Goal: Task Accomplishment & Management: Complete application form

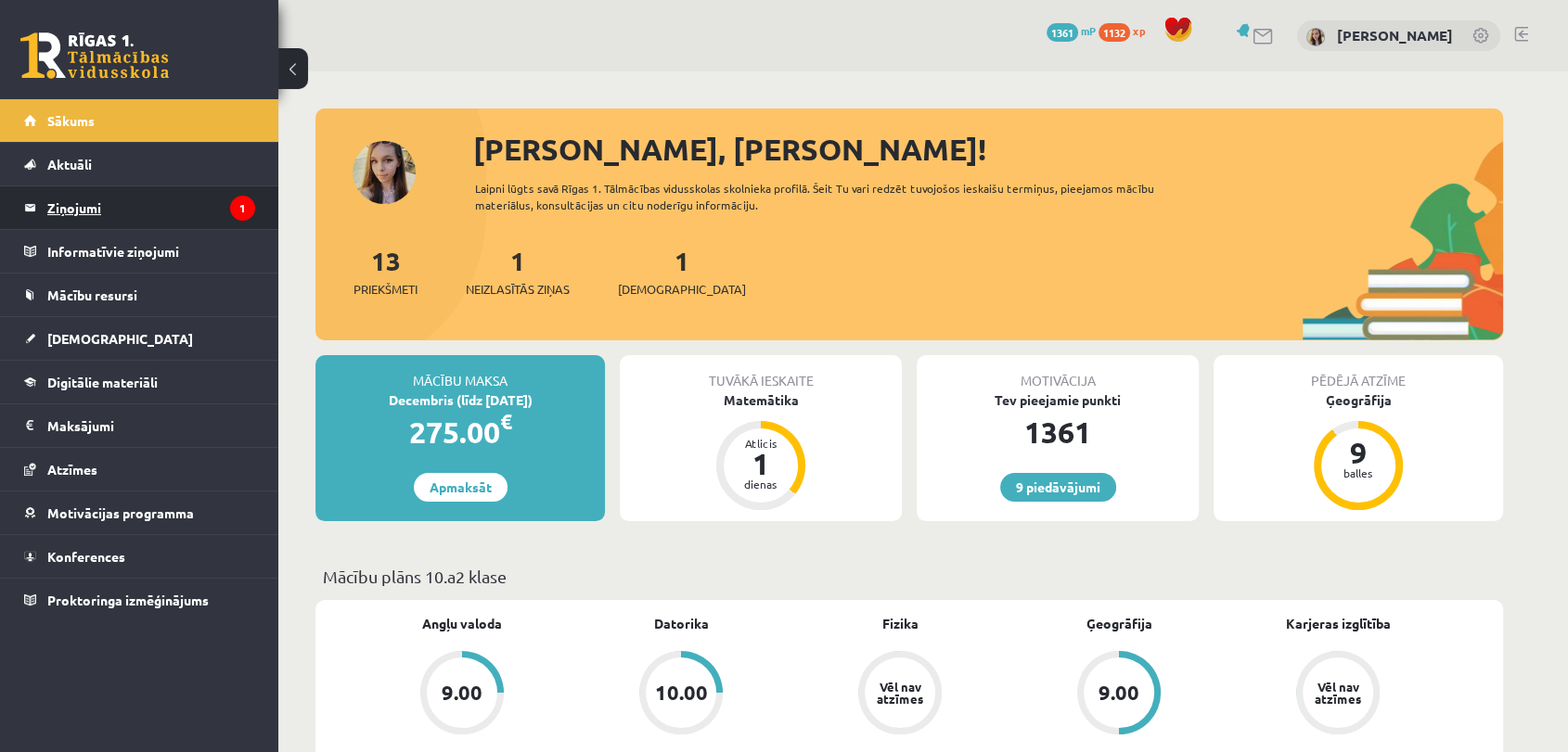
click at [100, 204] on legend "Ziņojumi 1" at bounding box center [151, 207] width 207 height 42
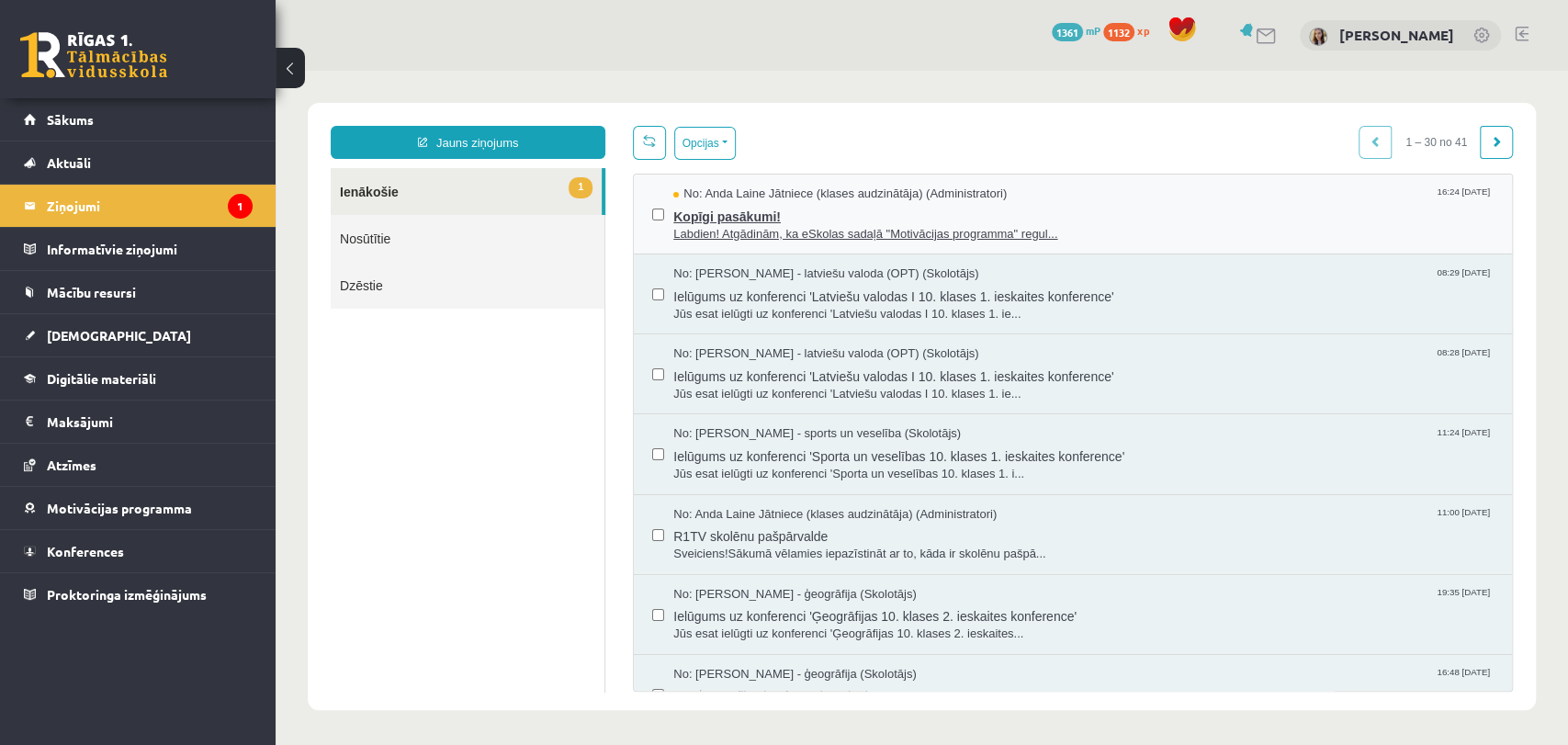
click at [698, 227] on span "Labdien! Atgādinām, ka eSkolas sadaļā "Motivācijas programma" regul..." at bounding box center [1083, 235] width 820 height 18
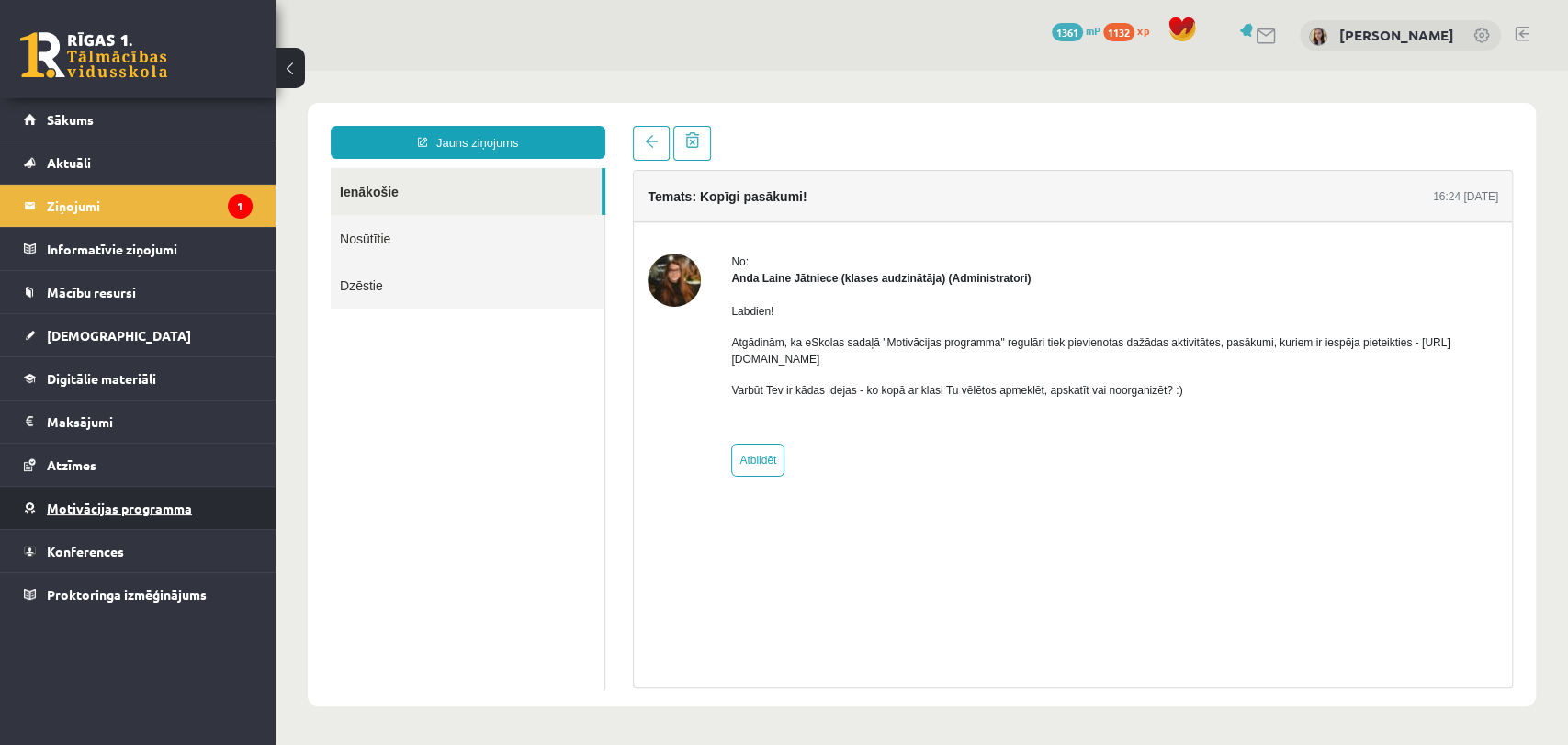
click at [95, 508] on span "Motivācijas programma" at bounding box center [119, 507] width 145 height 17
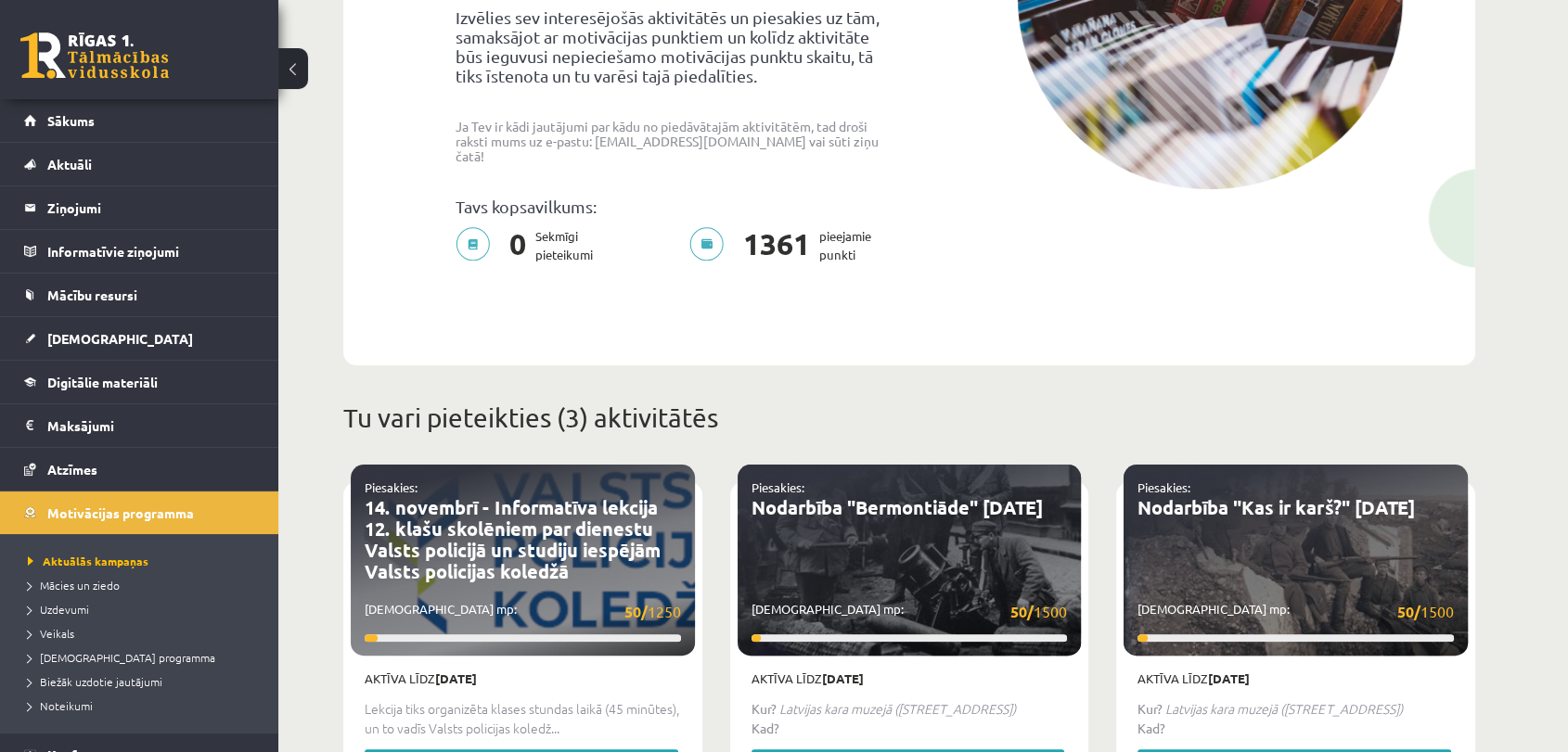
scroll to position [360, 0]
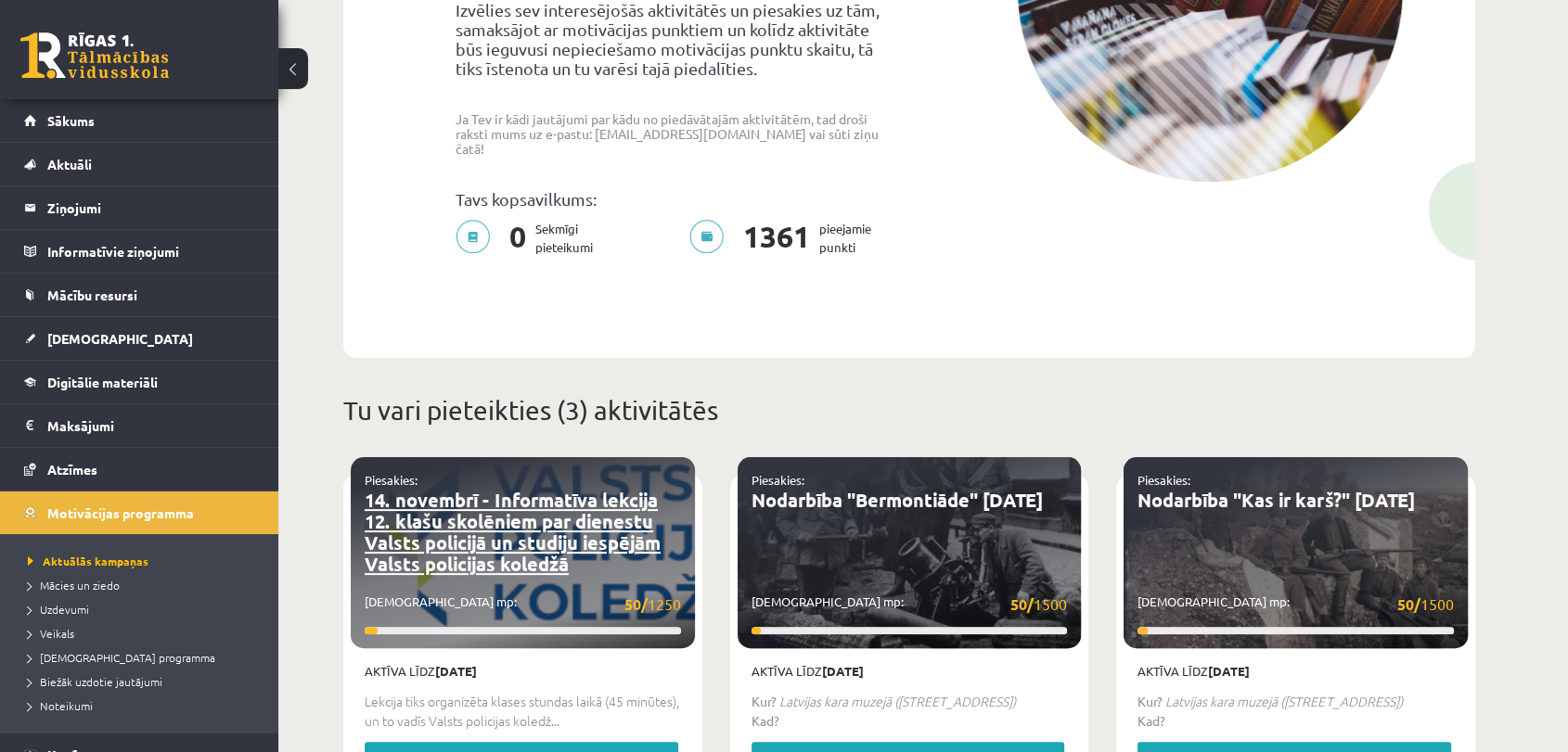
click at [489, 533] on link "14. novembrī - Informatīva lekcija 12. klašu skolēniem par dienestu Valsts poli…" at bounding box center [512, 531] width 296 height 88
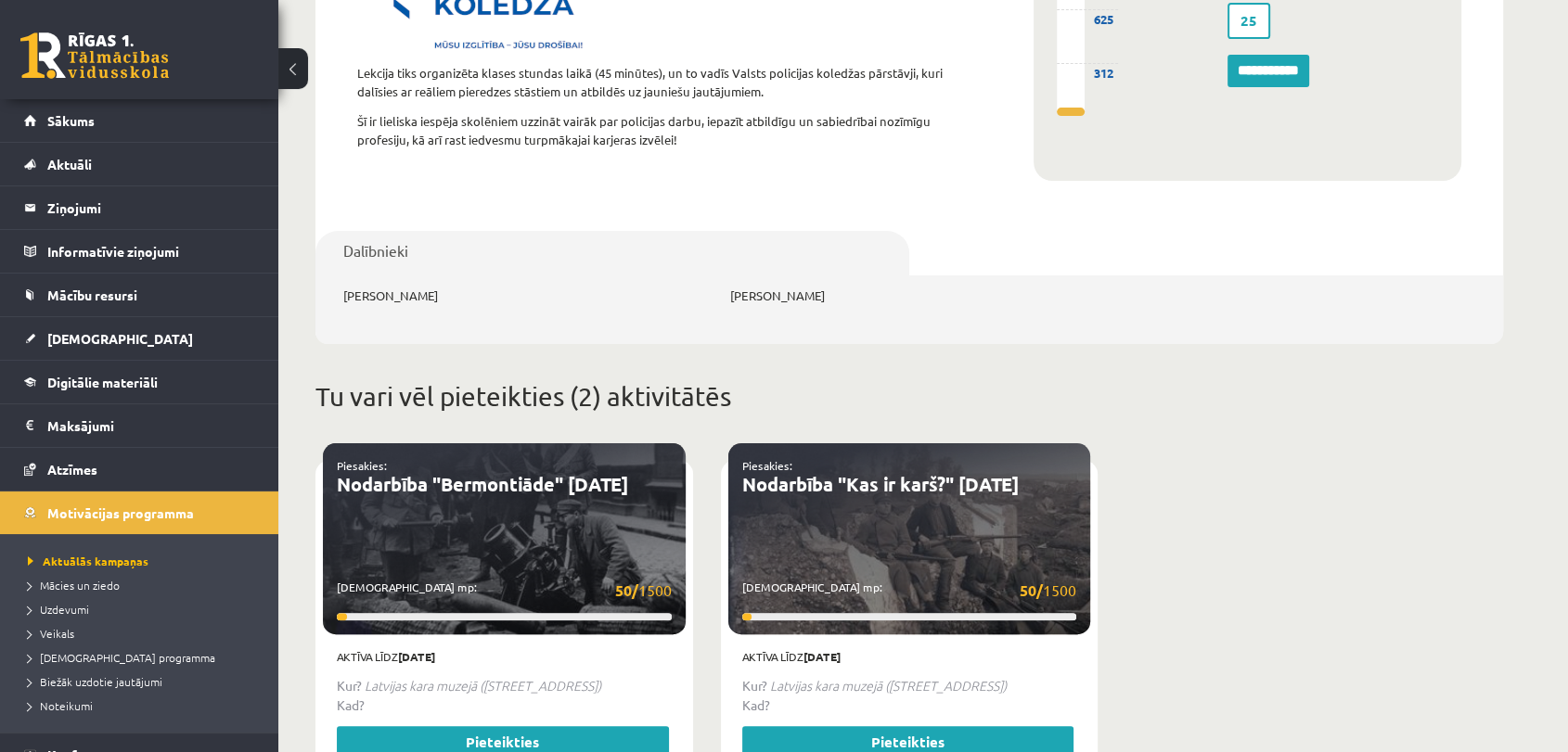
scroll to position [486, 0]
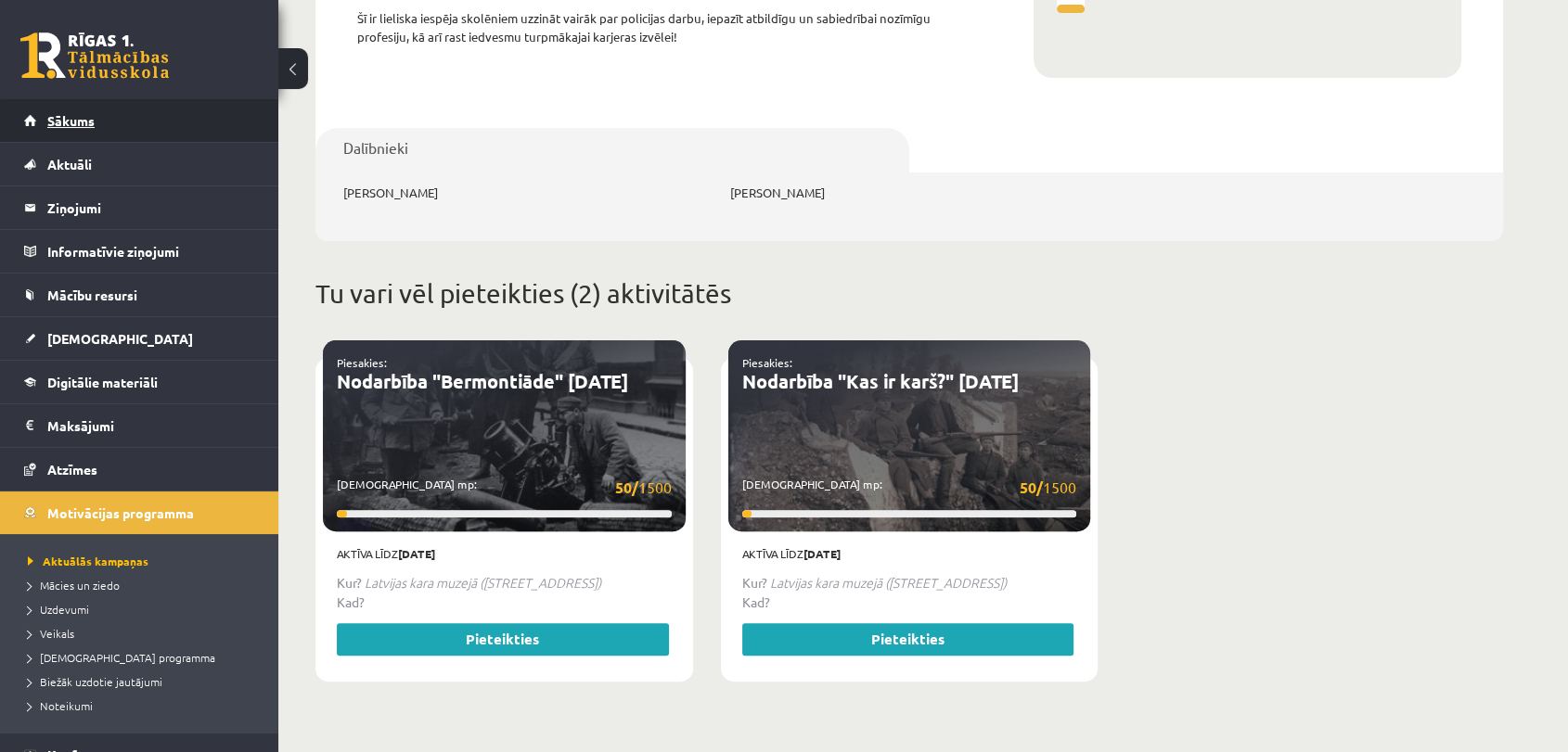
click at [68, 125] on span "Sākums" at bounding box center [71, 120] width 47 height 17
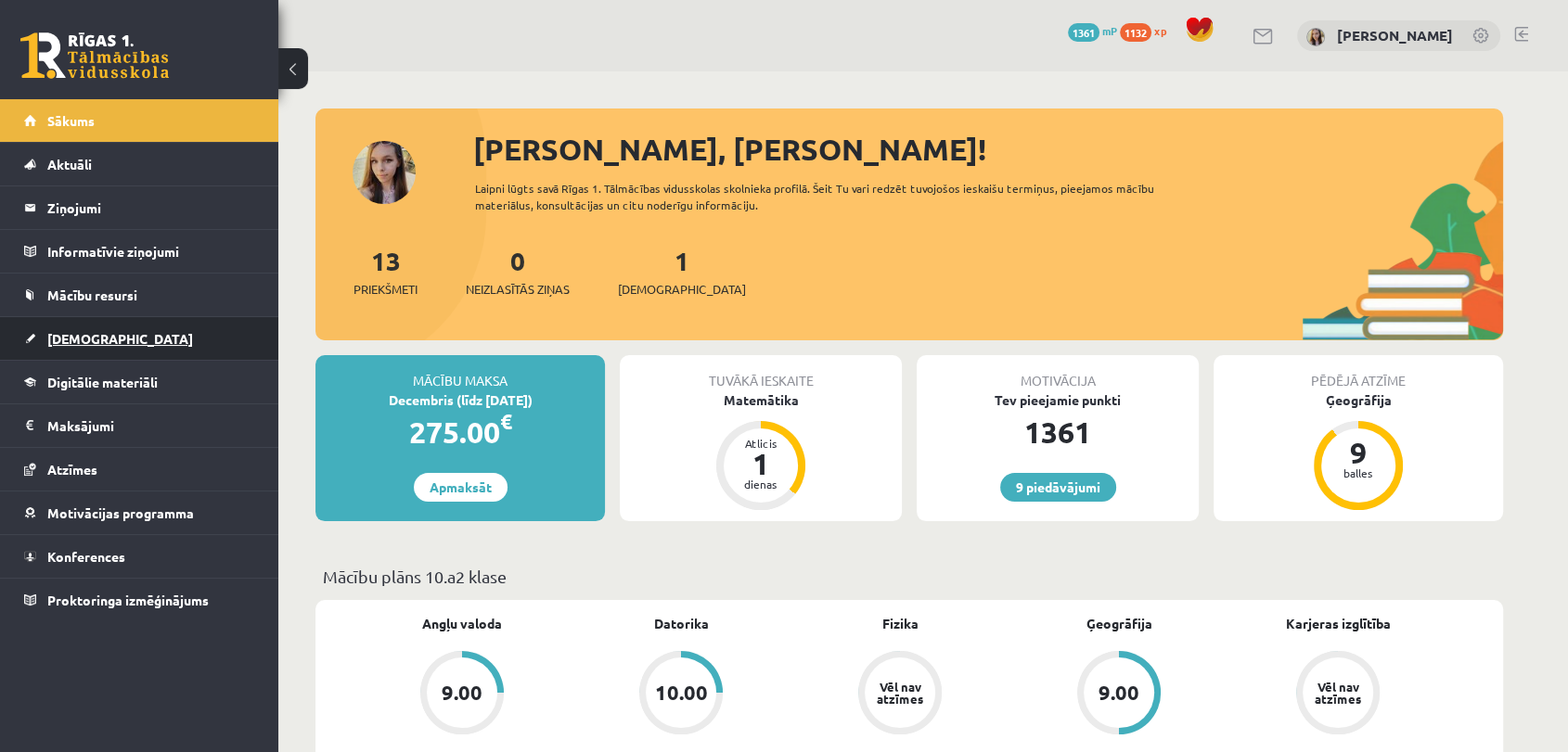
click at [82, 336] on span "[DEMOGRAPHIC_DATA]" at bounding box center [119, 338] width 145 height 17
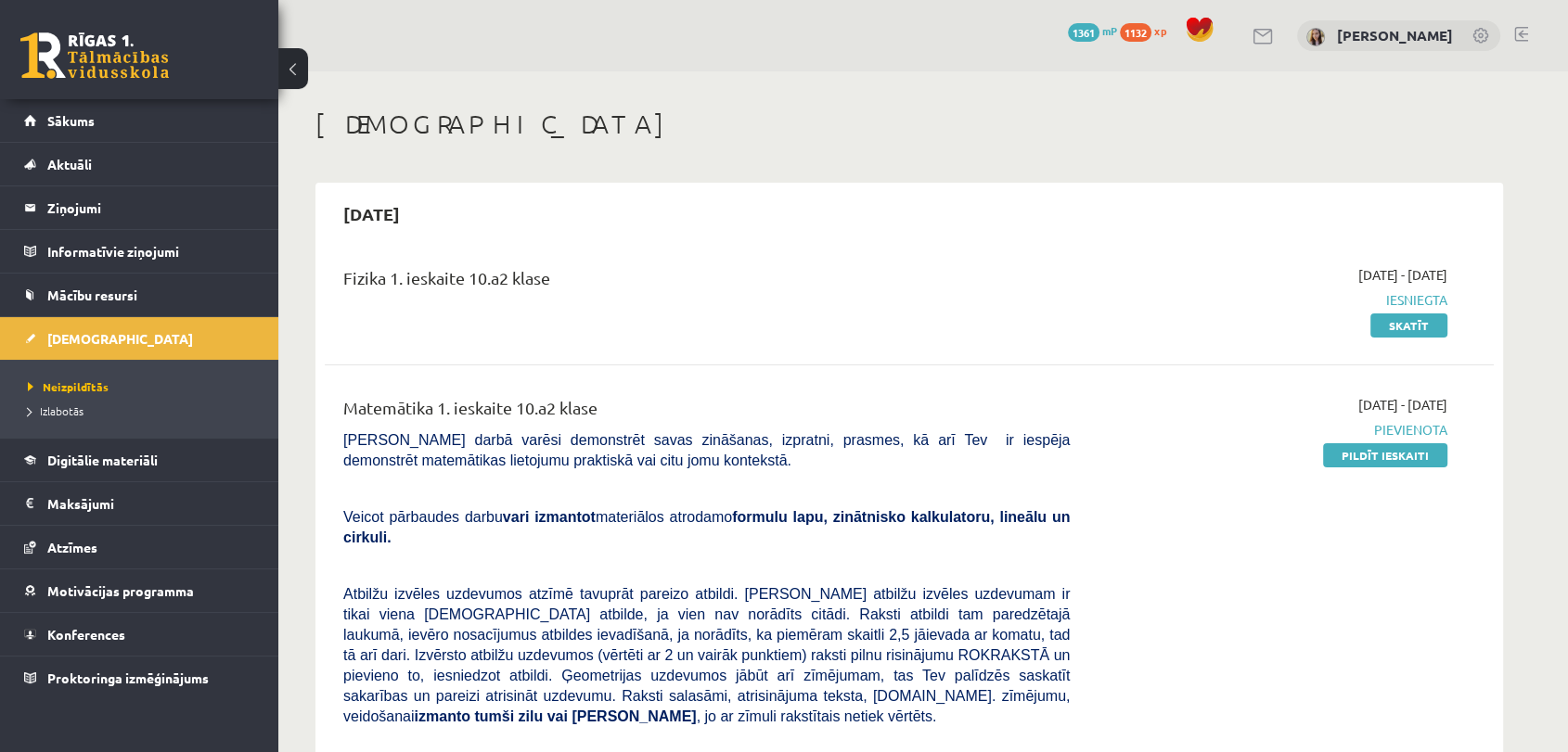
scroll to position [274, 0]
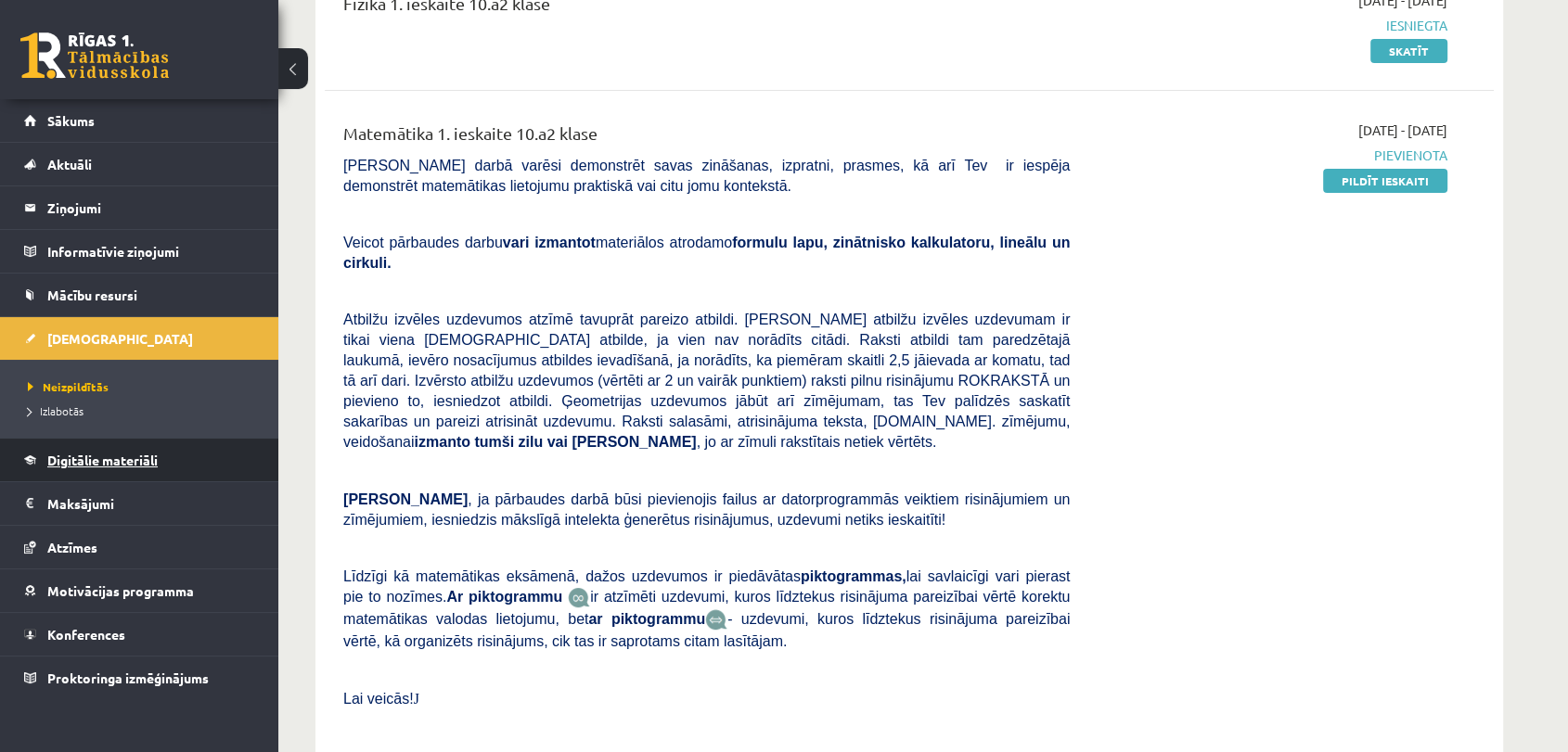
click at [105, 444] on link "Digitālie materiāli" at bounding box center [139, 459] width 231 height 42
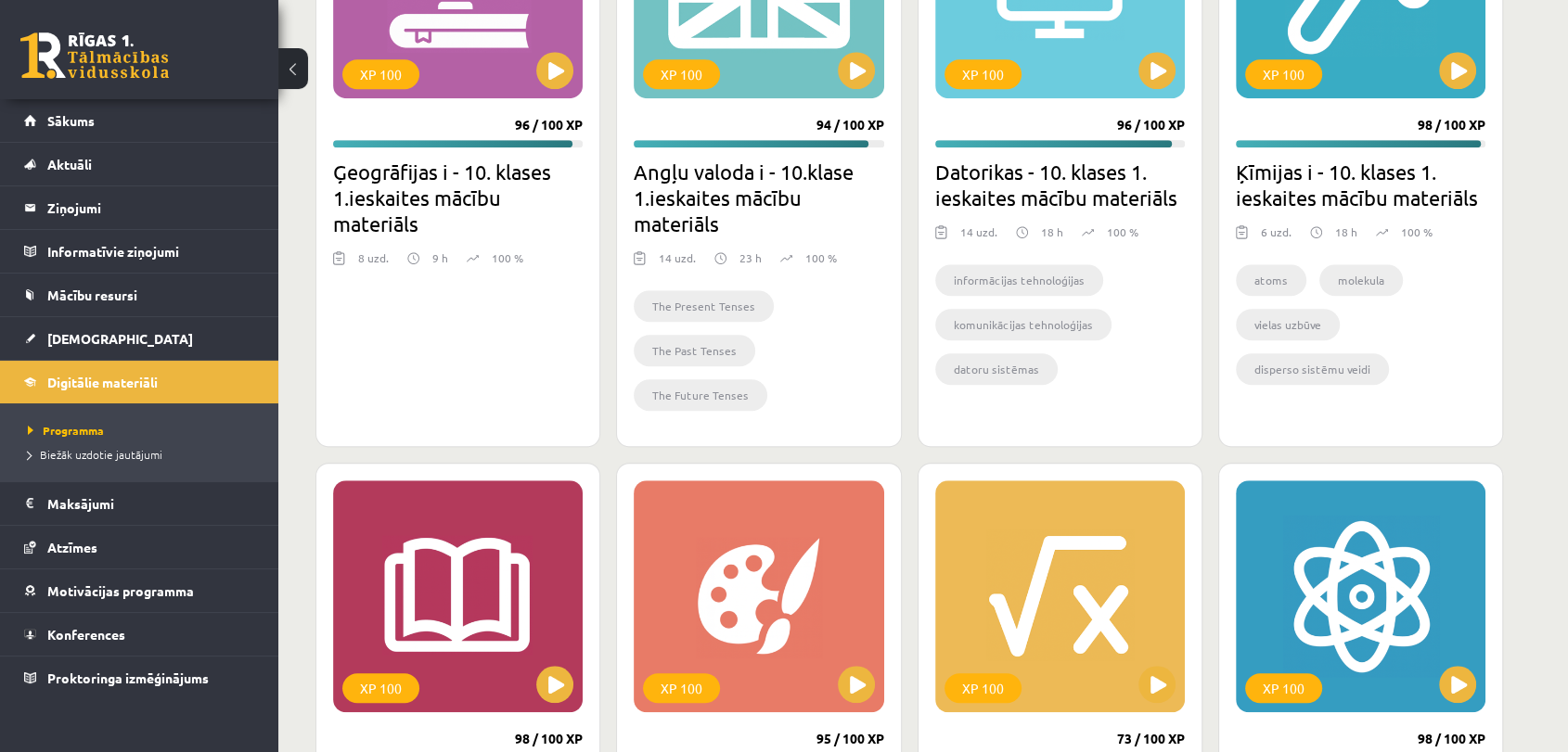
scroll to position [1785, 0]
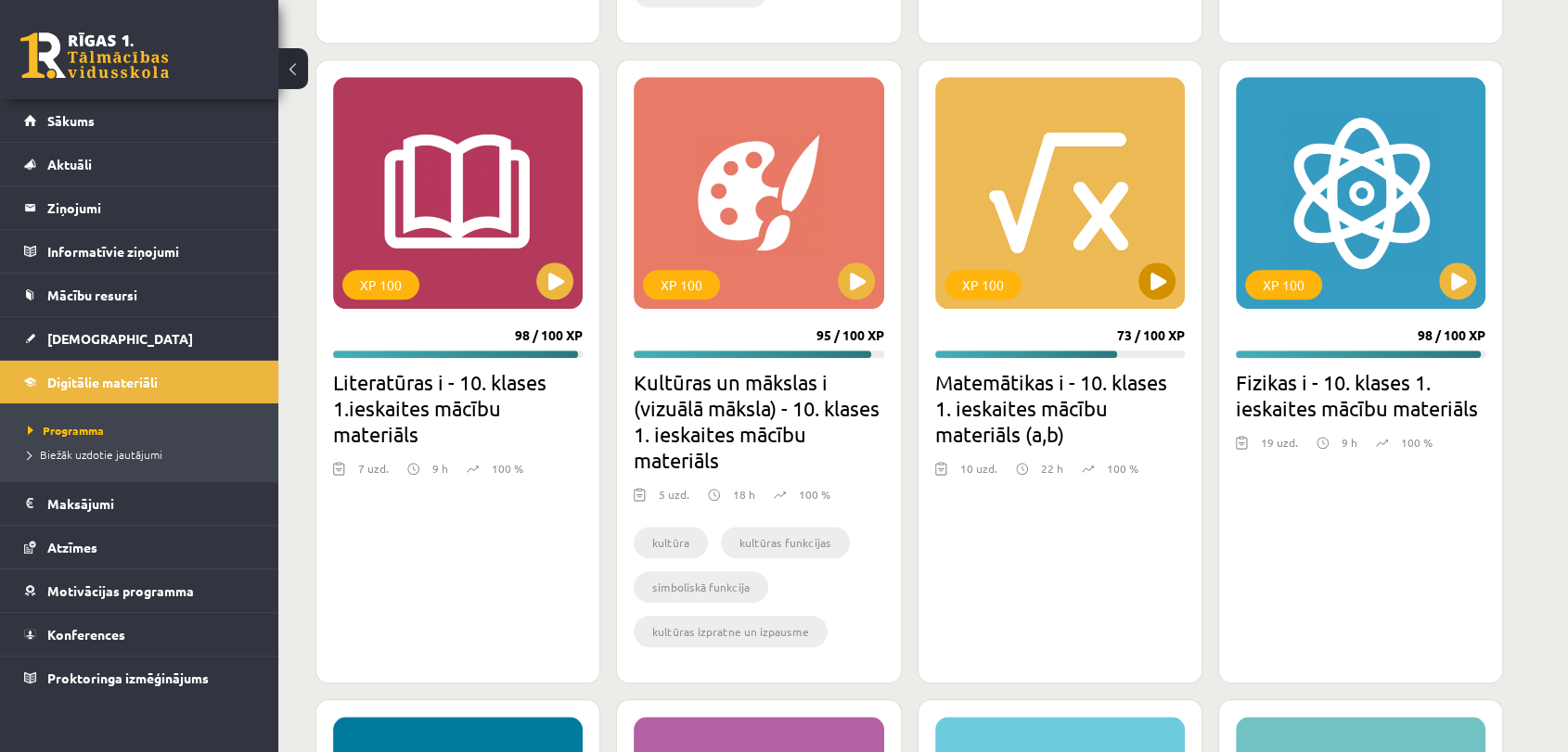
click at [1142, 295] on div "XP 100" at bounding box center [1059, 192] width 250 height 232
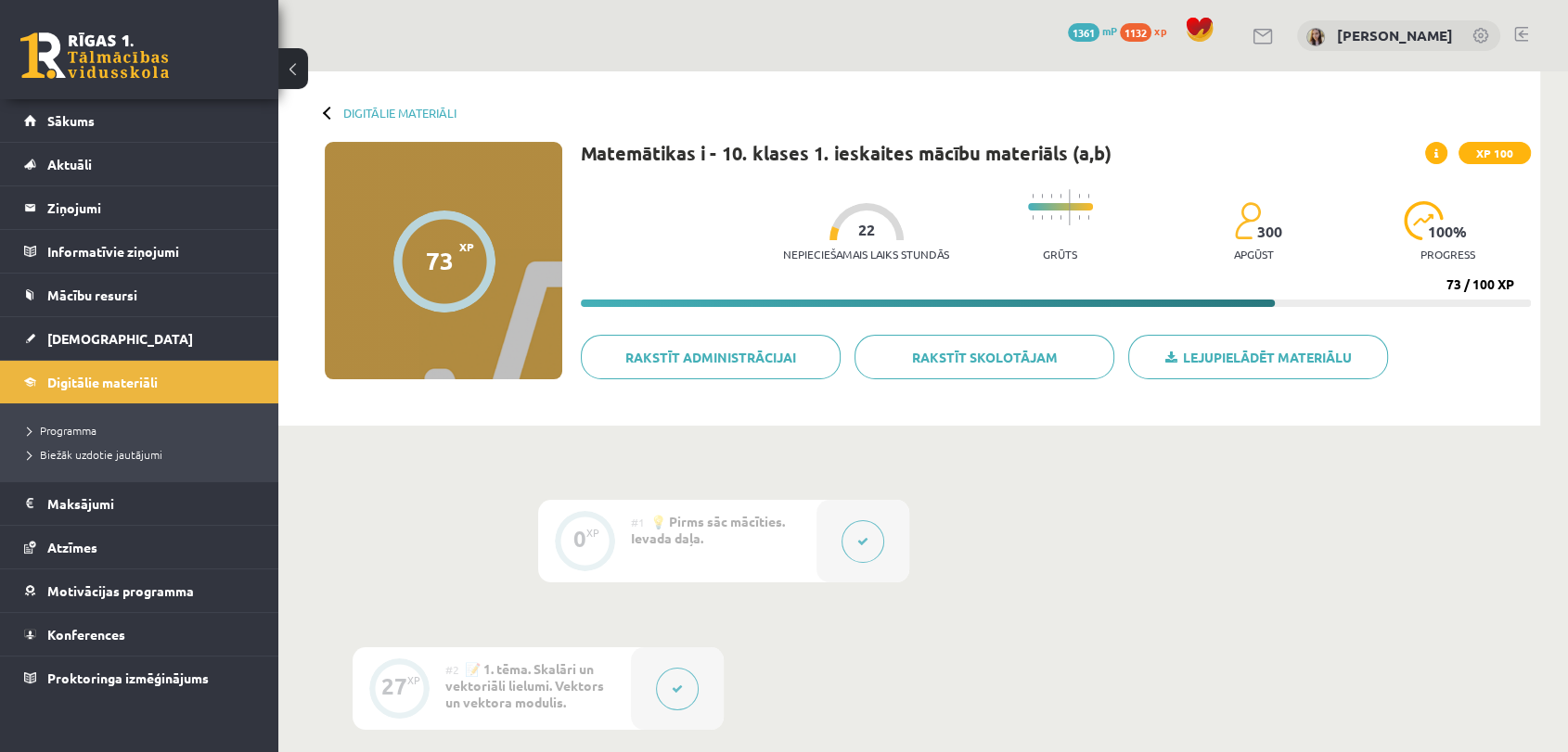
click at [1440, 146] on span at bounding box center [1436, 153] width 23 height 23
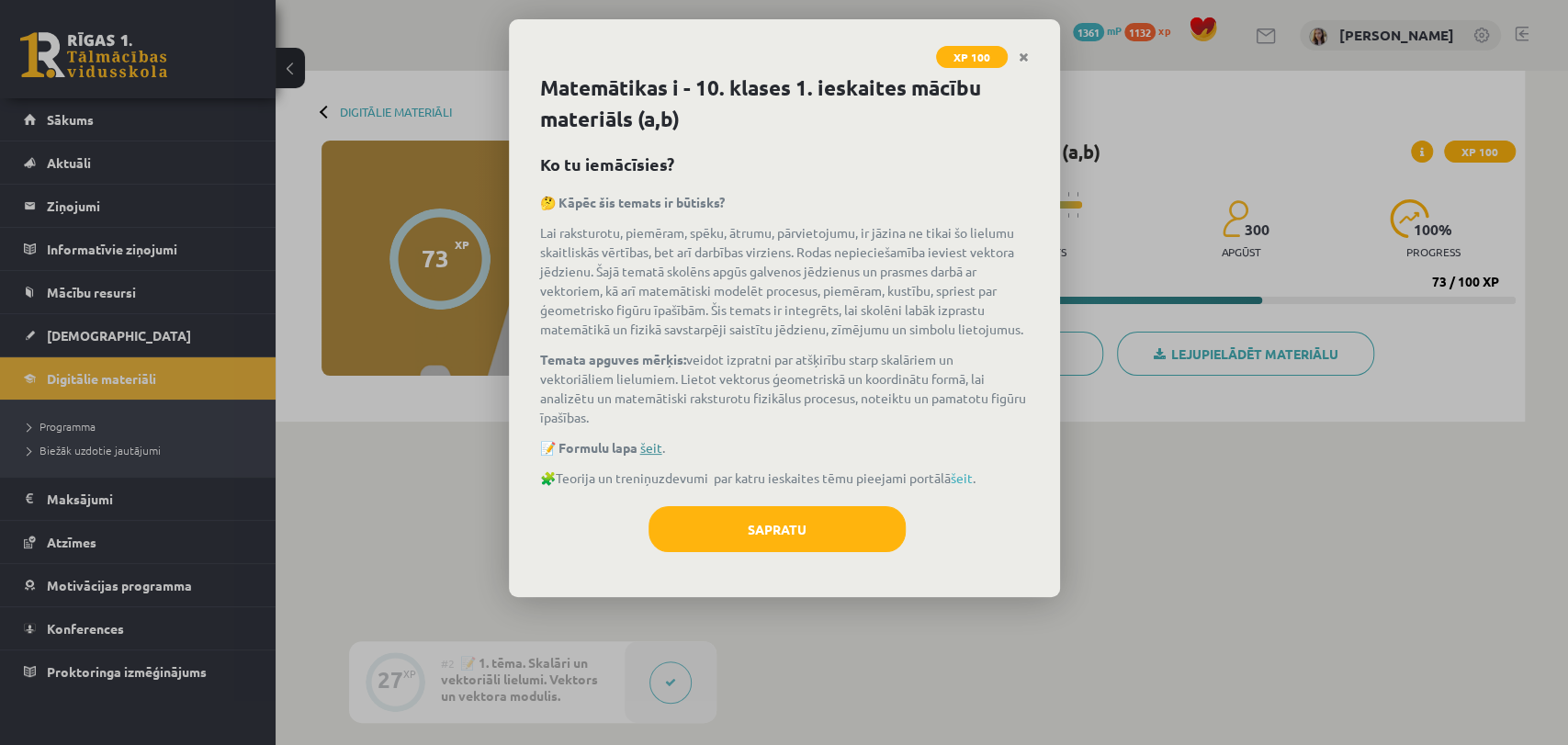
click at [657, 448] on link "šeit" at bounding box center [651, 447] width 22 height 17
click at [1028, 52] on link "Close" at bounding box center [1024, 57] width 32 height 36
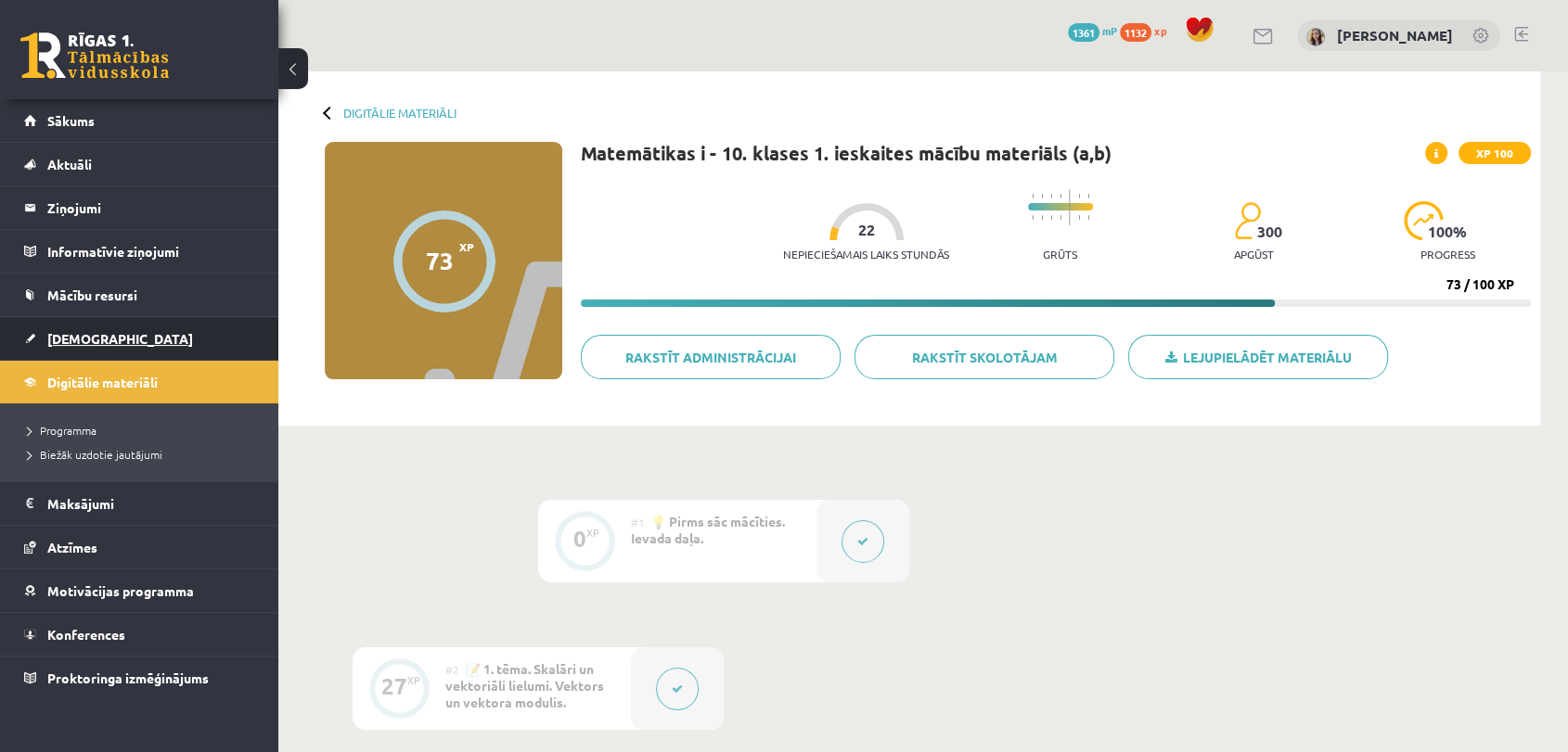
click at [77, 326] on link "[DEMOGRAPHIC_DATA]" at bounding box center [139, 338] width 231 height 42
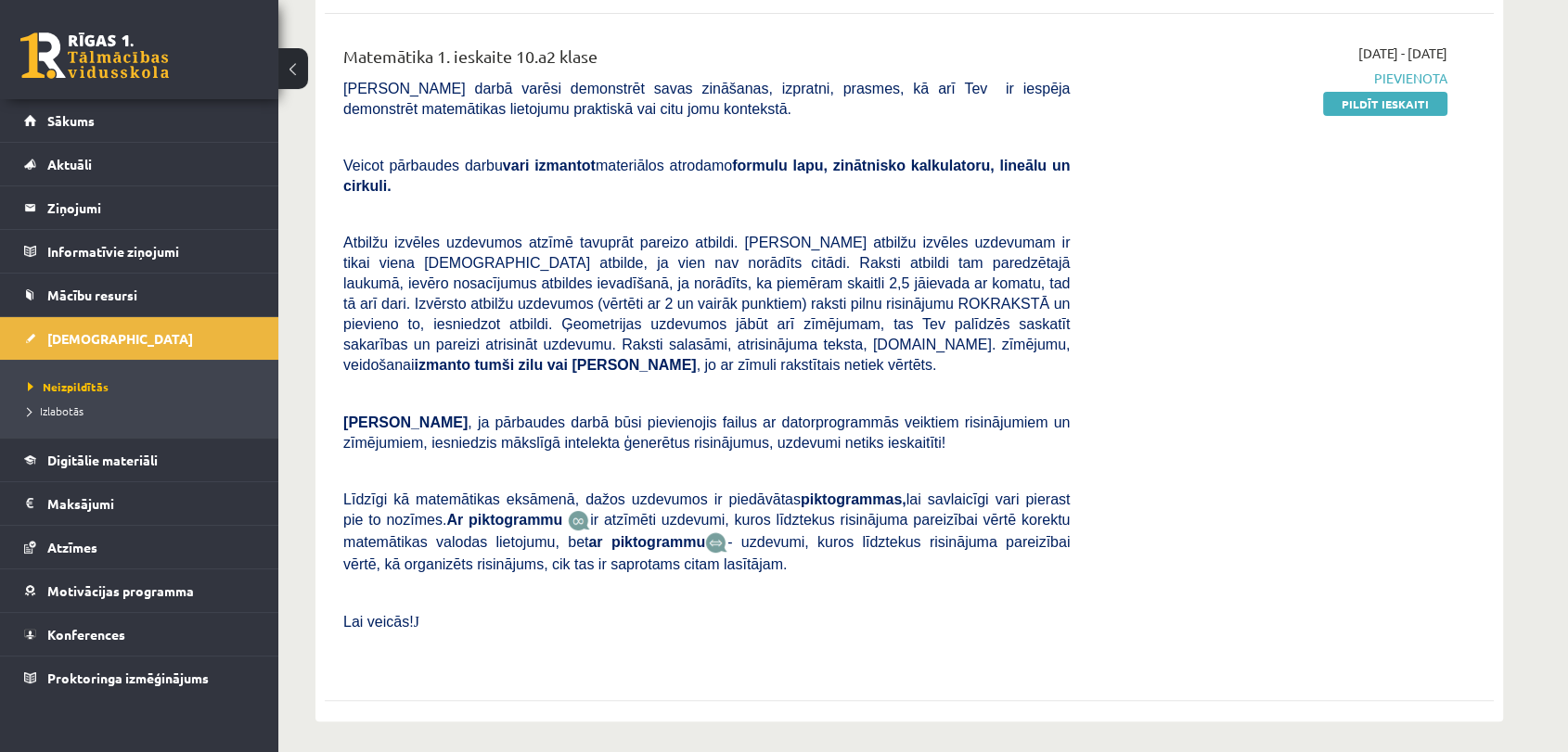
scroll to position [412, 0]
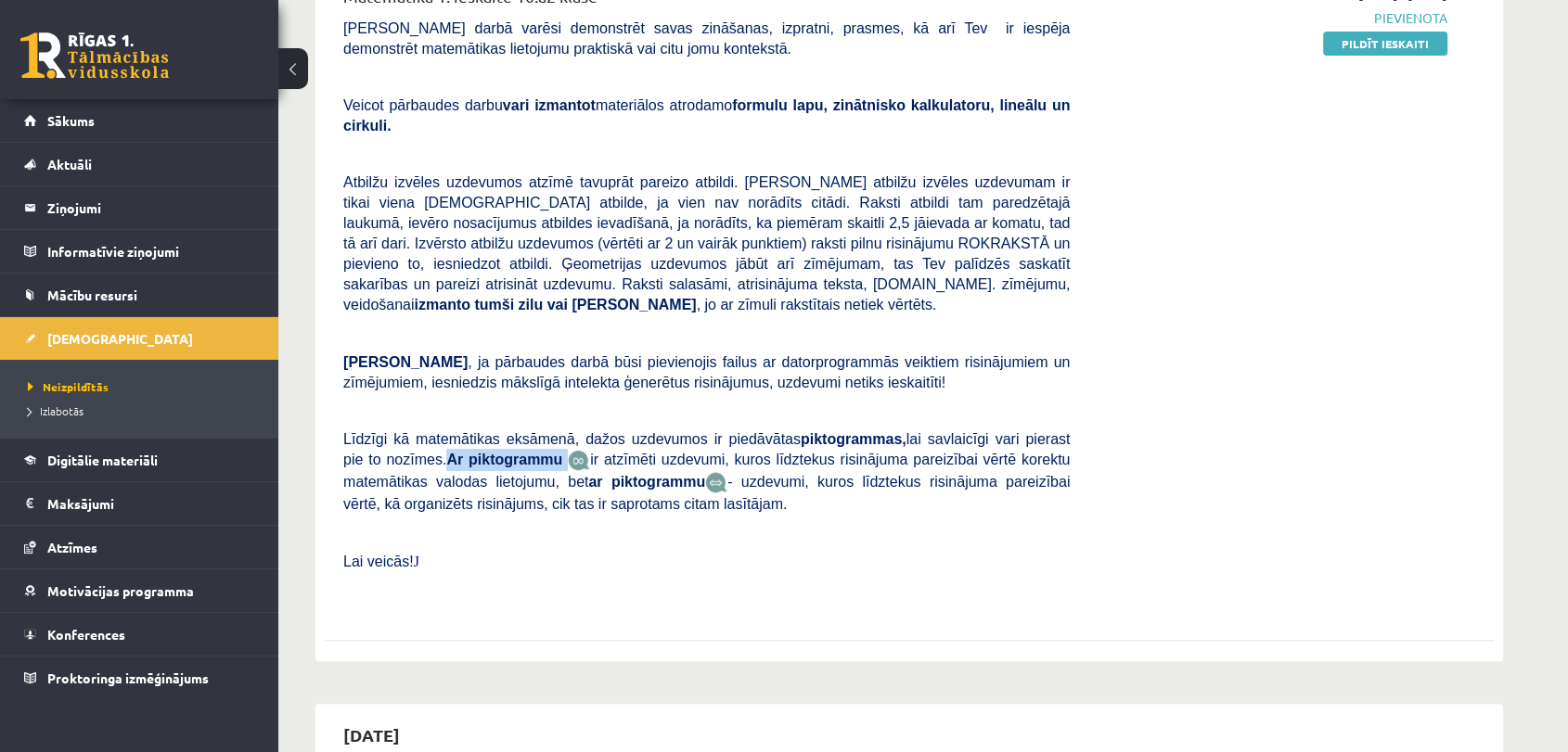
drag, startPoint x: 409, startPoint y: 417, endPoint x: 521, endPoint y: 412, distance: 112.1
click at [521, 432] on span "Līdzīgi kā matemātikas eksāmenā, dažos uzdevumos ir piedāvātas piktogrammas, la…" at bounding box center [707, 473] width 727 height 81
click at [721, 524] on p at bounding box center [707, 532] width 727 height 17
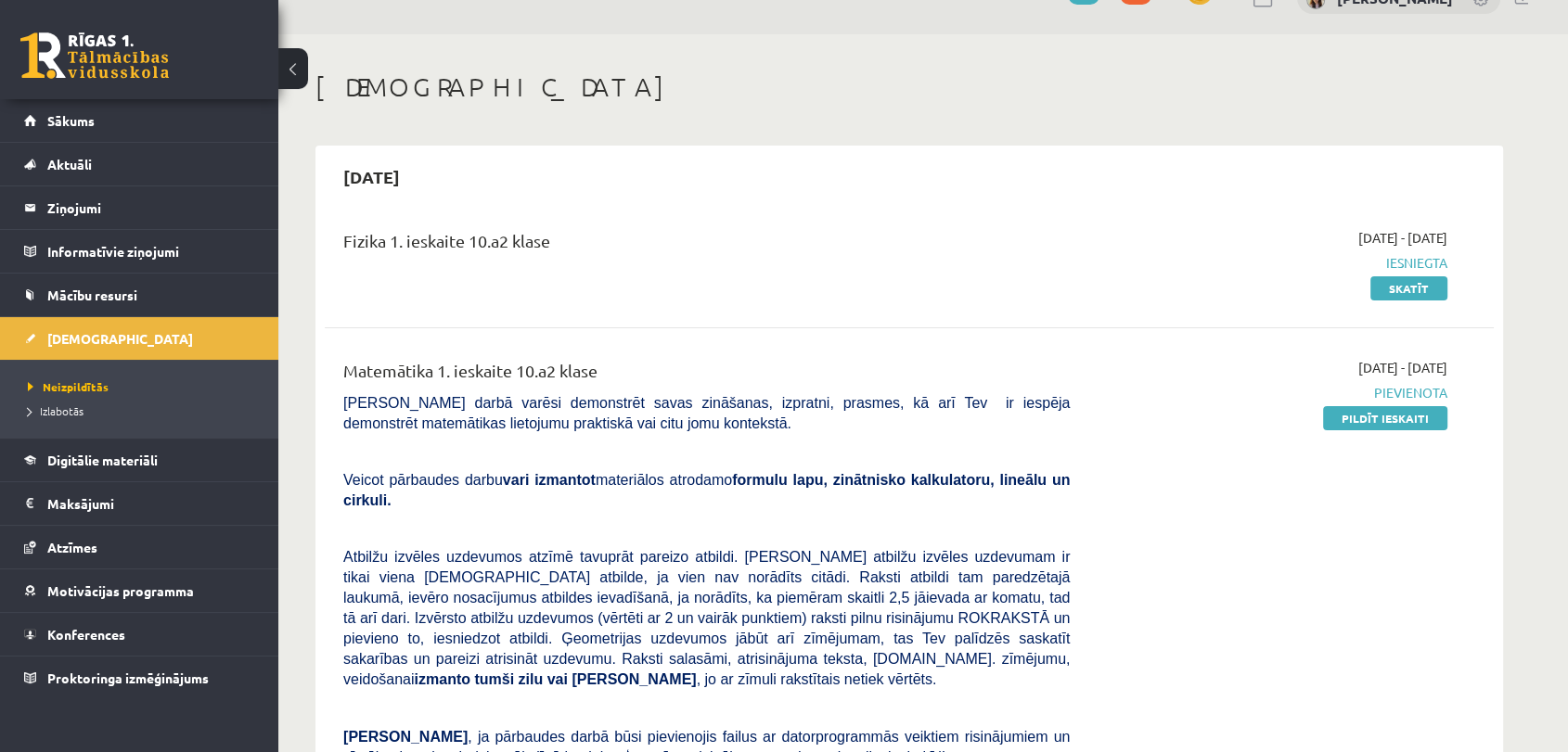
scroll to position [0, 0]
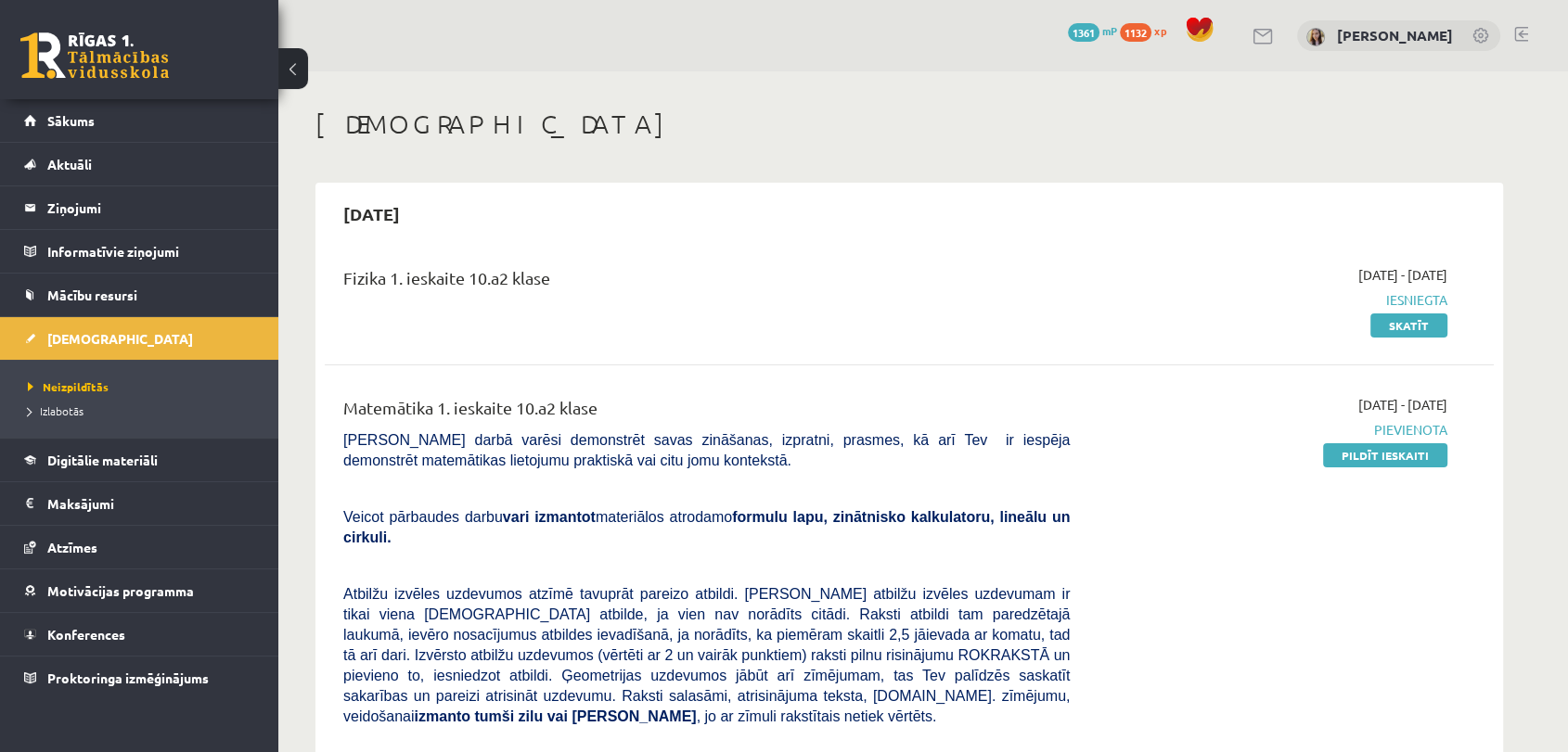
drag, startPoint x: 1355, startPoint y: 455, endPoint x: 886, endPoint y: 108, distance: 583.4
click at [1355, 455] on link "Pildīt ieskaiti" at bounding box center [1385, 455] width 124 height 24
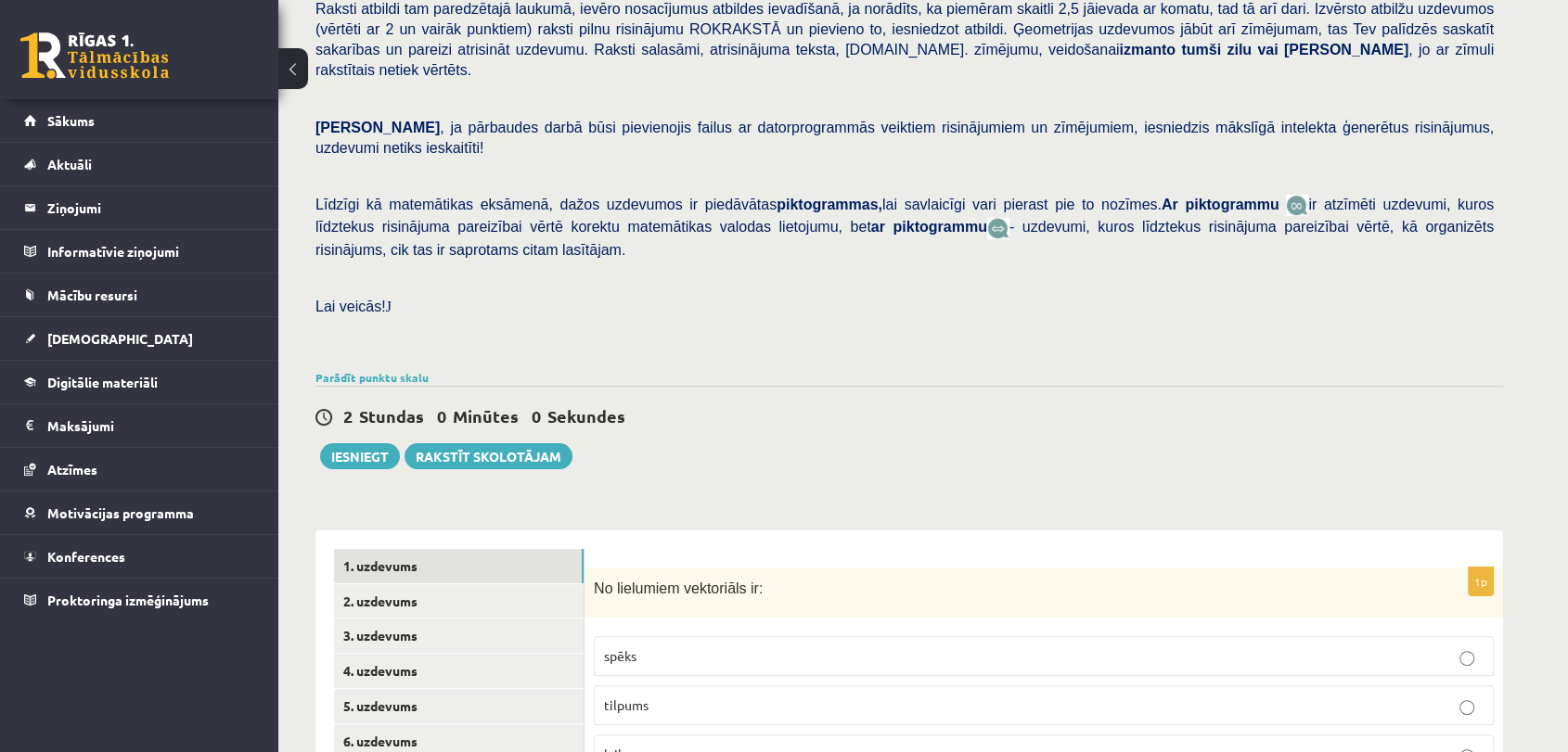
scroll to position [542, 0]
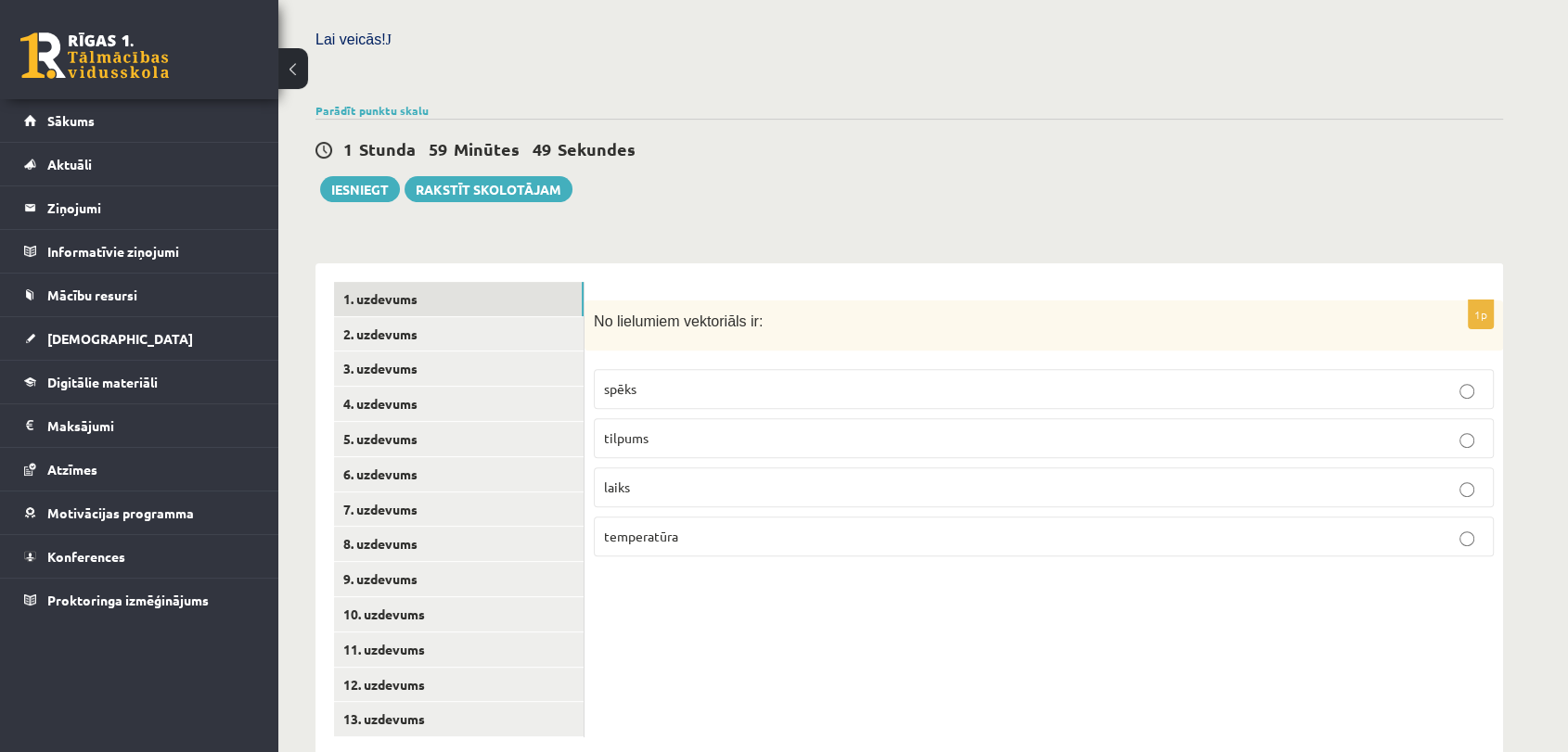
click at [693, 379] on p "spēks" at bounding box center [1044, 389] width 880 height 20
click at [408, 317] on link "2. uzdevums" at bounding box center [458, 334] width 250 height 35
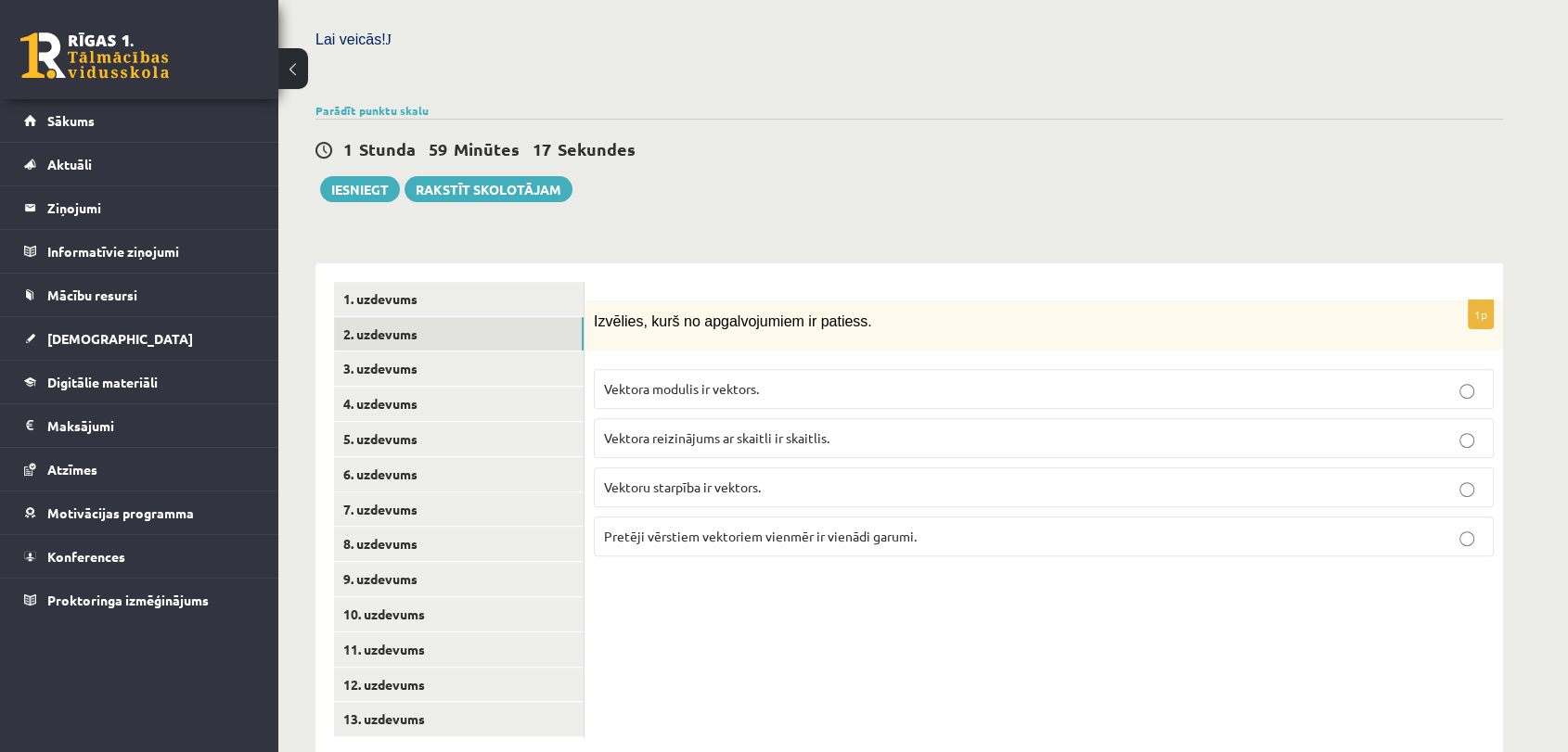
click at [760, 479] on span "Vektoru starpība ir vektors." at bounding box center [682, 487] width 157 height 17
click at [398, 351] on link "3. uzdevums" at bounding box center [458, 368] width 250 height 35
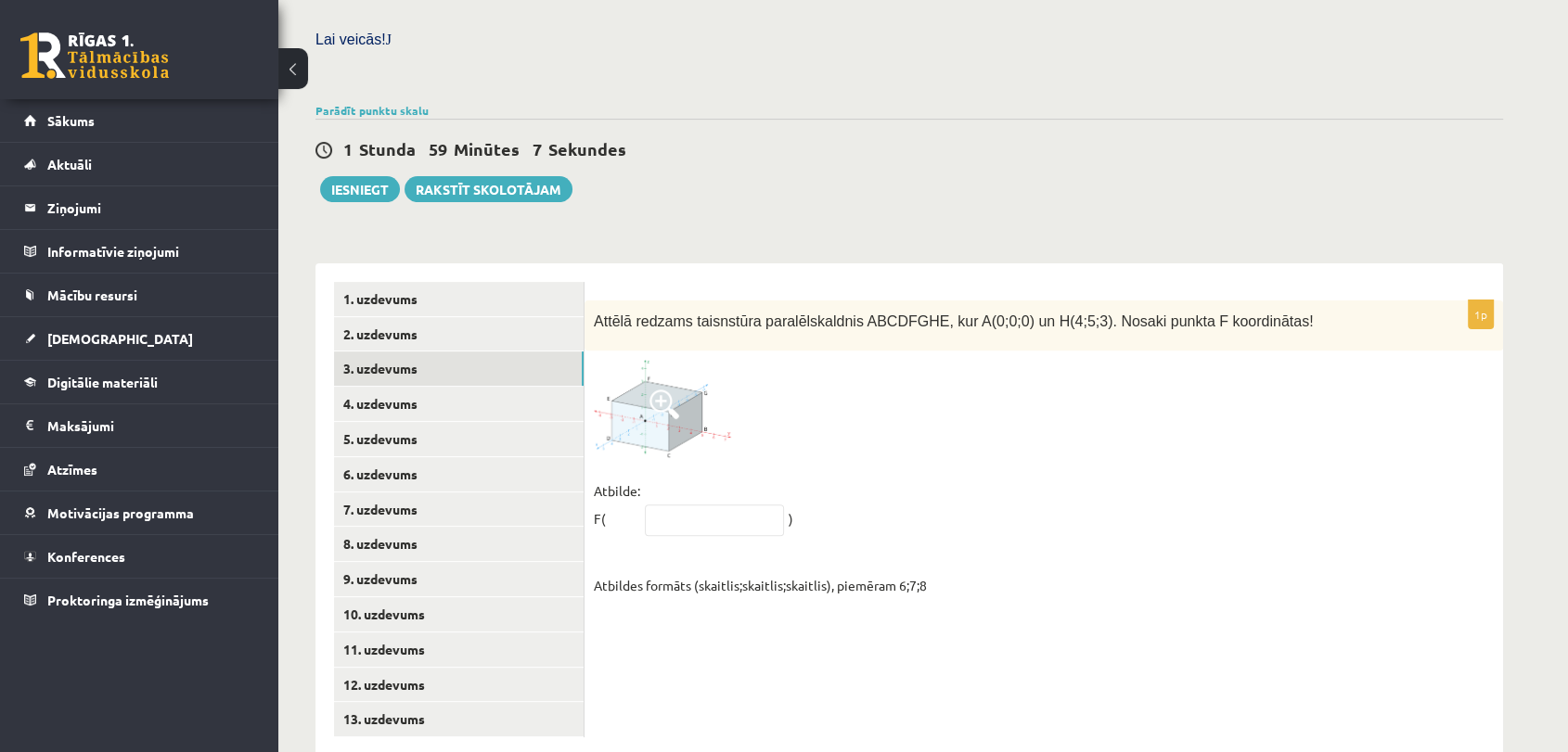
click at [654, 390] on span at bounding box center [665, 405] width 30 height 30
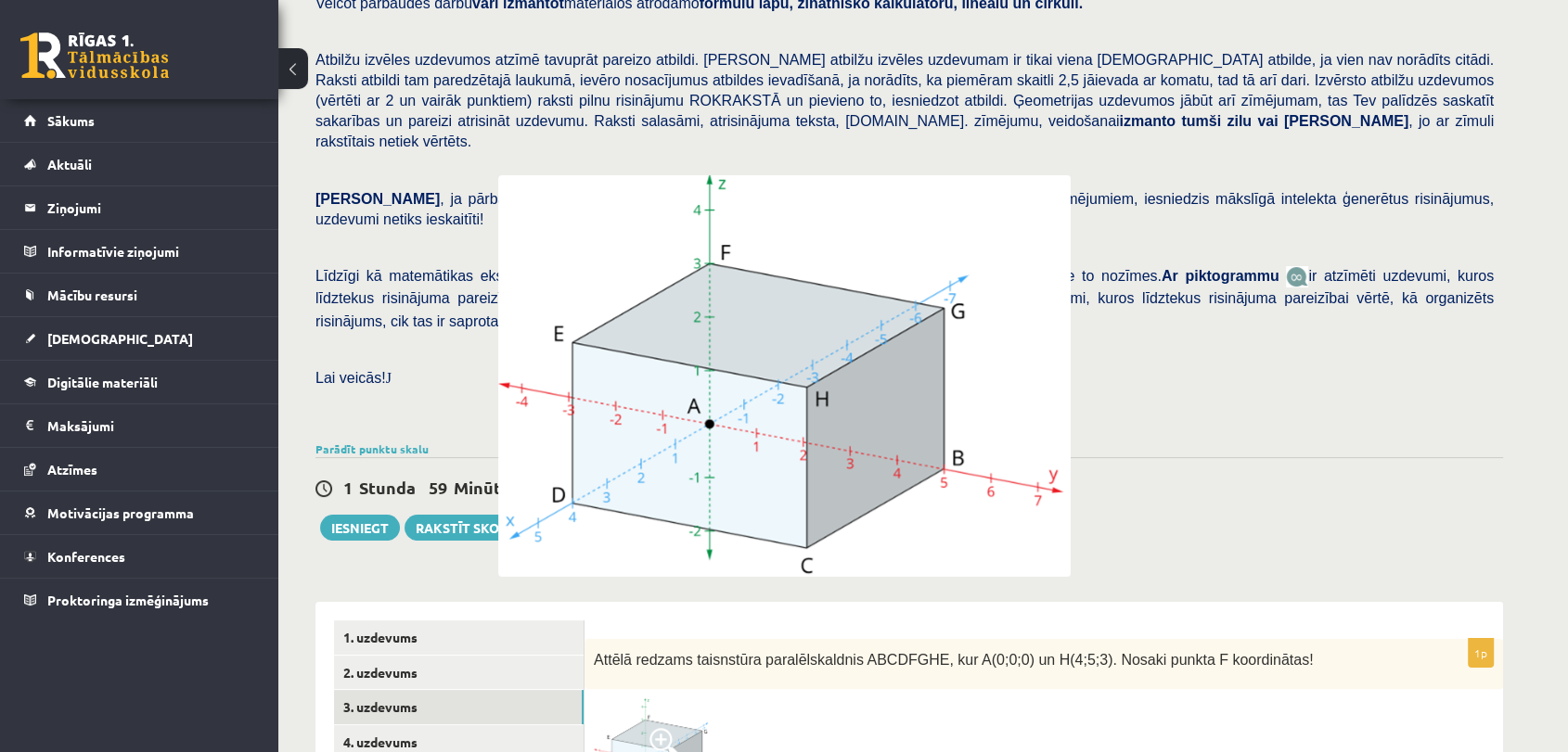
scroll to position [129, 0]
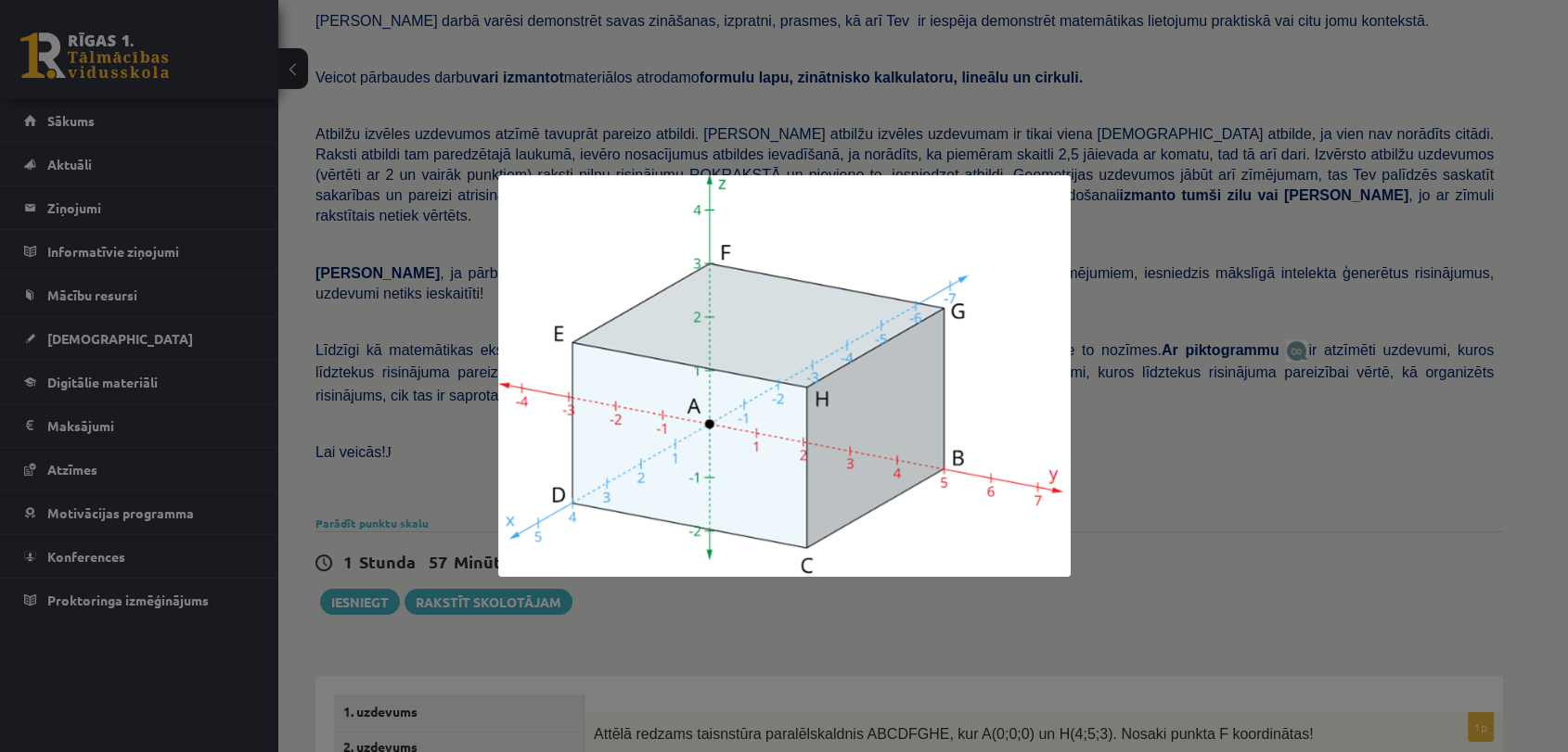
click at [1222, 506] on div at bounding box center [784, 376] width 1568 height 752
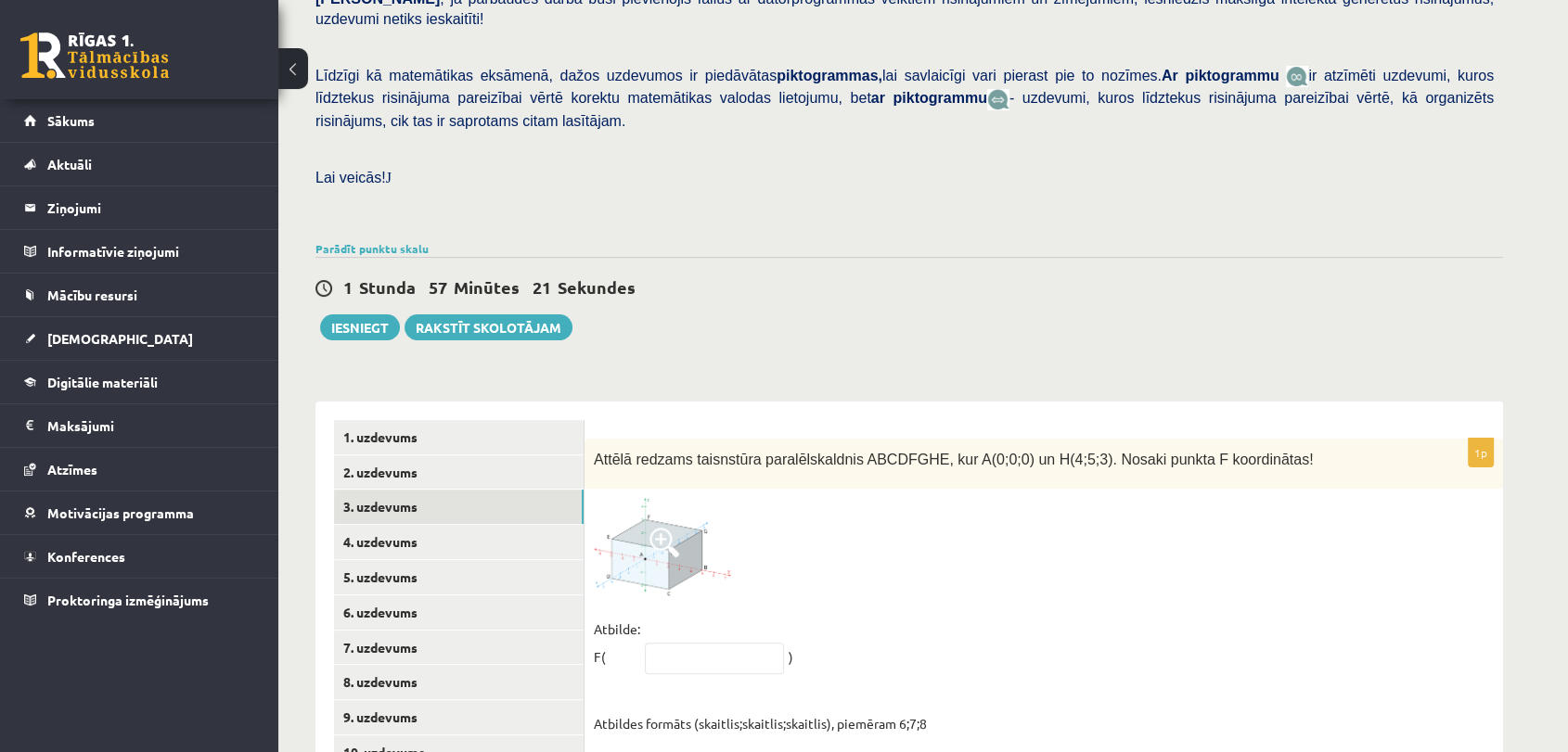
scroll to position [542, 0]
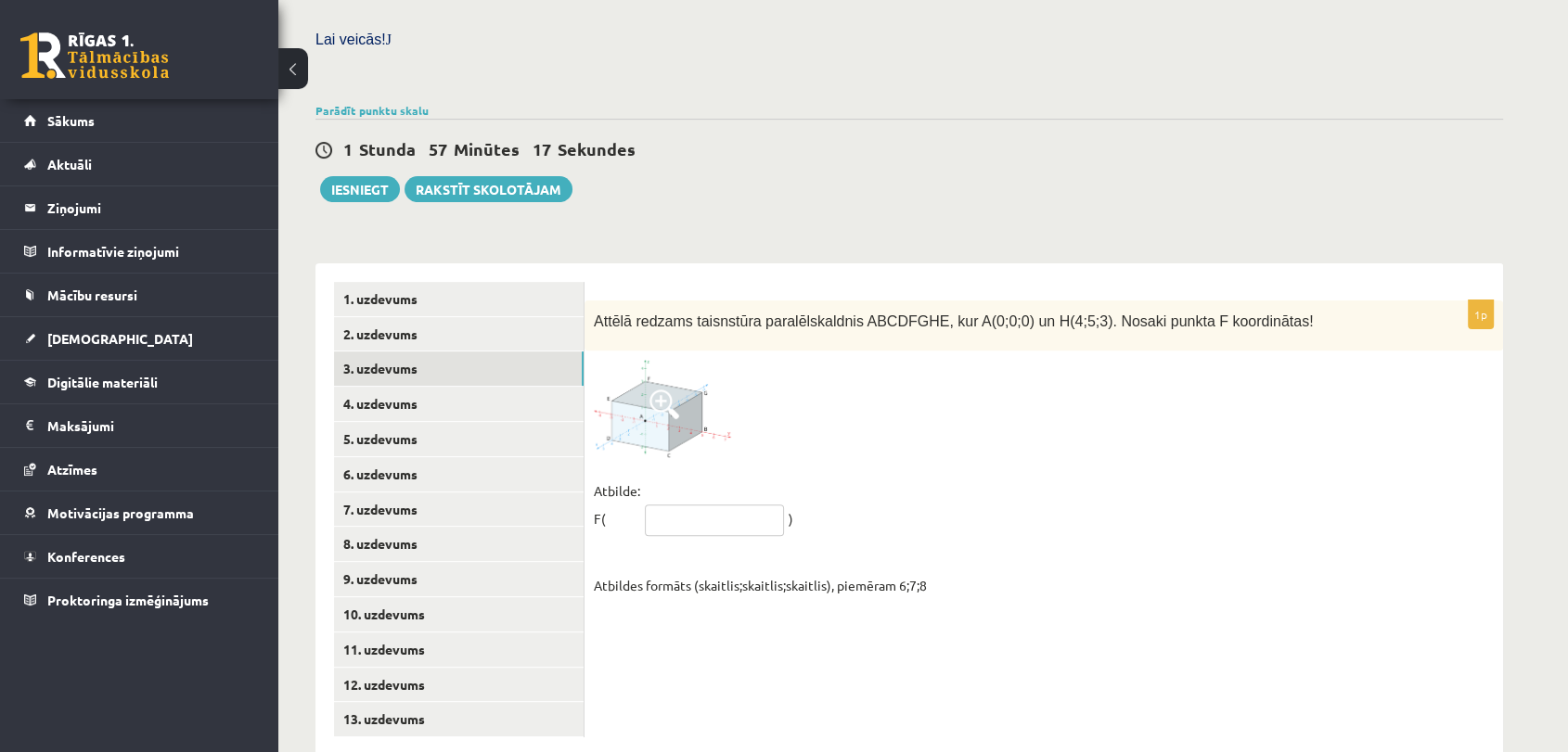
click at [738, 504] on input "text" at bounding box center [714, 520] width 139 height 32
click at [664, 390] on span at bounding box center [665, 405] width 30 height 30
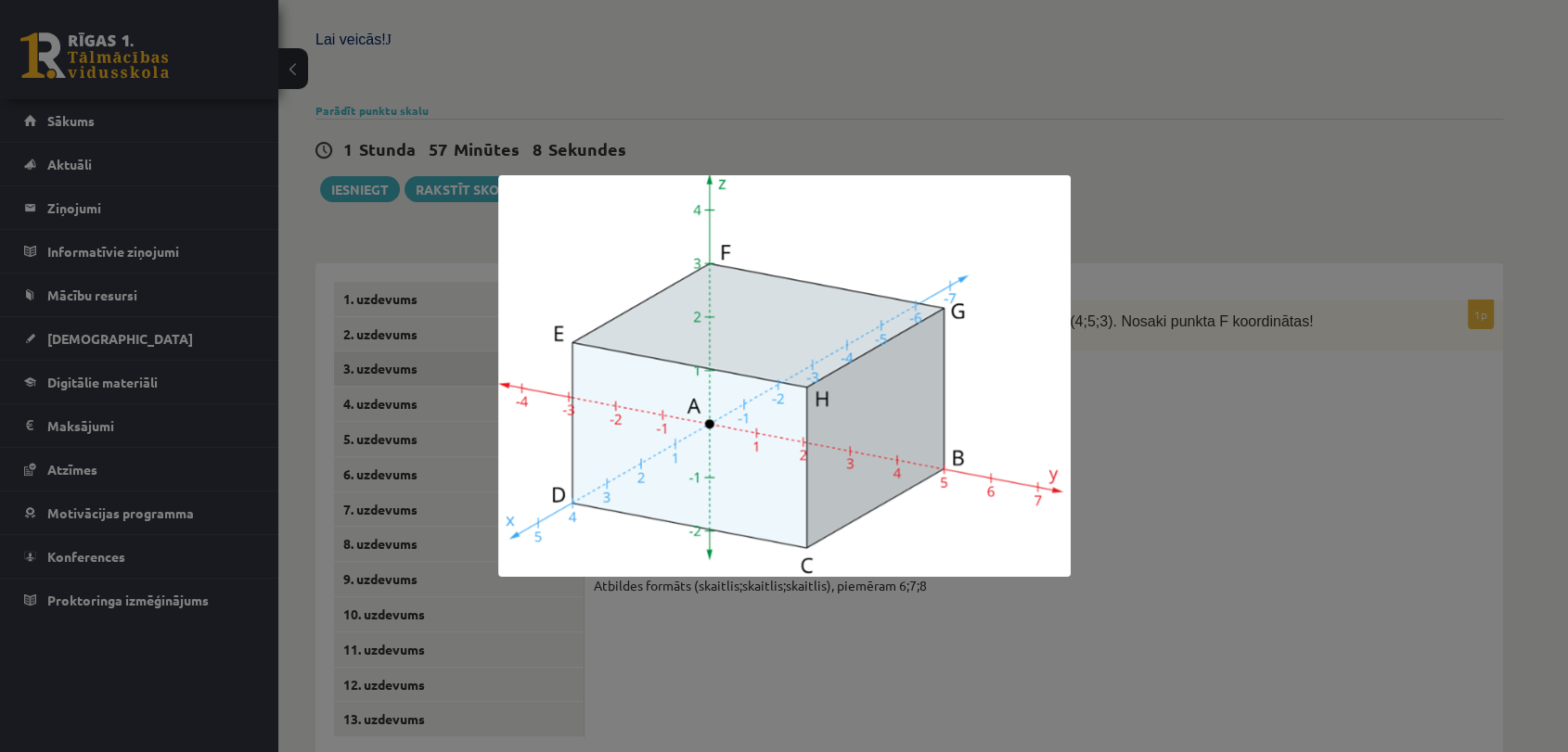
click at [1190, 432] on div at bounding box center [784, 376] width 1568 height 752
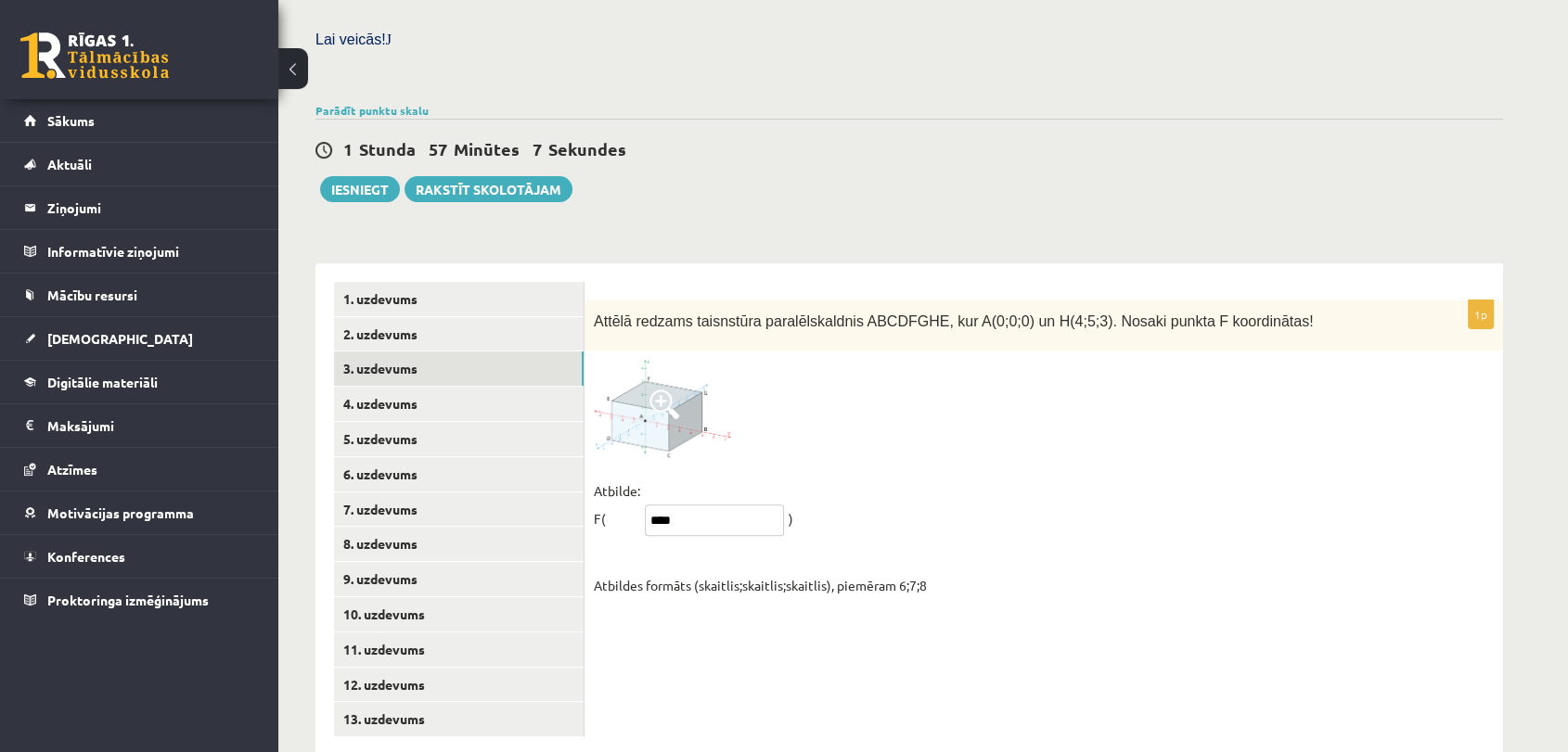
click at [679, 504] on input "****" at bounding box center [714, 520] width 139 height 32
type input "*****"
click at [392, 387] on link "4. uzdevums" at bounding box center [458, 404] width 250 height 35
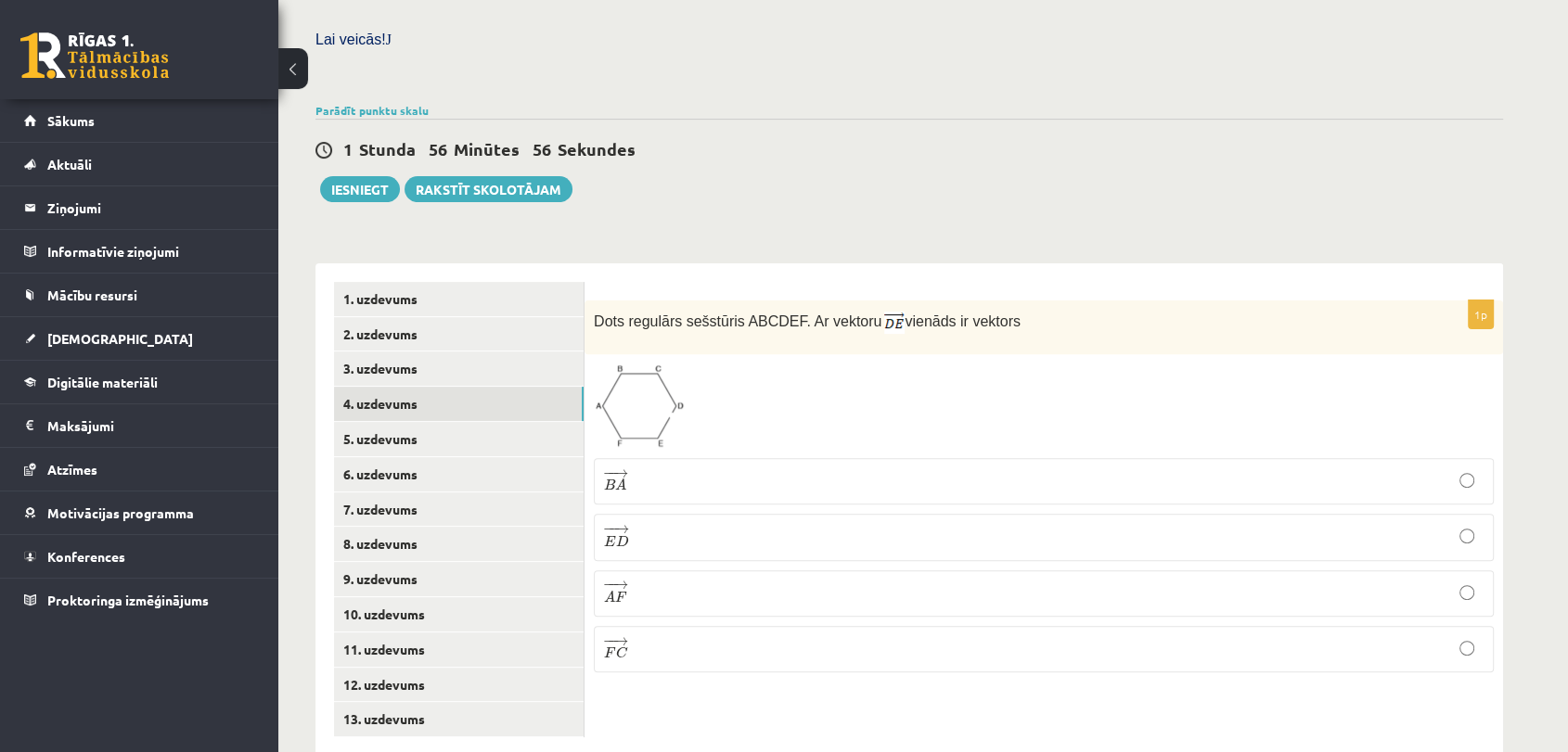
click at [643, 371] on img at bounding box center [639, 406] width 91 height 85
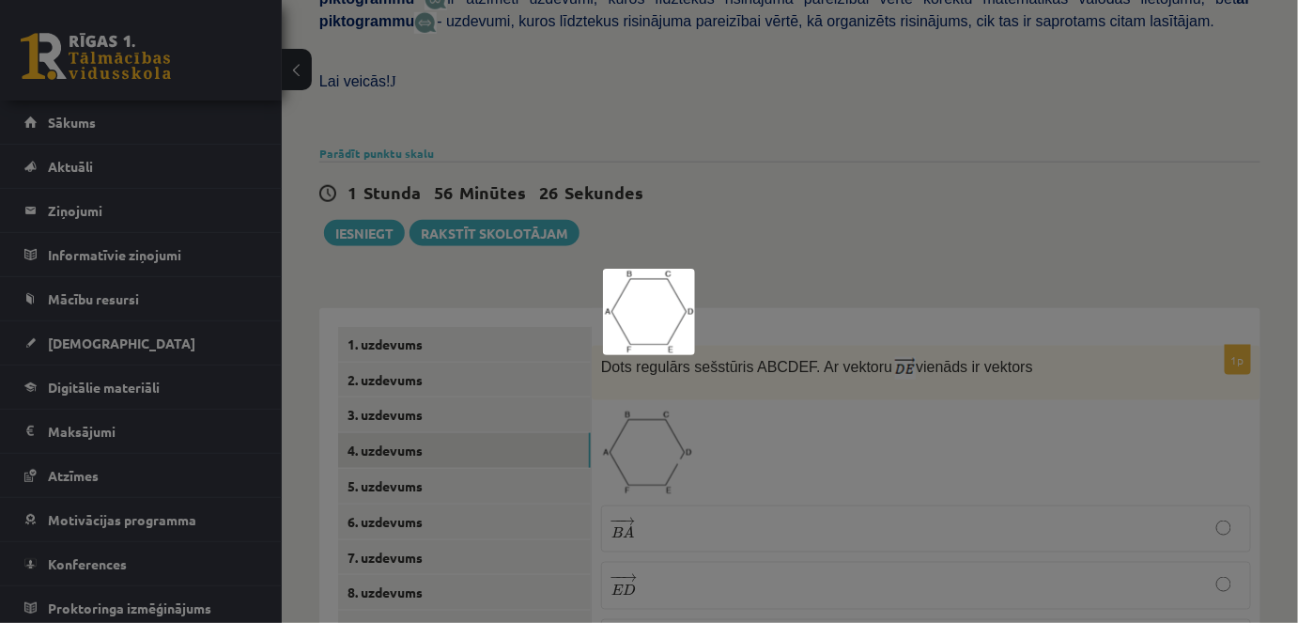
click at [752, 377] on div at bounding box center [649, 311] width 1298 height 623
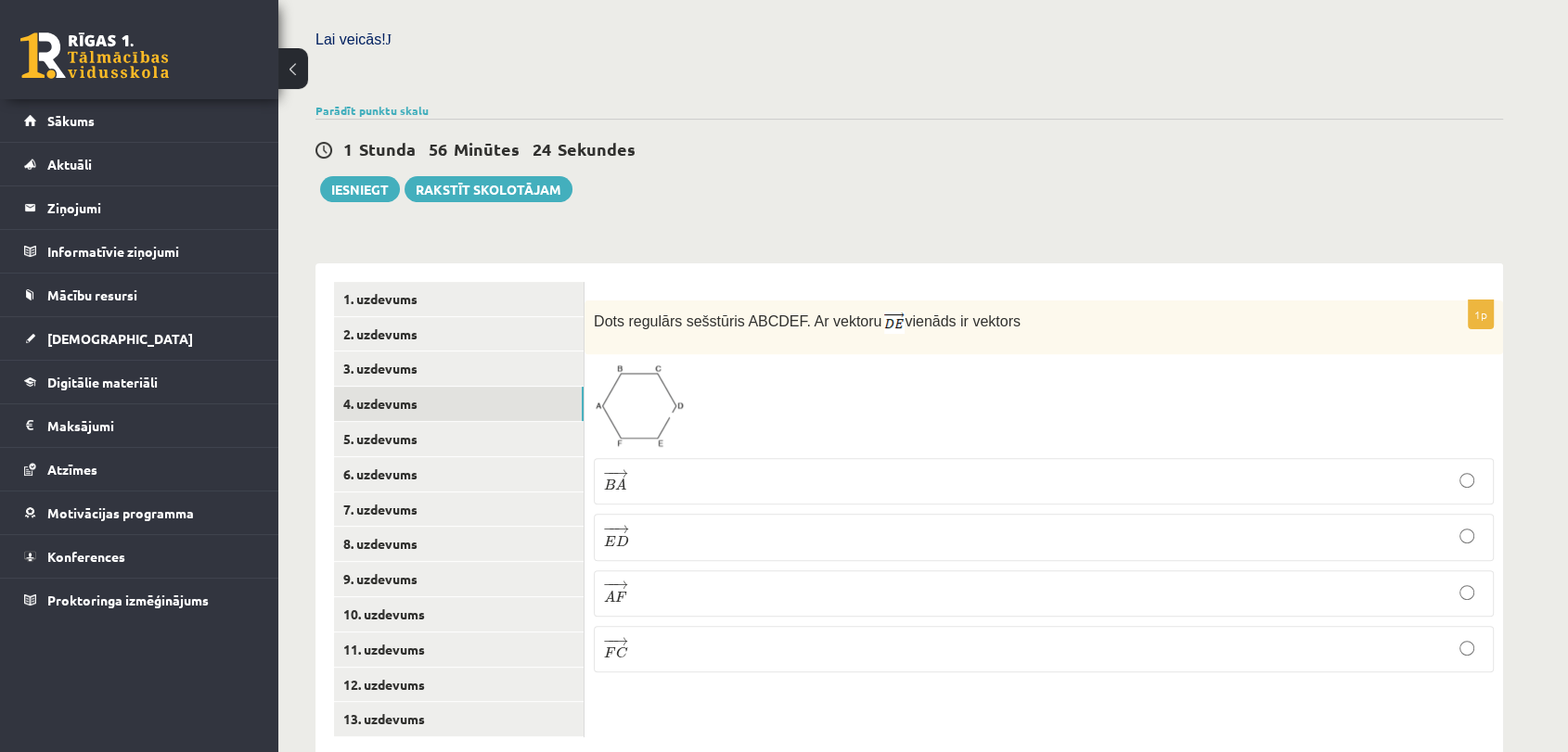
click at [682, 468] on p "− − → B A B A →" at bounding box center [1044, 481] width 880 height 26
click at [401, 421] on link "5. uzdevums" at bounding box center [458, 438] width 250 height 35
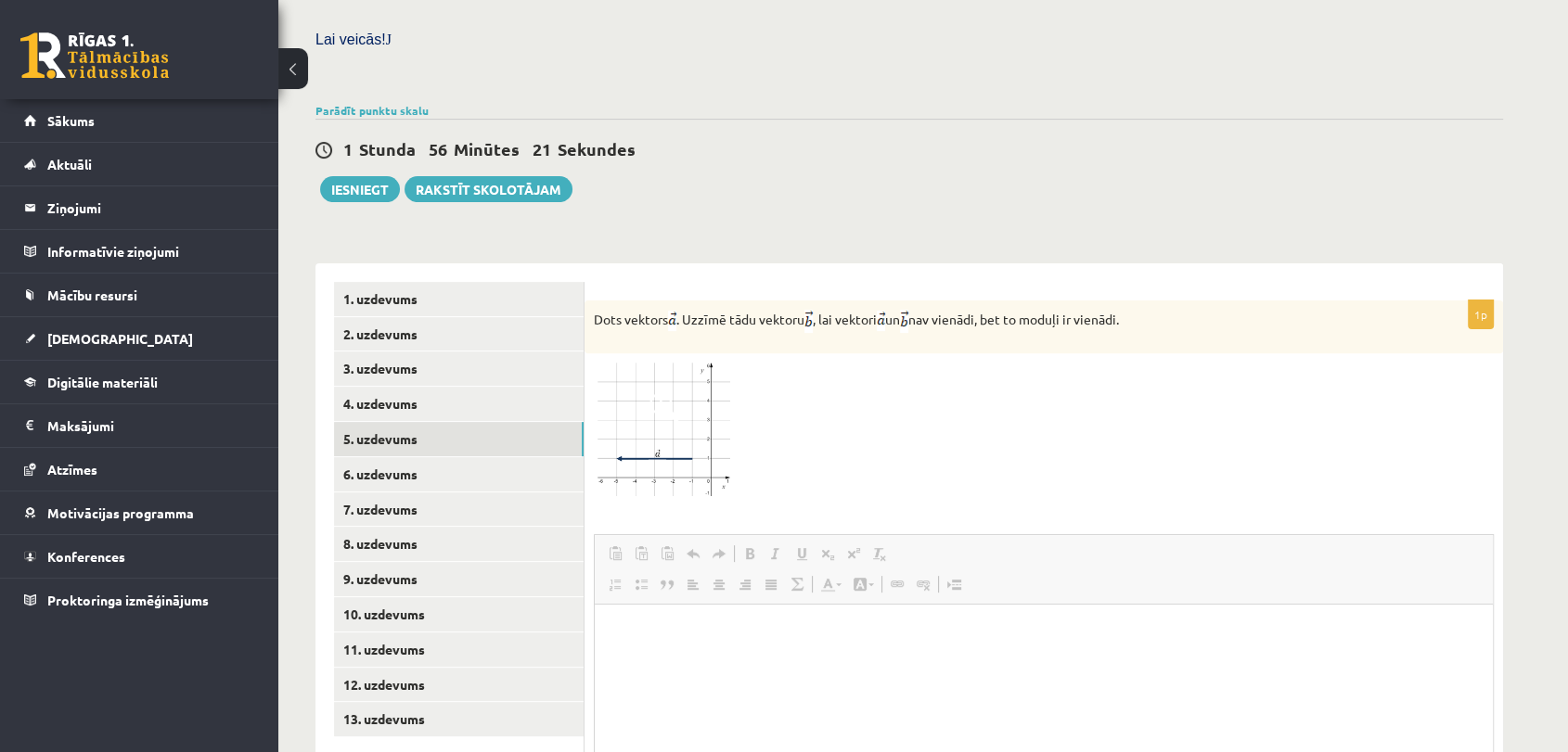
scroll to position [0, 0]
click at [662, 433] on img at bounding box center [663, 429] width 139 height 134
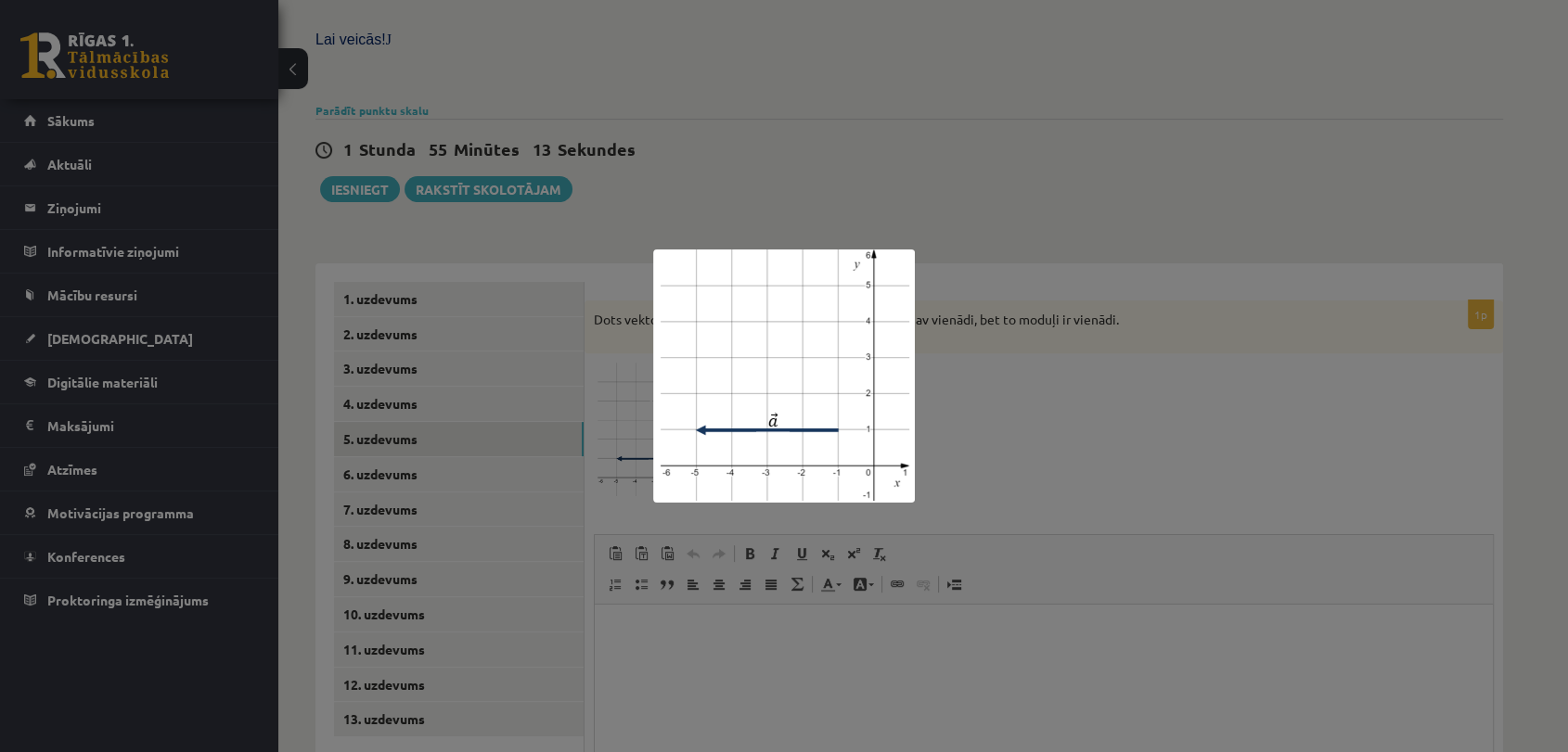
click at [997, 377] on div at bounding box center [784, 376] width 1568 height 752
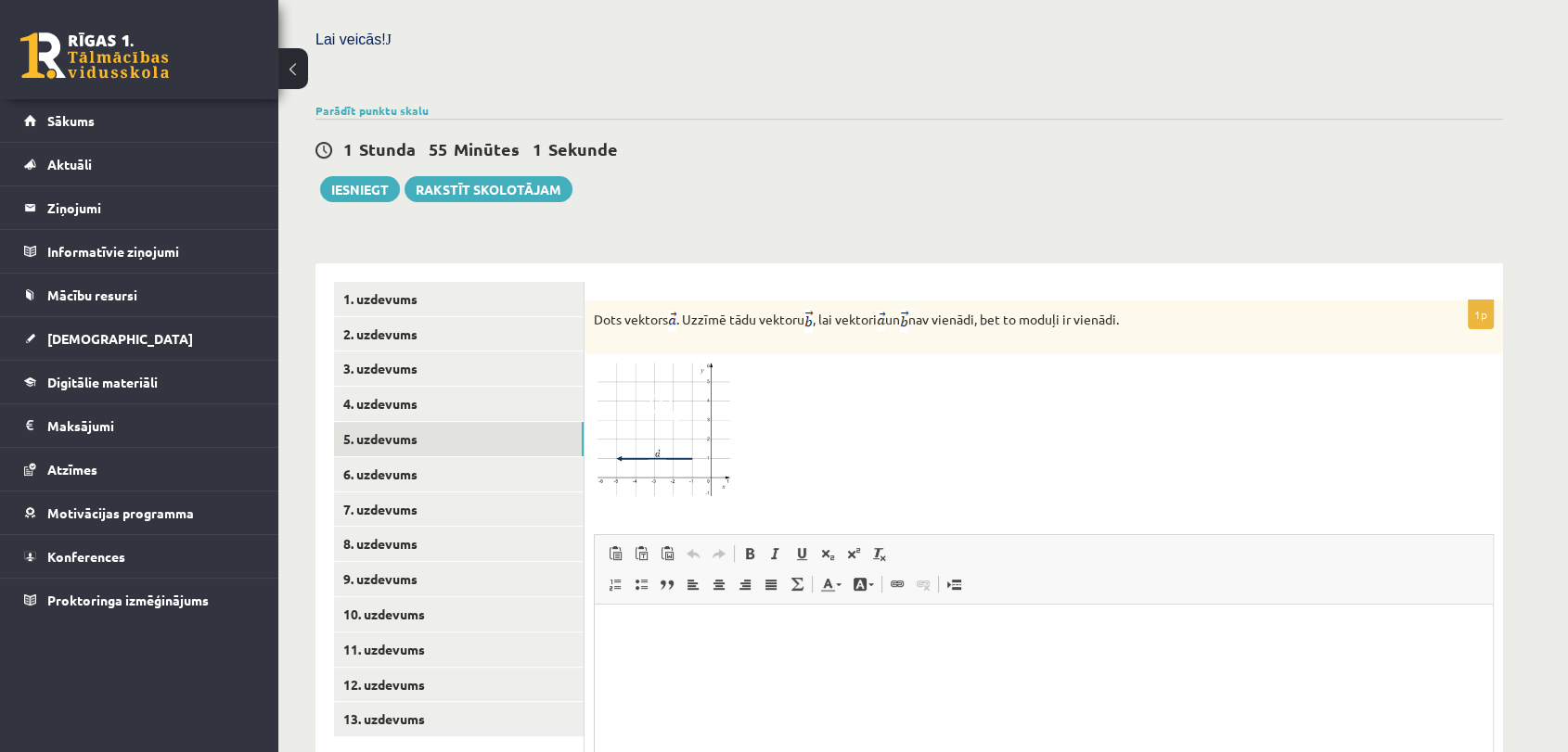
click at [666, 401] on img at bounding box center [663, 429] width 139 height 134
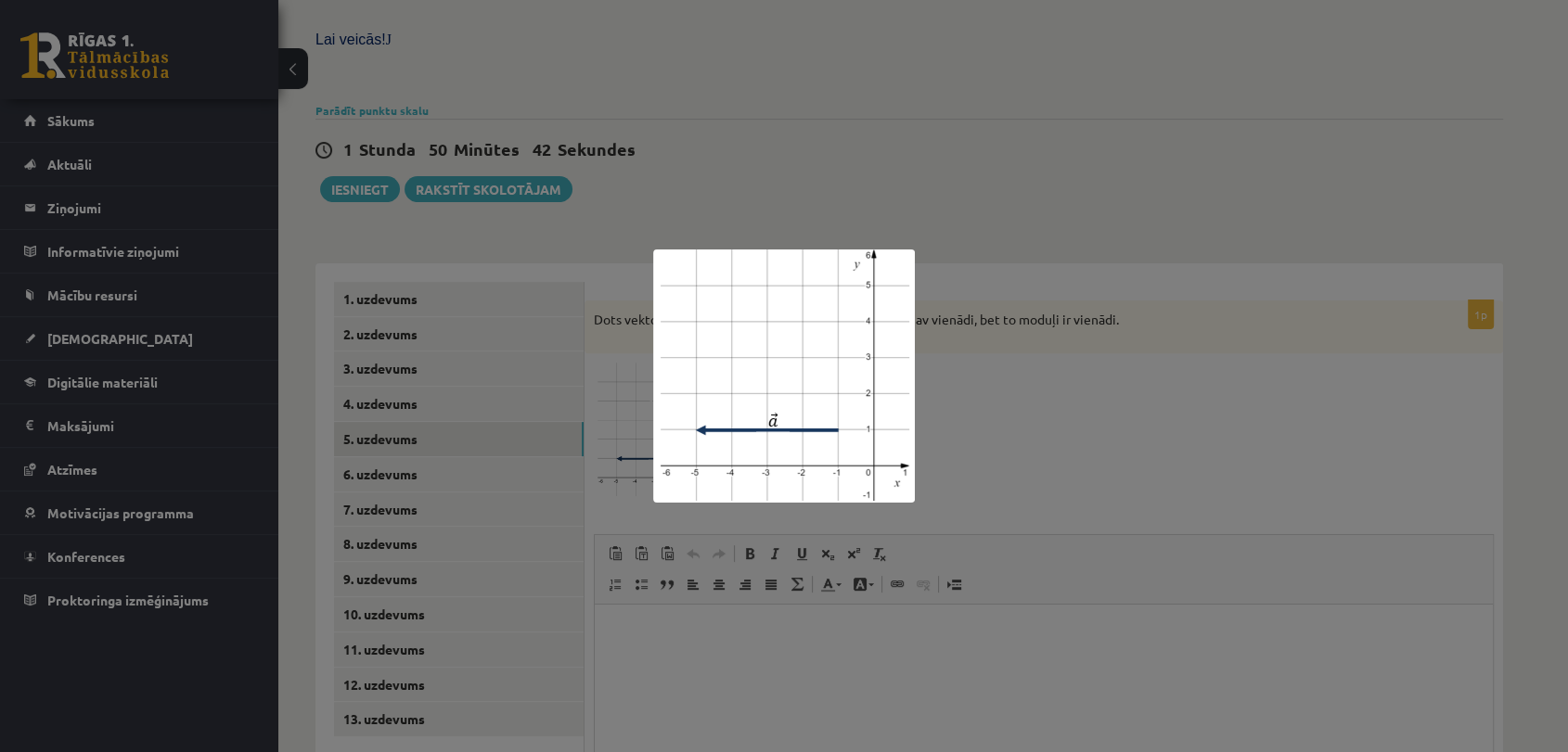
click at [1146, 544] on div at bounding box center [784, 376] width 1568 height 752
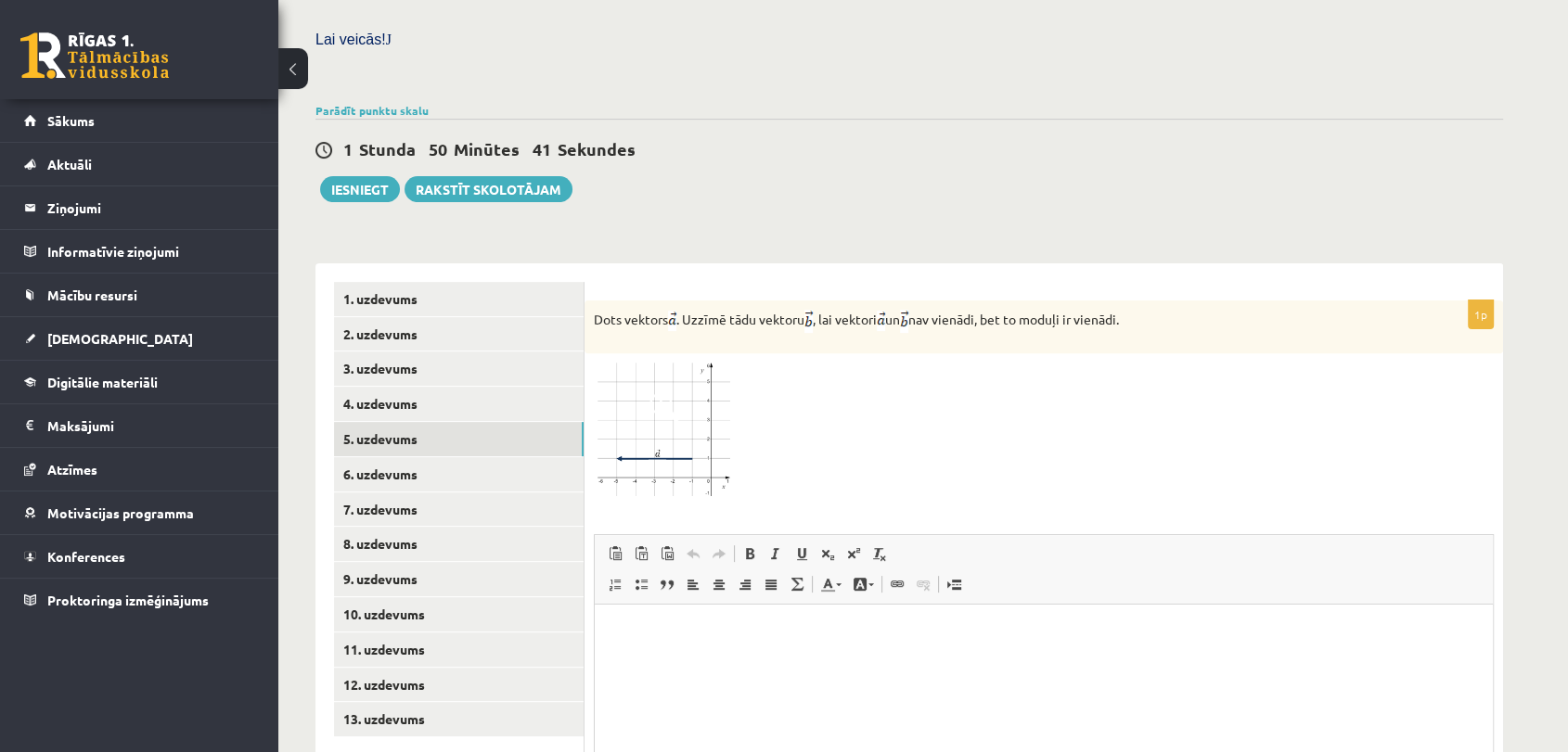
scroll to position [724, 0]
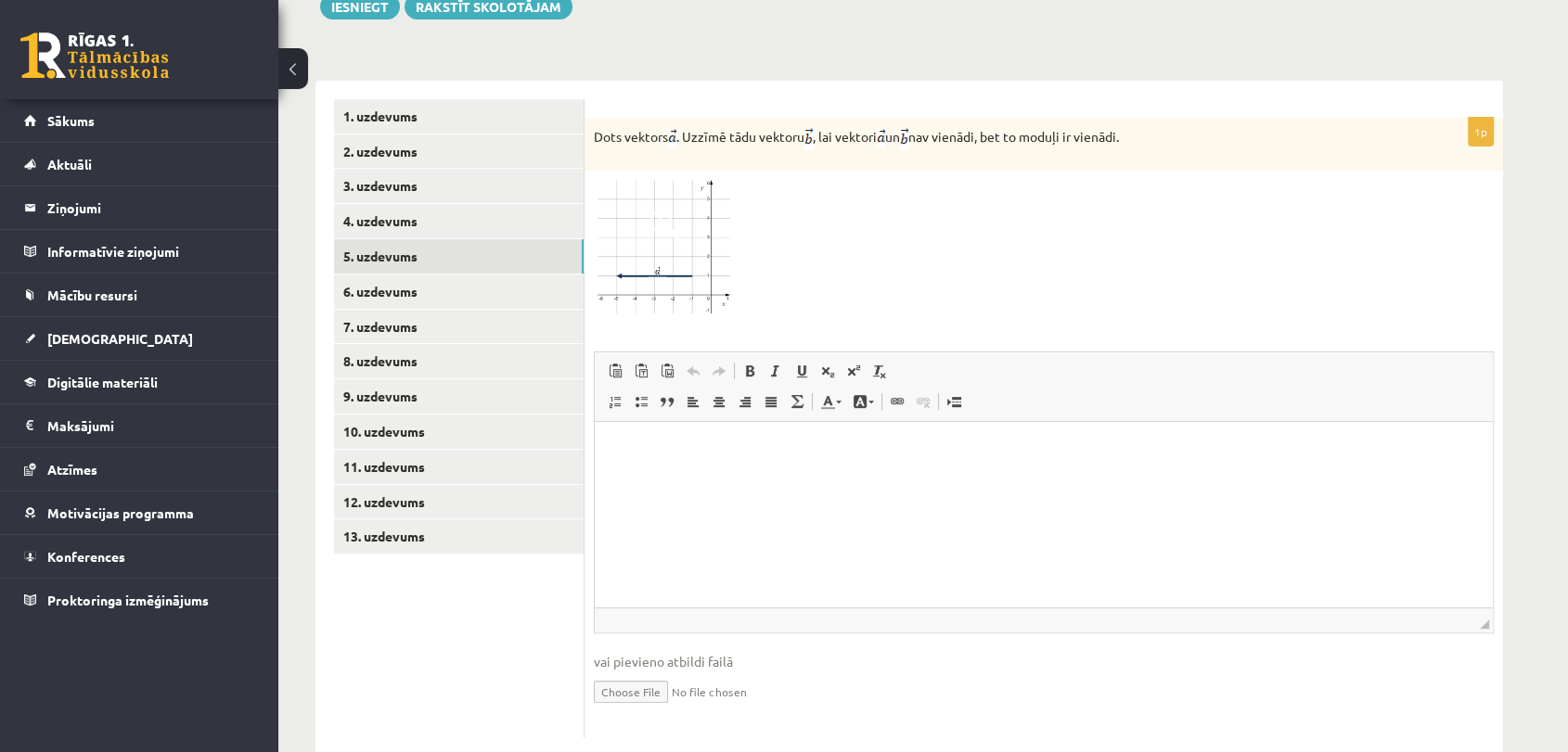
click at [657, 671] on input "file" at bounding box center [1043, 690] width 900 height 38
type input "**********"
click at [396, 274] on link "6. uzdevums" at bounding box center [458, 291] width 250 height 35
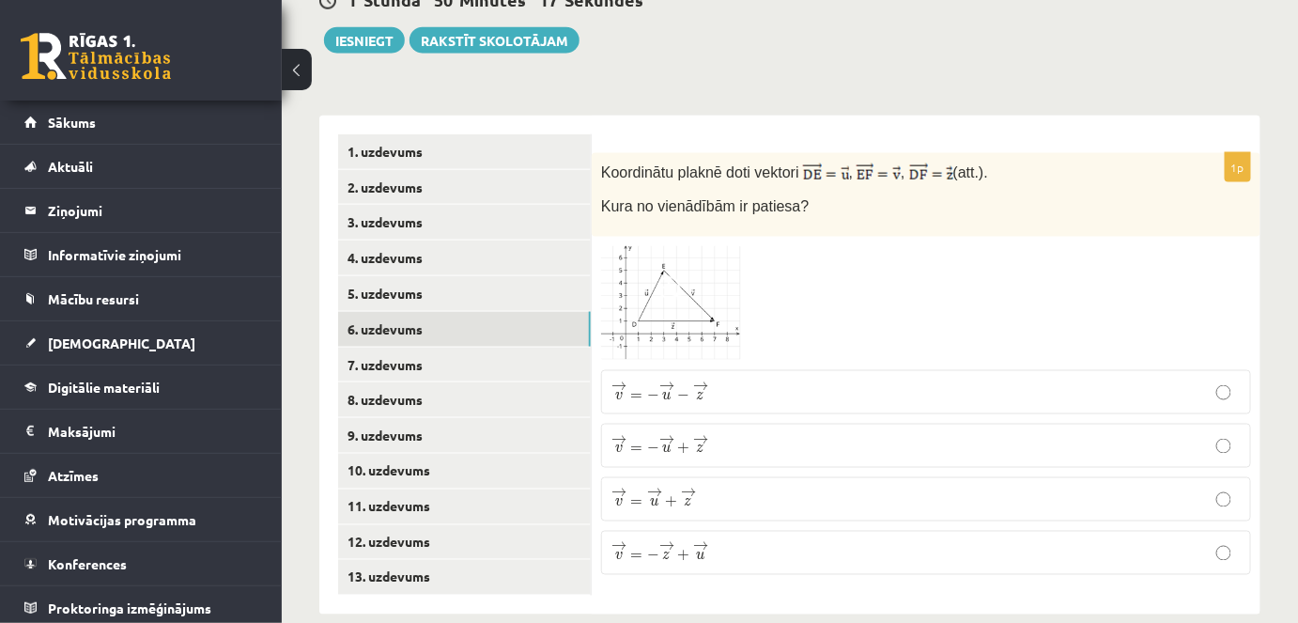
scroll to position [749, 0]
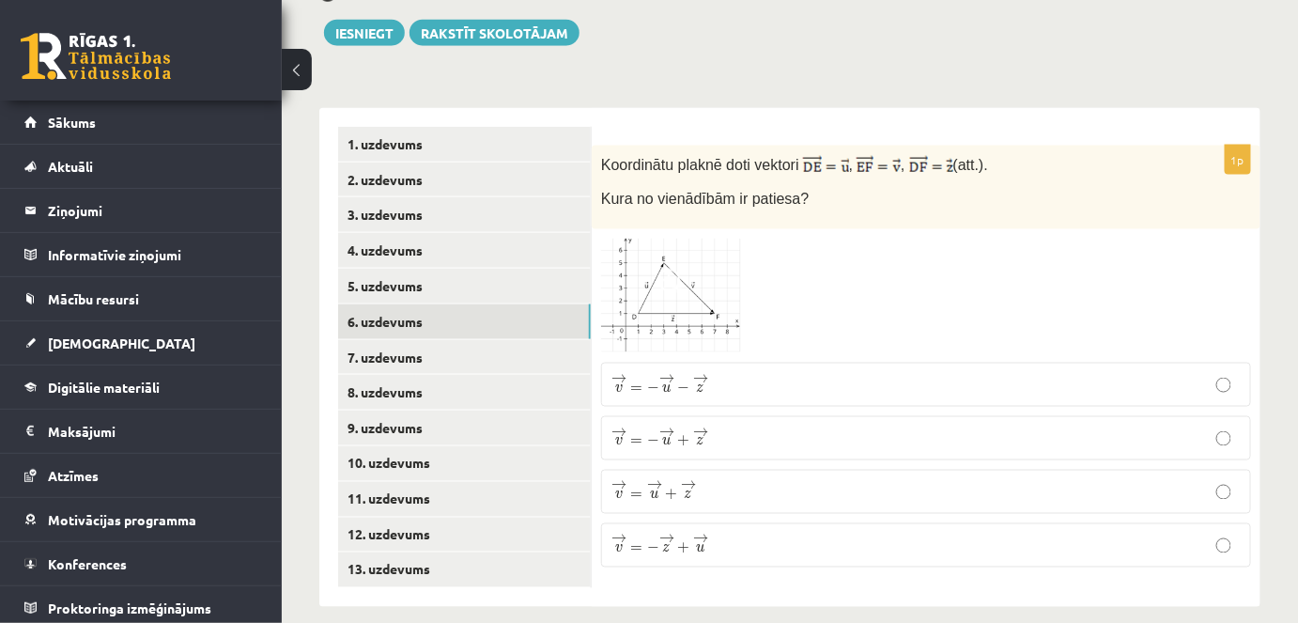
click at [744, 427] on p "→ v = − → u + → z v → = − u → + z →" at bounding box center [926, 438] width 629 height 23
click at [403, 340] on link "7. uzdevums" at bounding box center [464, 357] width 253 height 35
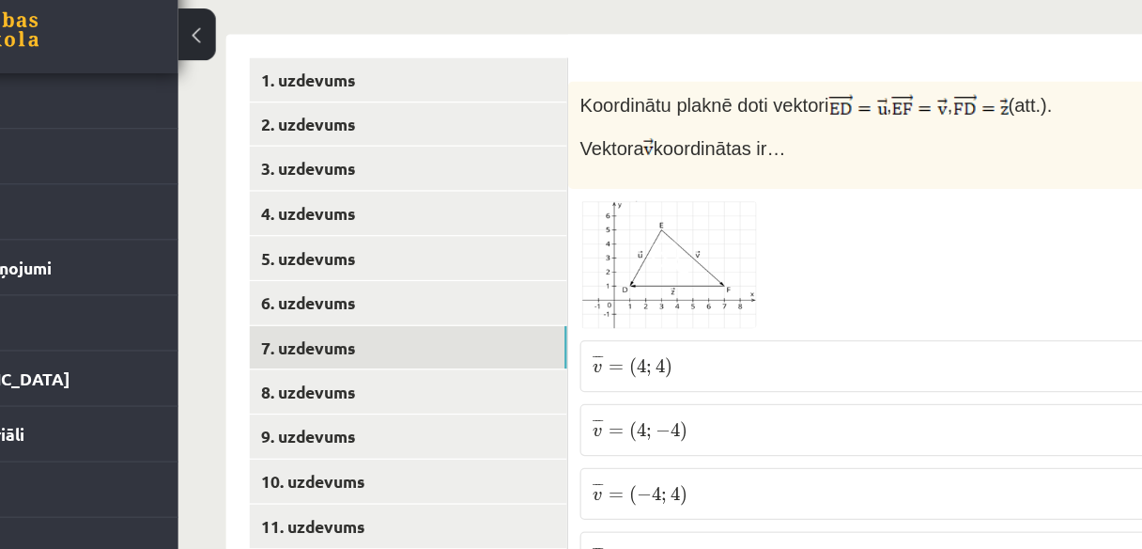
scroll to position [849, 0]
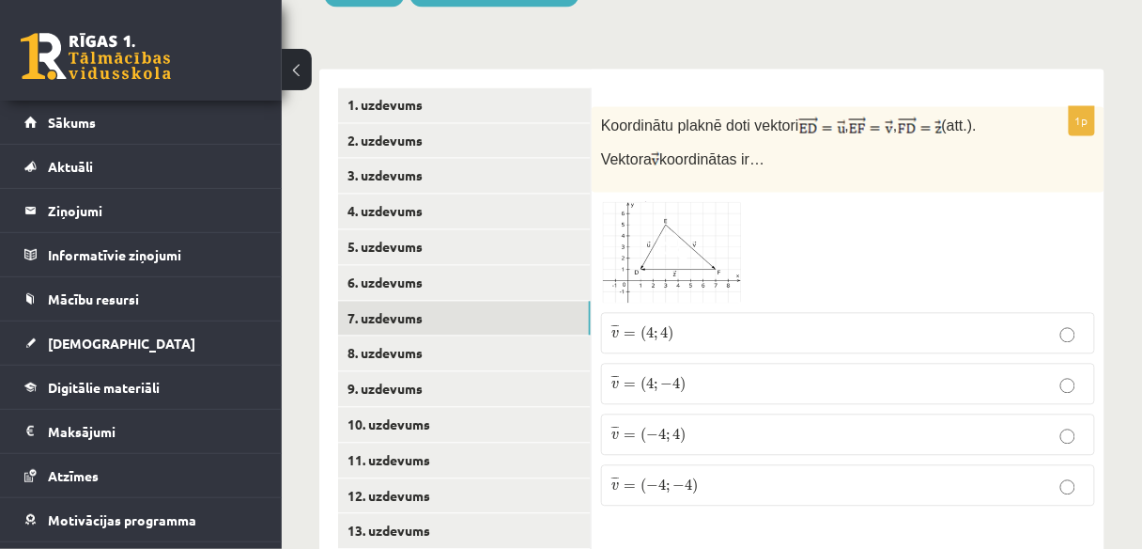
click at [675, 429] on span "4" at bounding box center [678, 434] width 8 height 11
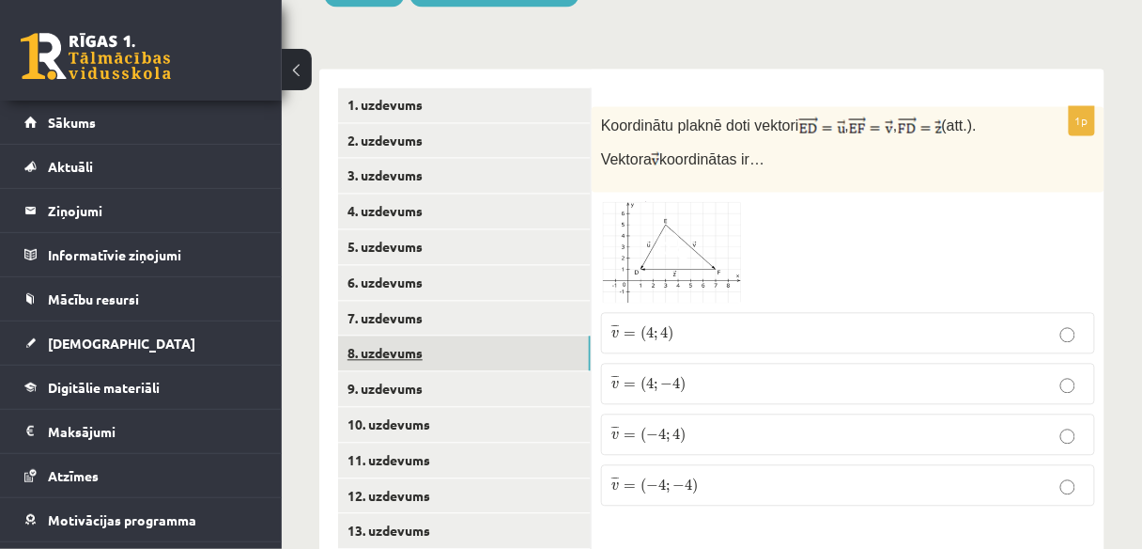
click at [396, 336] on link "8. uzdevums" at bounding box center [464, 353] width 253 height 35
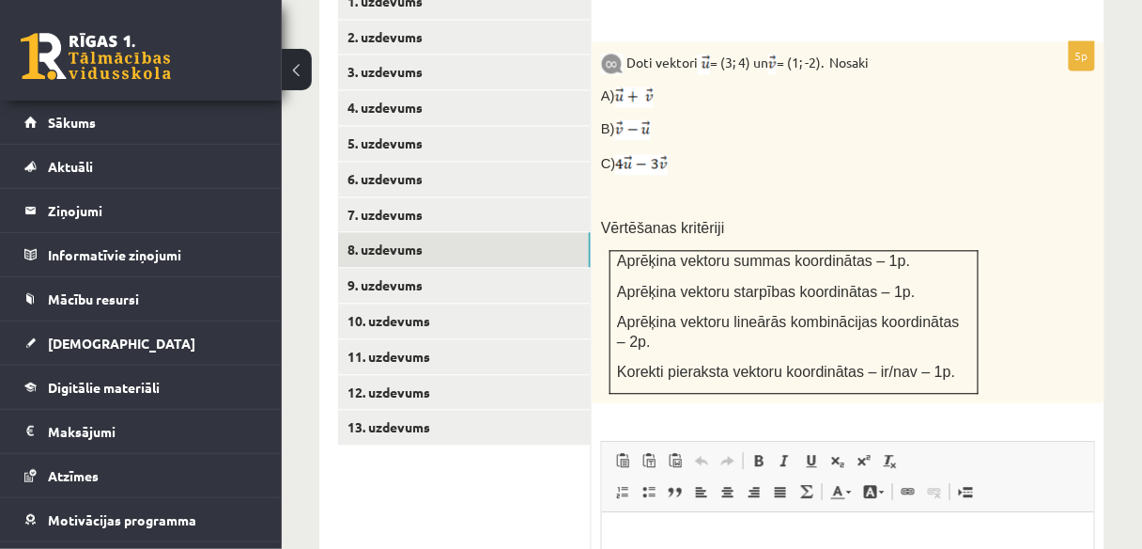
scroll to position [954, 0]
click at [421, 54] on link "3. uzdevums" at bounding box center [464, 71] width 253 height 35
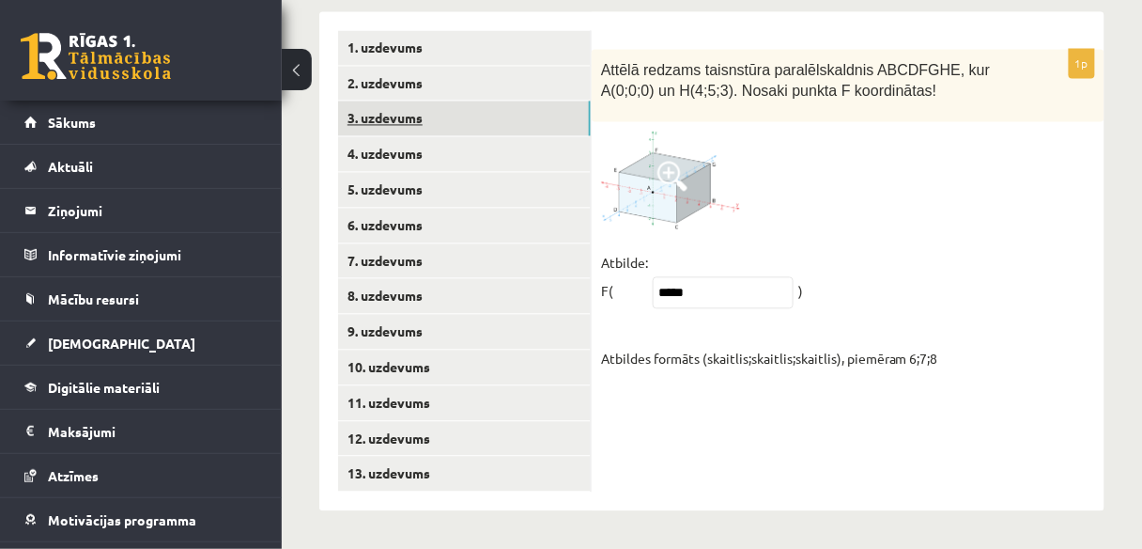
scroll to position [865, 0]
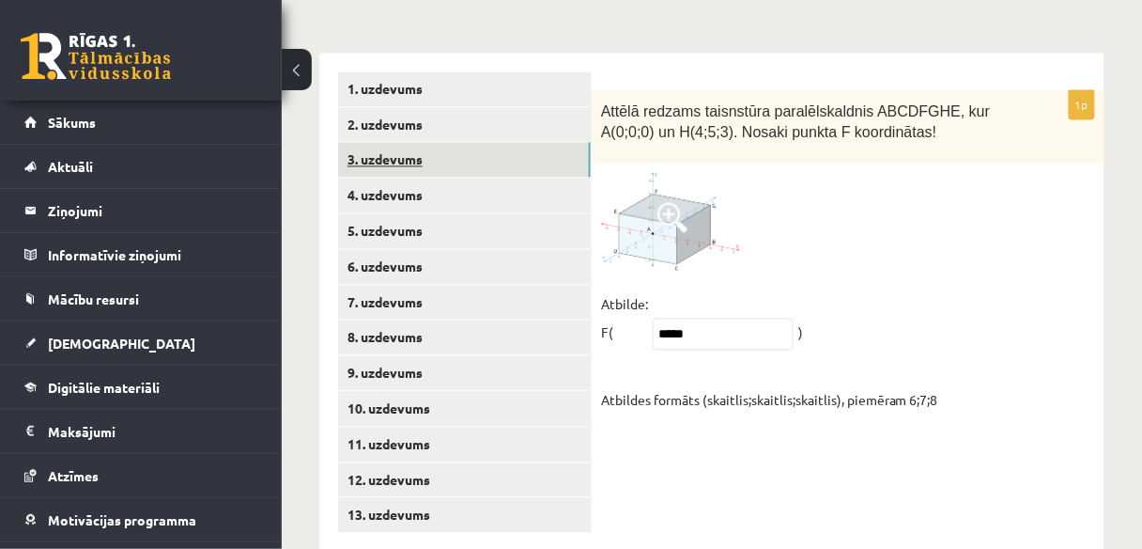
click at [421, 72] on link "1. uzdevums" at bounding box center [464, 89] width 253 height 35
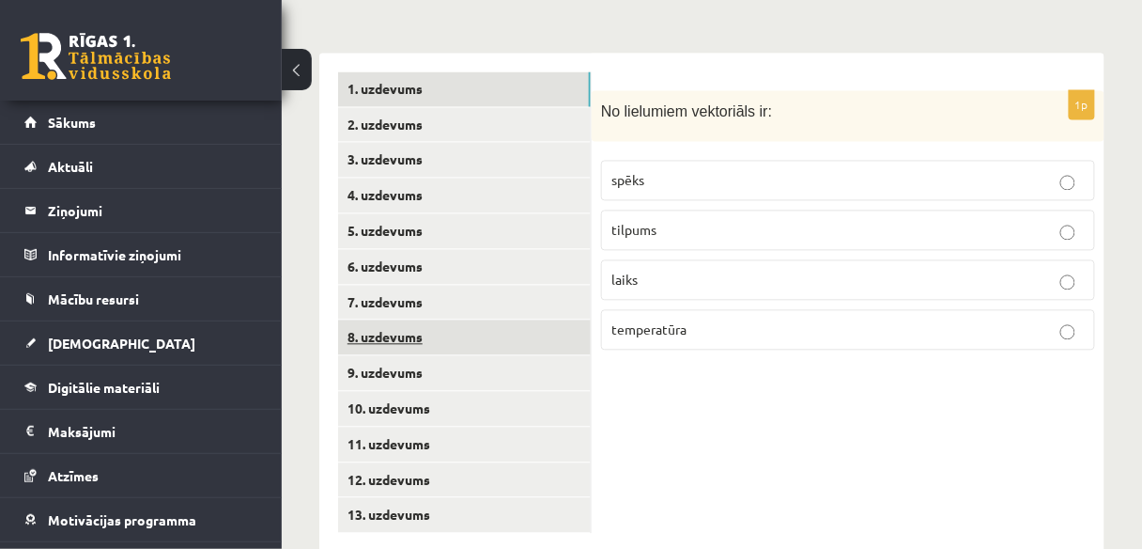
click at [405, 320] on link "8. uzdevums" at bounding box center [464, 337] width 253 height 35
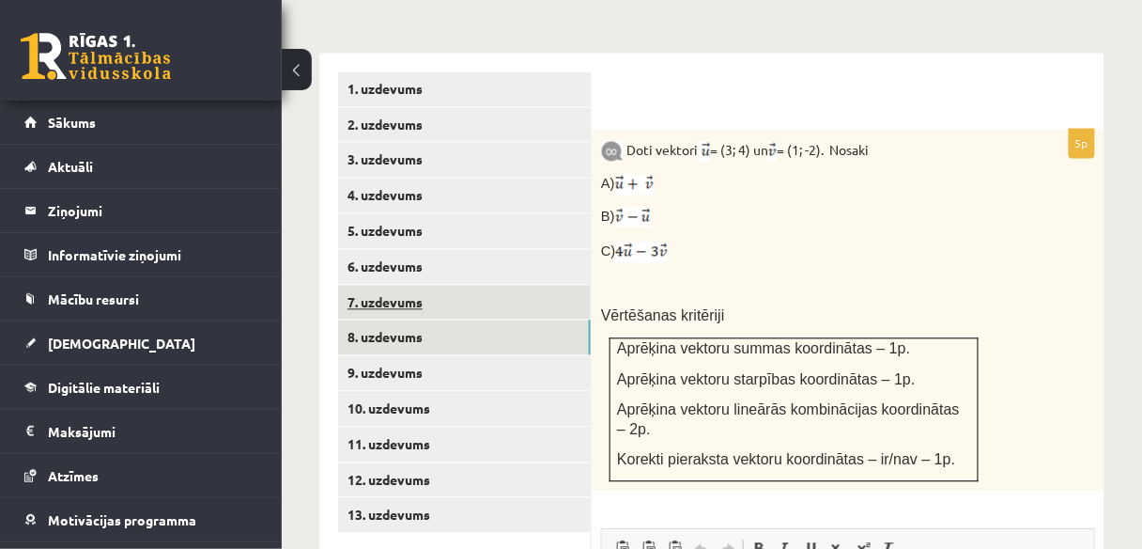
scroll to position [0, 0]
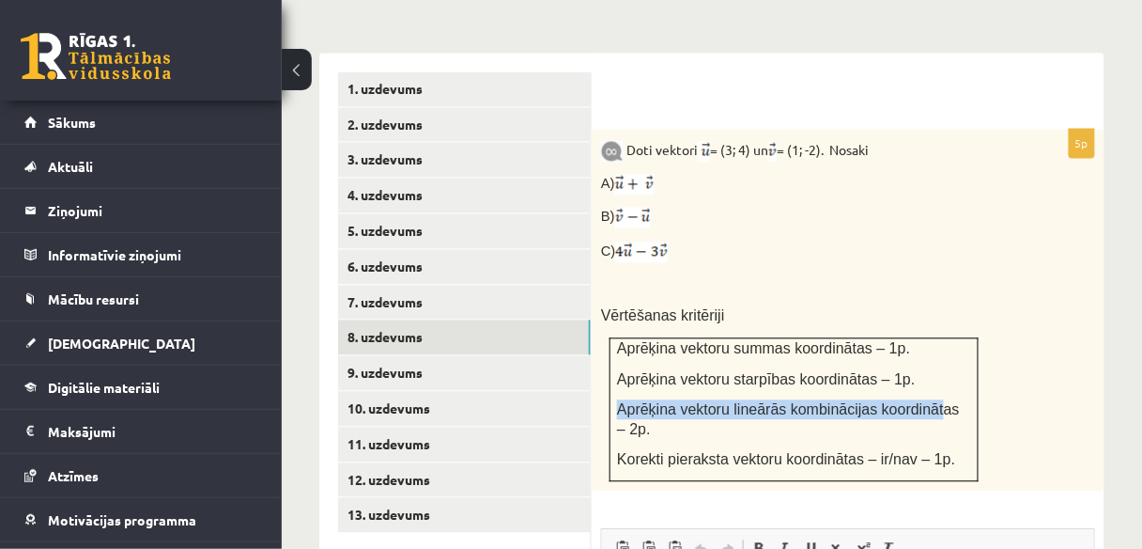
drag, startPoint x: 612, startPoint y: 363, endPoint x: 918, endPoint y: 375, distance: 306.5
click at [918, 375] on td "Aprēķina vektoru summas koordinātas – 1p. Aprēķina vektoru starpības koordināta…" at bounding box center [795, 410] width 368 height 143
click at [908, 402] on span "Aprēķina vektoru lineārās kombinācijas koordinātas – 2p." at bounding box center [788, 420] width 343 height 36
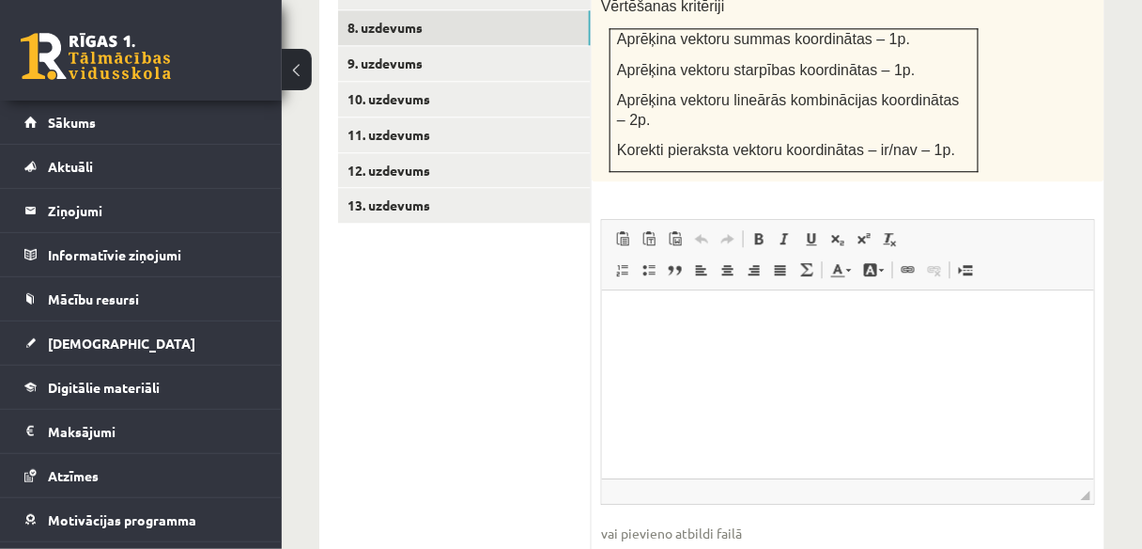
scroll to position [1231, 0]
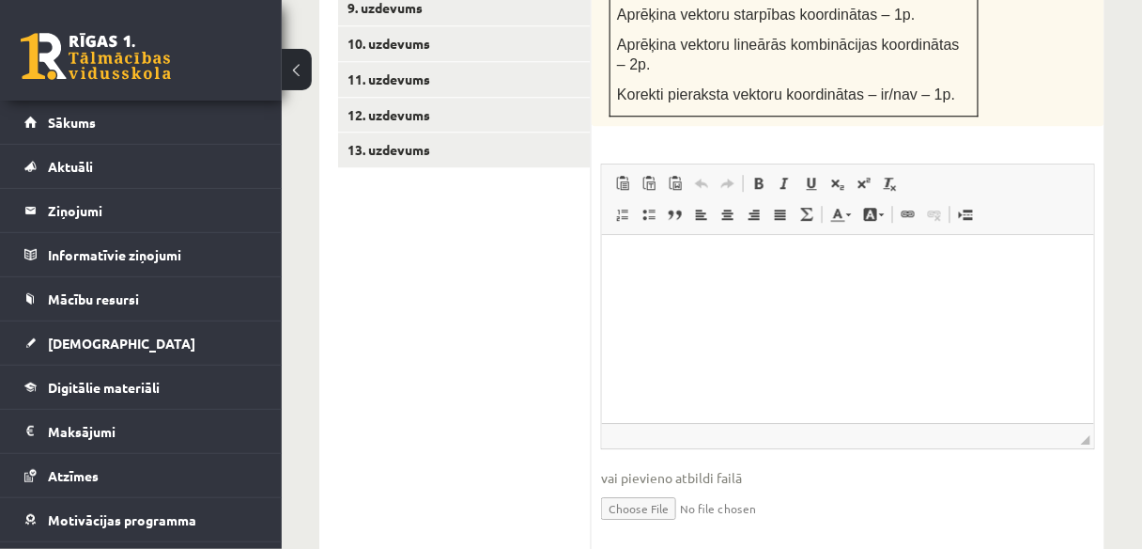
click at [664, 488] on input "file" at bounding box center [848, 507] width 494 height 39
type input "**********"
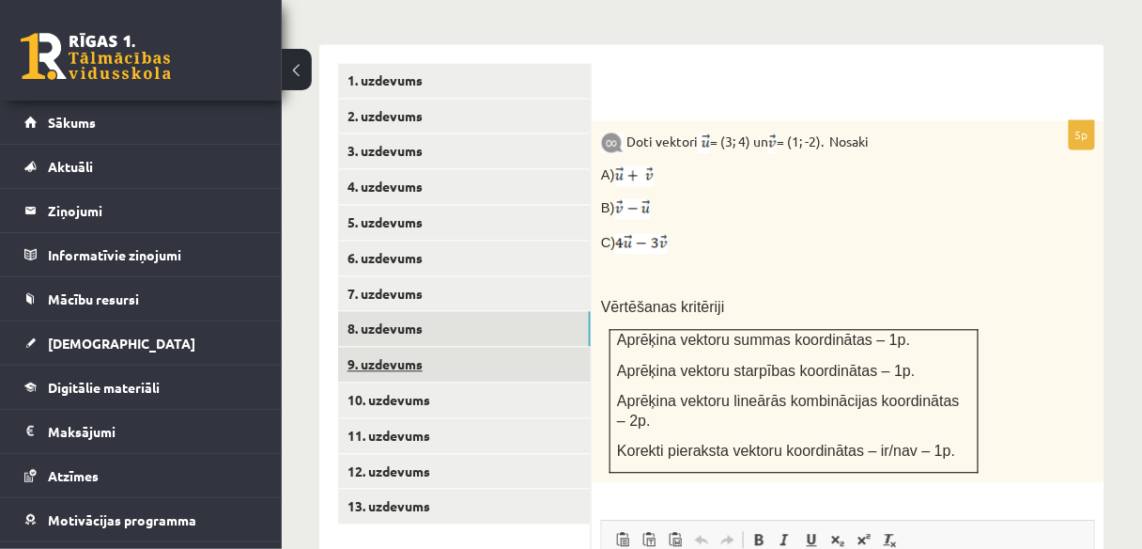
scroll to position [867, 0]
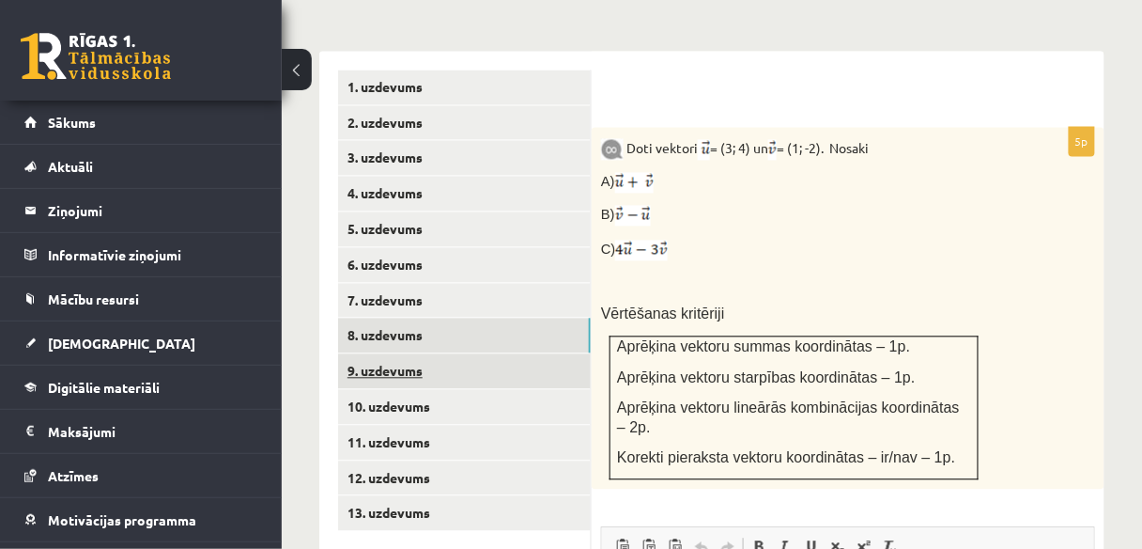
click at [415, 354] on link "9. uzdevums" at bounding box center [464, 371] width 253 height 35
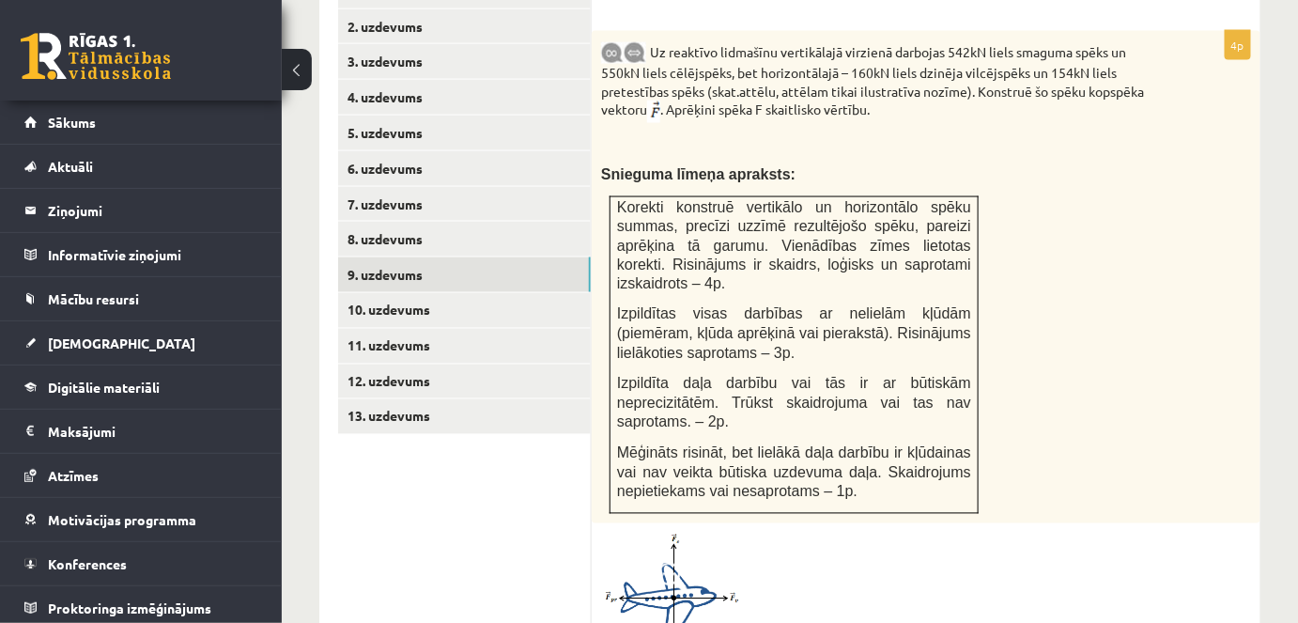
scroll to position [905, 0]
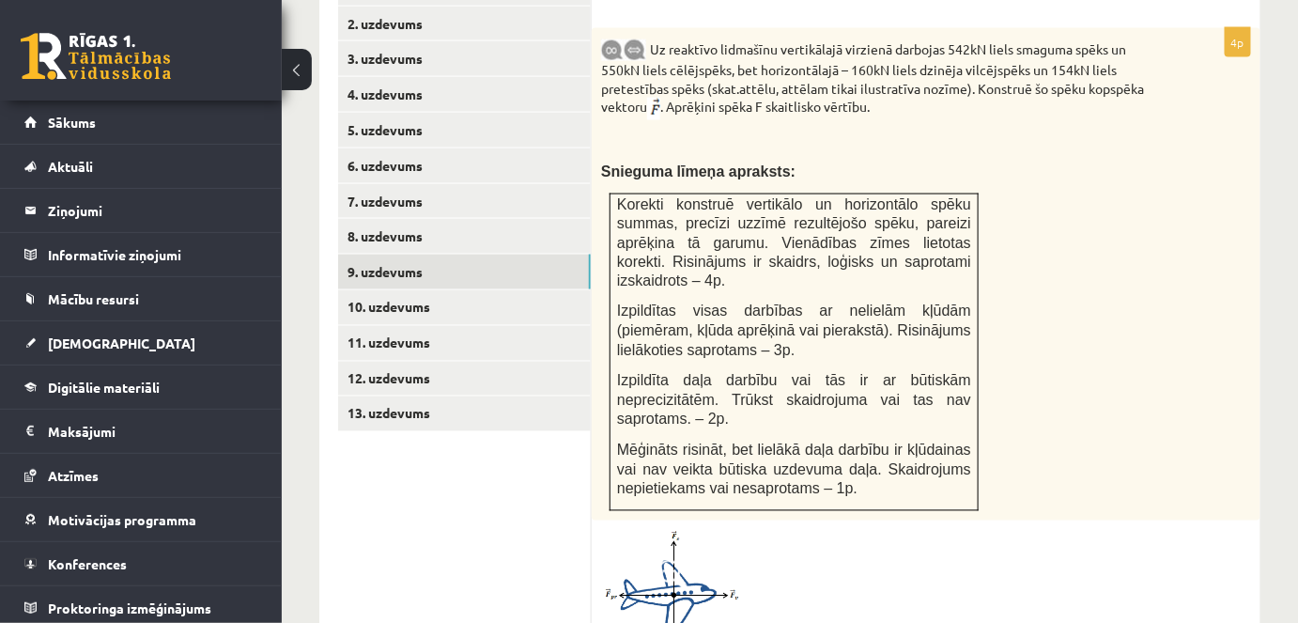
click at [1045, 217] on div "Uz reaktīvo lidmašīnu vertikālajā virzienā darbojas 542kN liels smaguma spēks u…" at bounding box center [926, 274] width 669 height 492
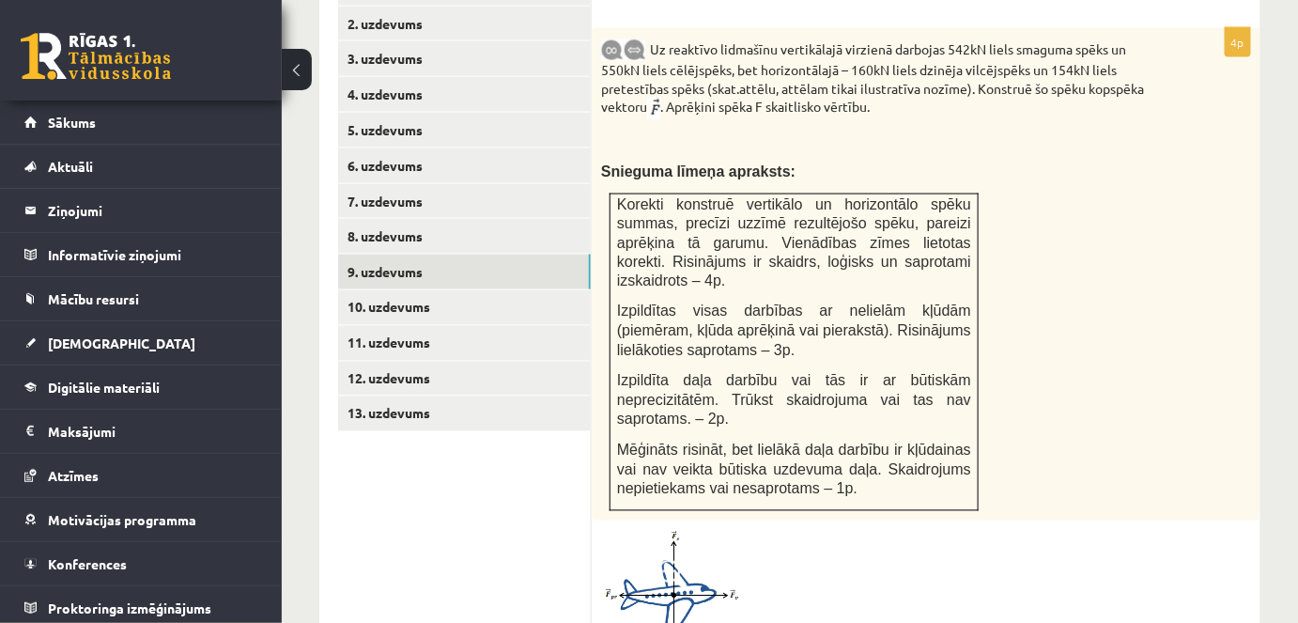
scroll to position [919, 0]
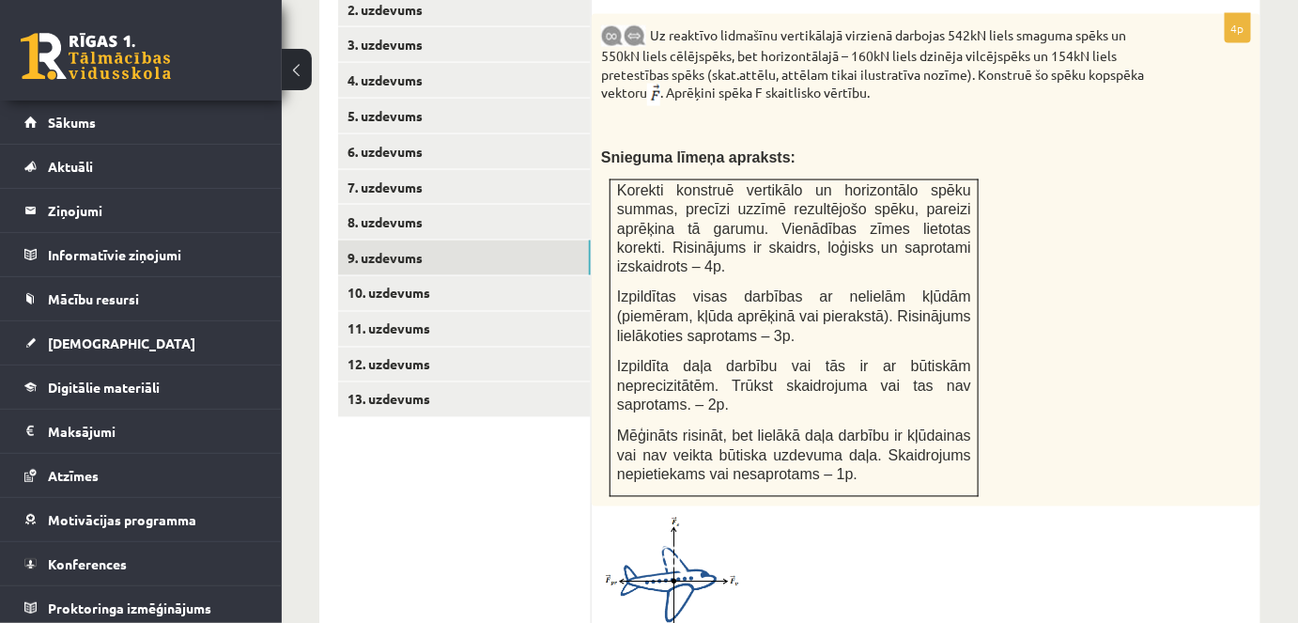
click at [659, 117] on p at bounding box center [879, 126] width 556 height 19
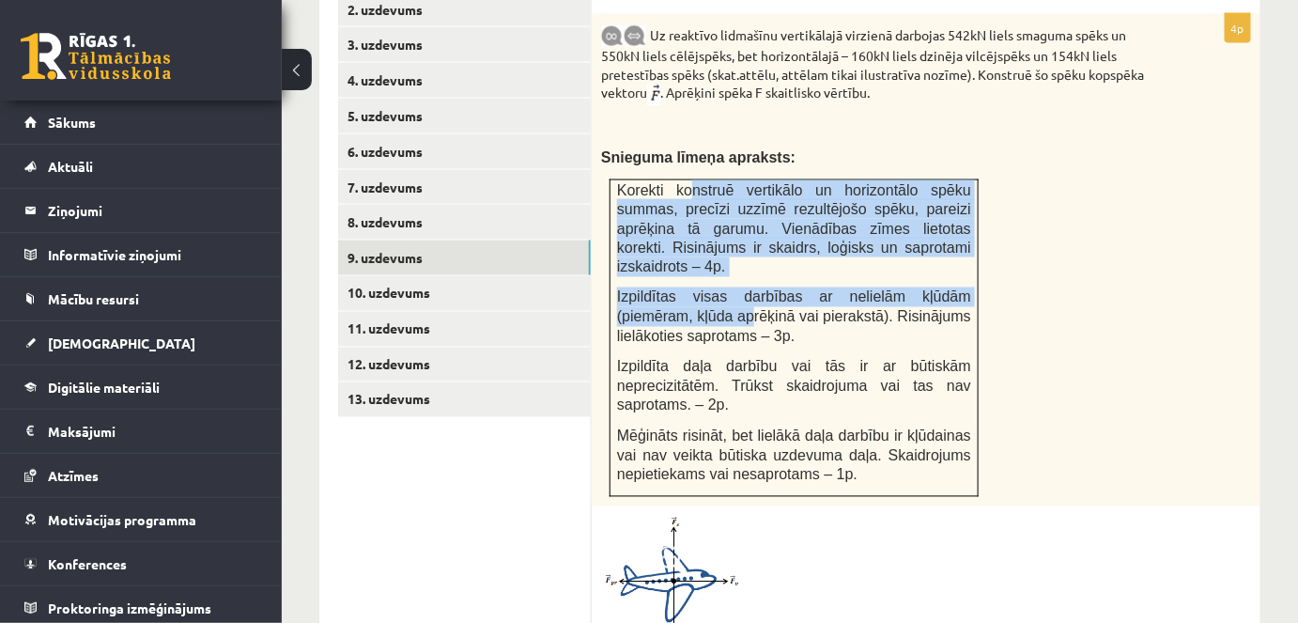
drag, startPoint x: 679, startPoint y: 163, endPoint x: 669, endPoint y: 262, distance: 100.1
click at [669, 262] on td "Korekti konstruē vertikālo un horizontālo spēku summas, precīzi uzzīmē rezultēj…" at bounding box center [795, 337] width 368 height 317
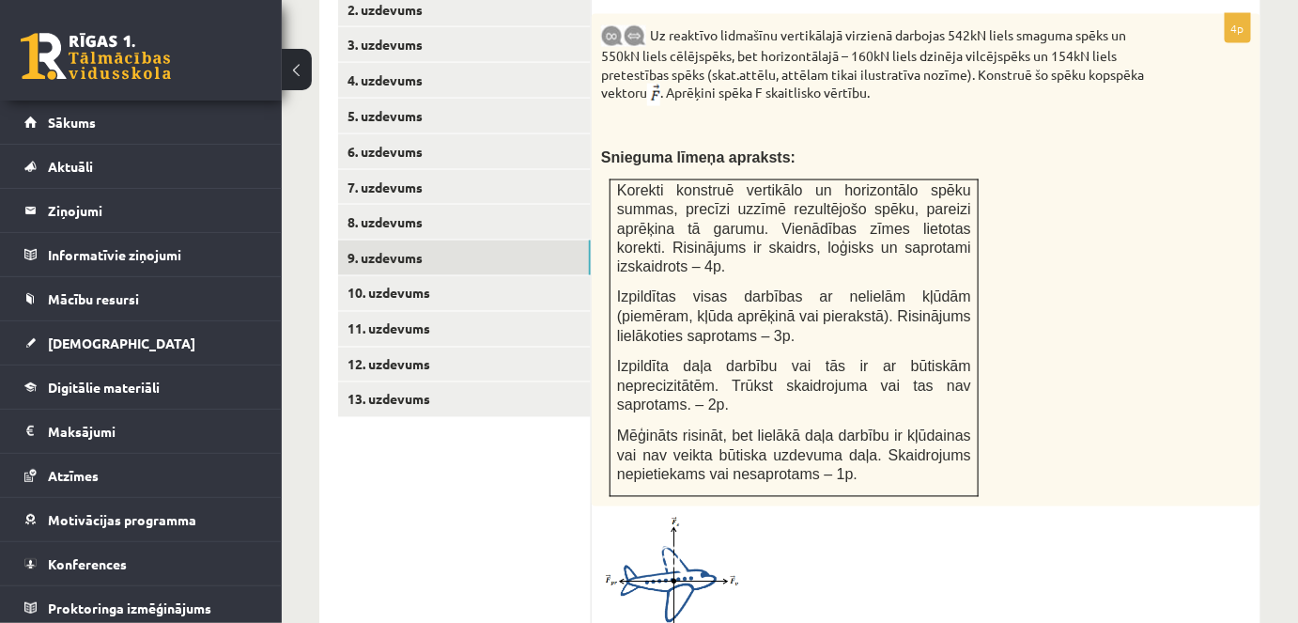
click at [1076, 293] on div "Uz reaktīvo lidmašīnu vertikālajā virzienā darbojas 542kN liels smaguma spēks u…" at bounding box center [926, 260] width 669 height 492
click at [400, 276] on link "10. uzdevums" at bounding box center [464, 293] width 253 height 35
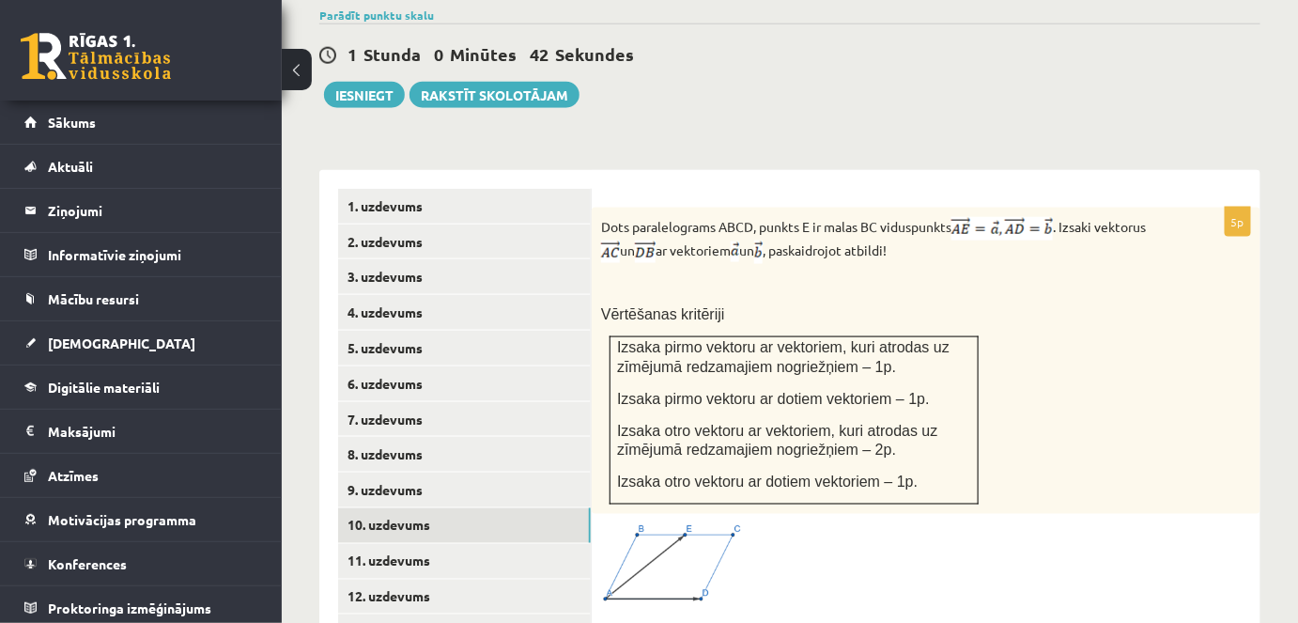
scroll to position [722, 0]
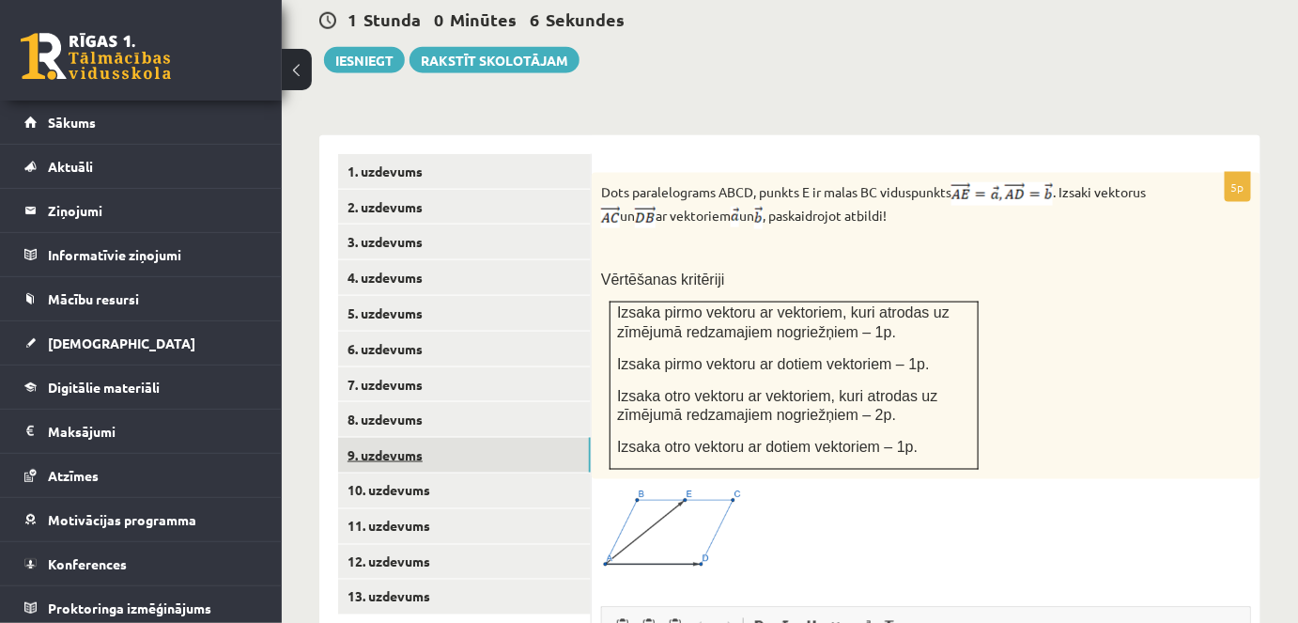
click at [411, 438] on link "9. uzdevums" at bounding box center [464, 455] width 253 height 35
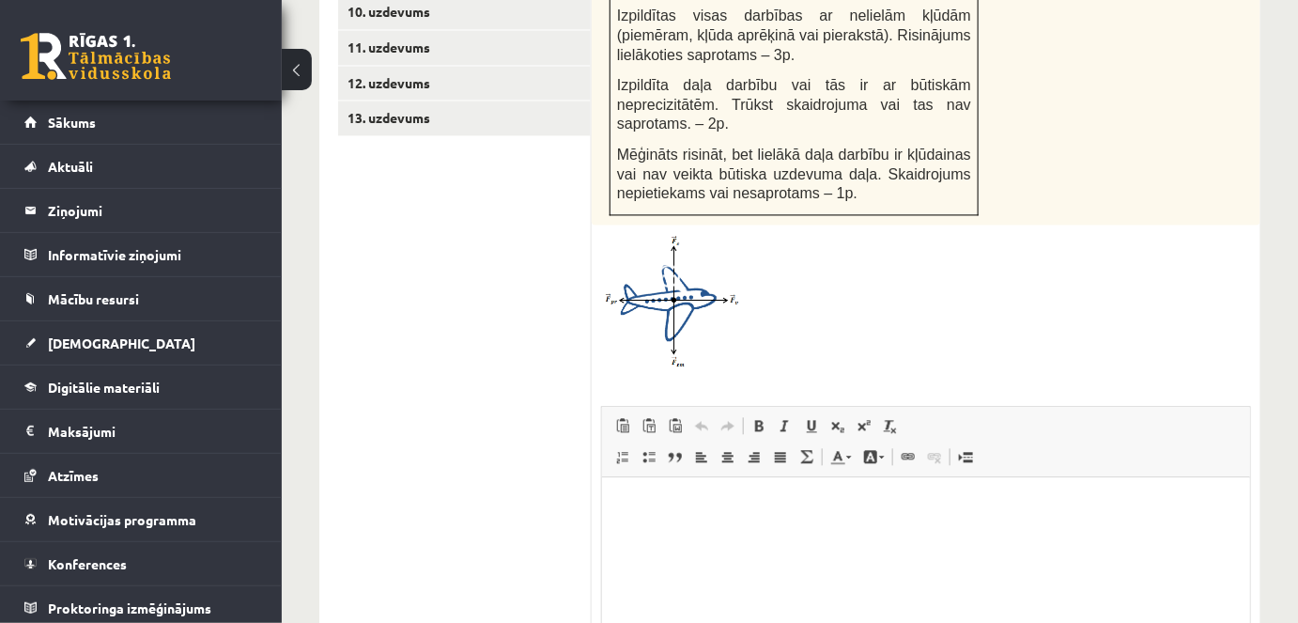
scroll to position [1387, 0]
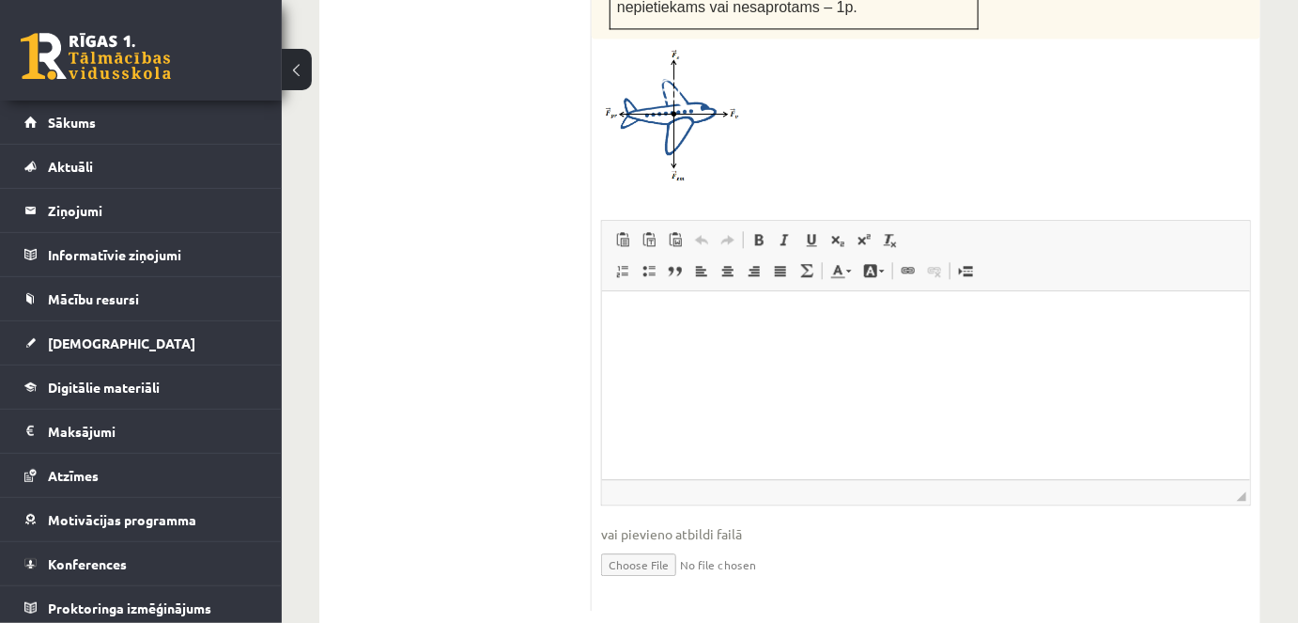
click at [654, 544] on input "file" at bounding box center [926, 563] width 650 height 39
type input "**********"
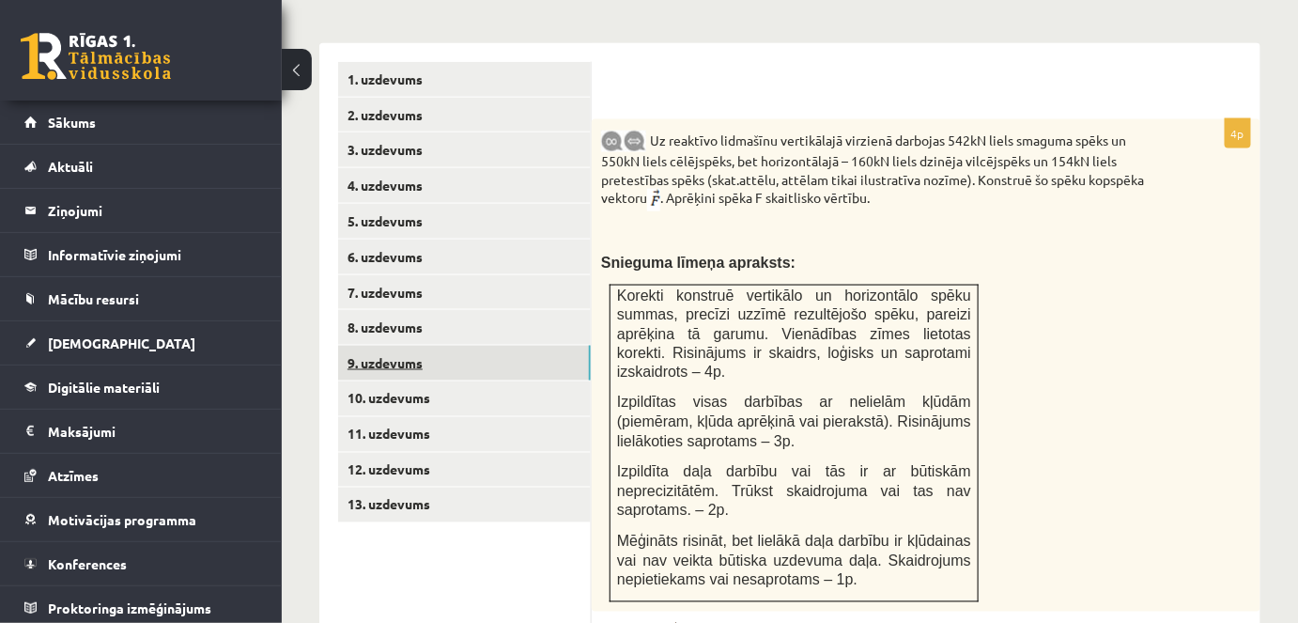
scroll to position [813, 0]
click at [420, 382] on link "10. uzdevums" at bounding box center [464, 399] width 253 height 35
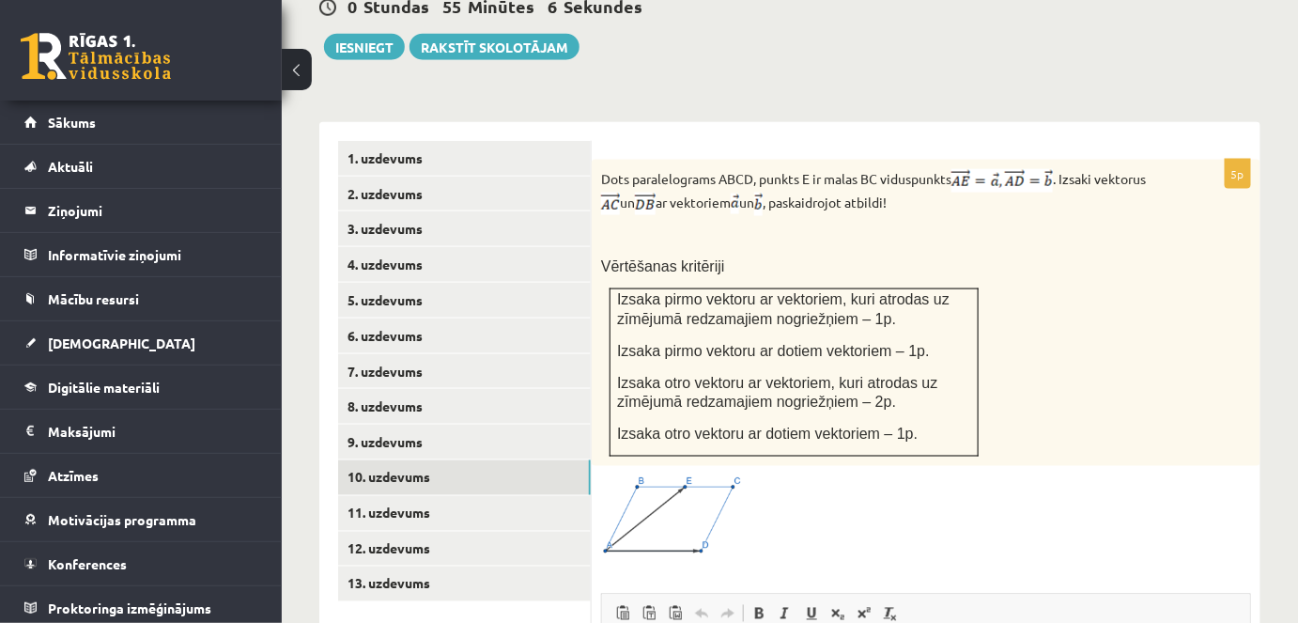
scroll to position [738, 0]
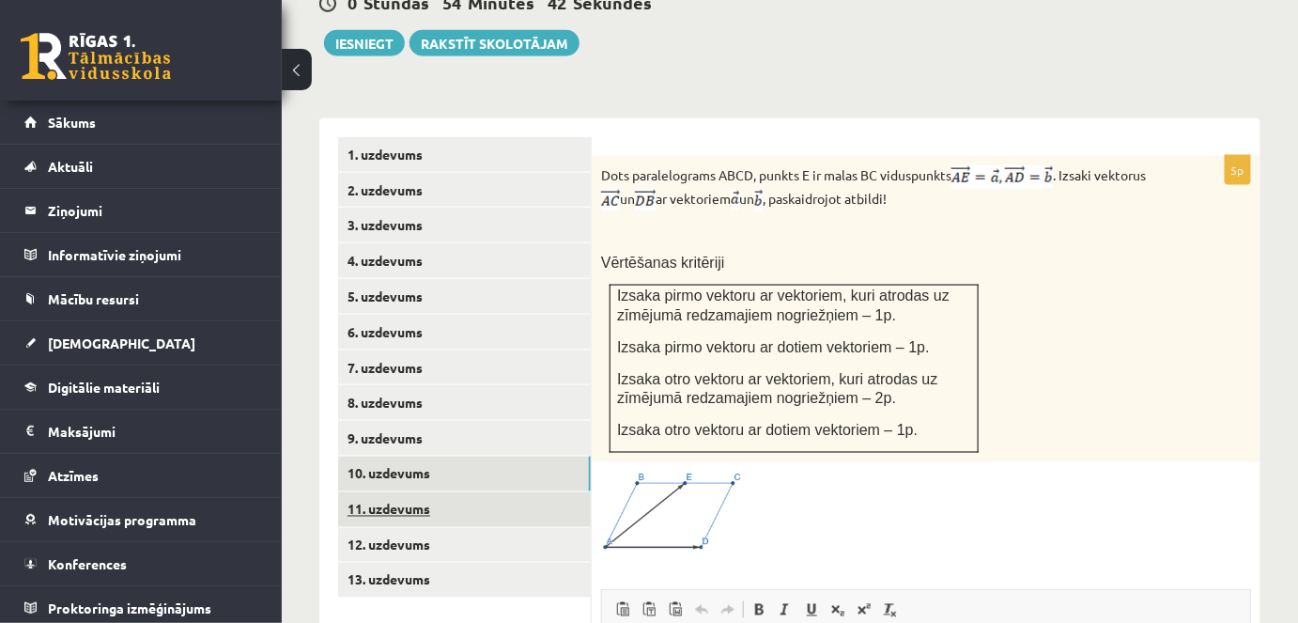
click at [388, 492] on link "11. uzdevums" at bounding box center [464, 509] width 253 height 35
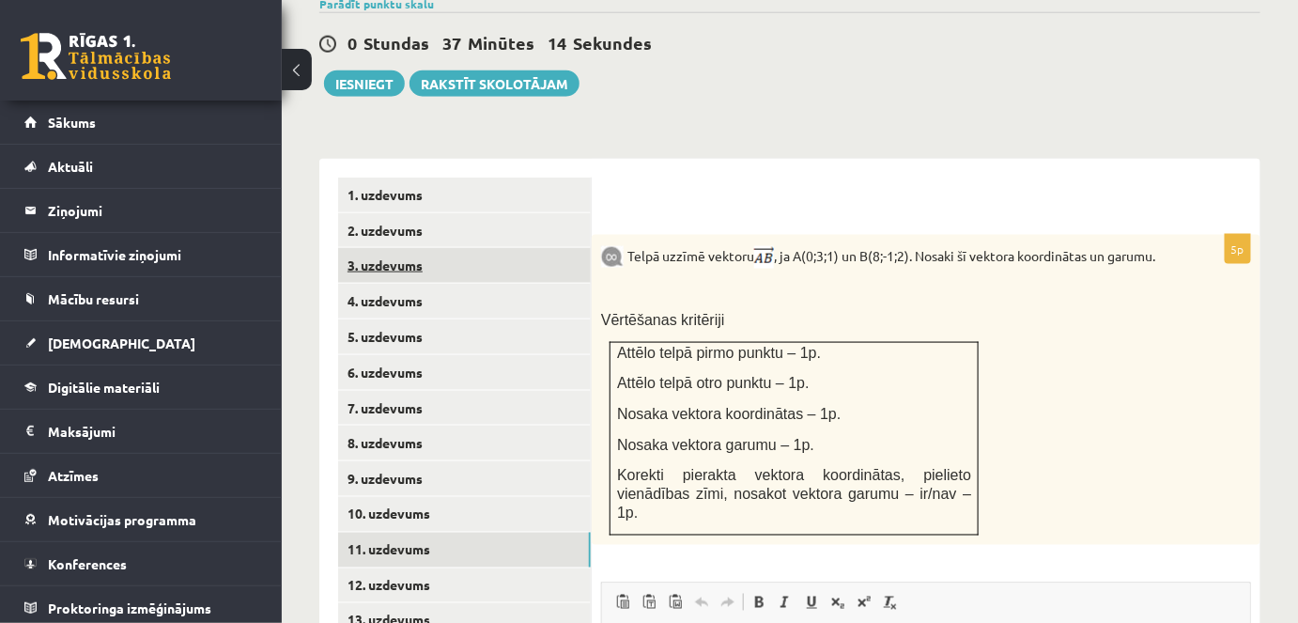
scroll to position [846, 0]
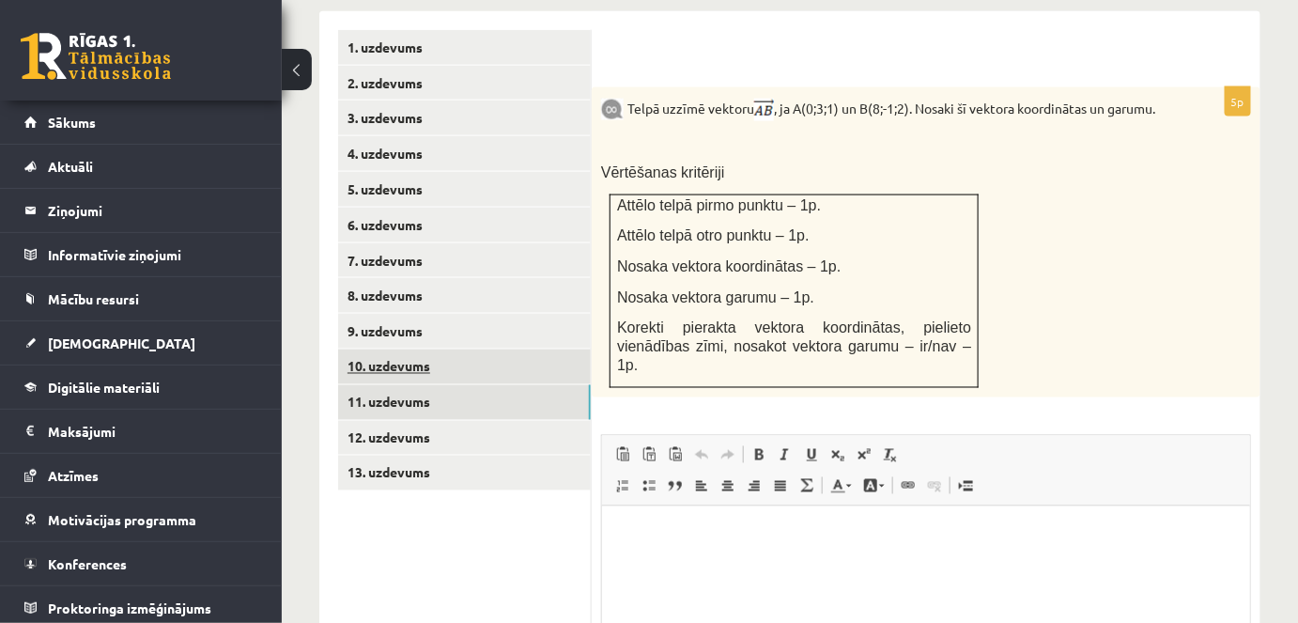
click at [417, 349] on link "10. uzdevums" at bounding box center [464, 366] width 253 height 35
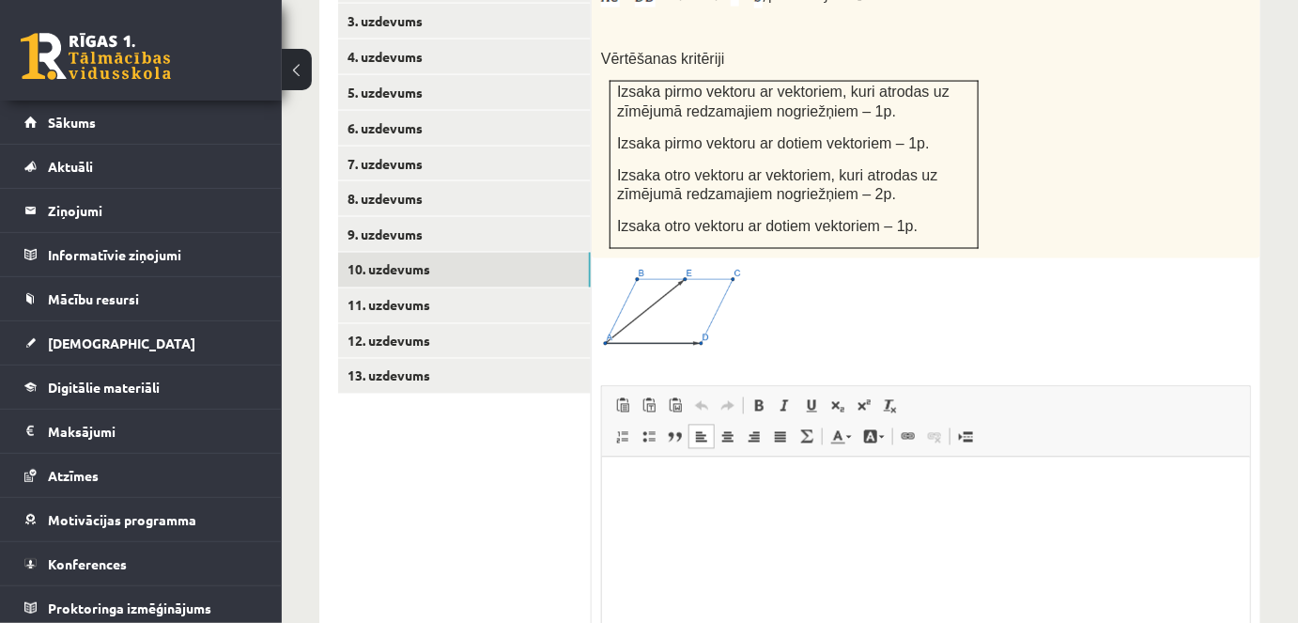
scroll to position [1128, 0]
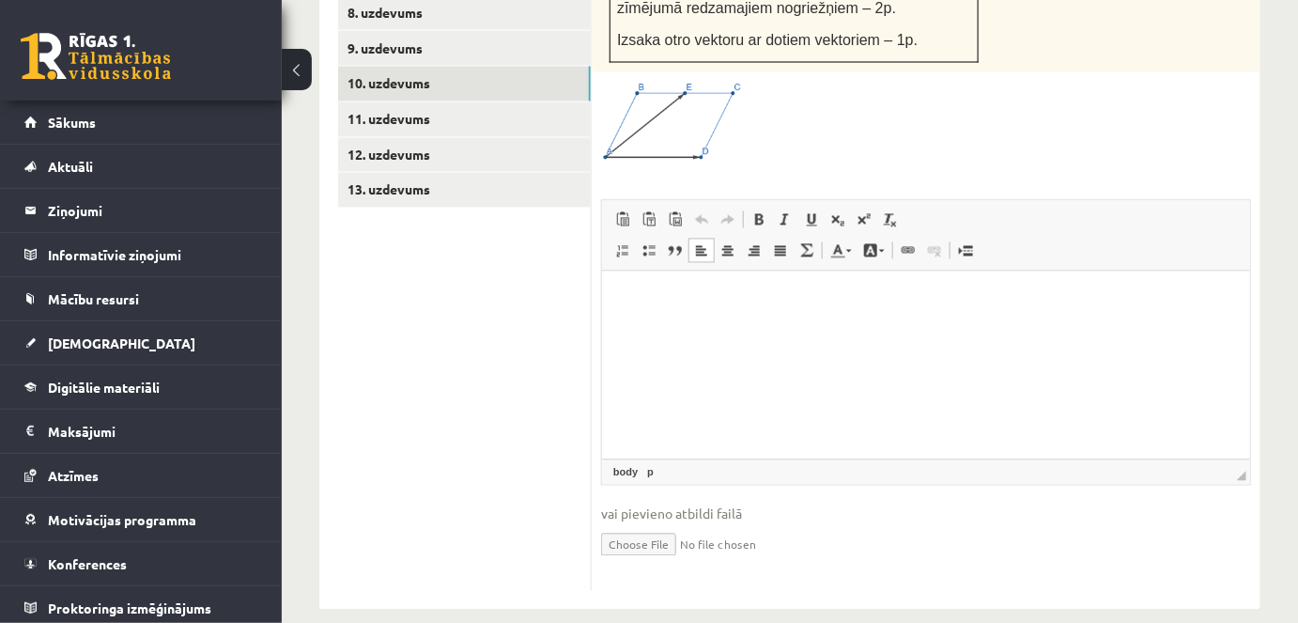
click at [643, 525] on input "file" at bounding box center [926, 543] width 650 height 39
type input "**********"
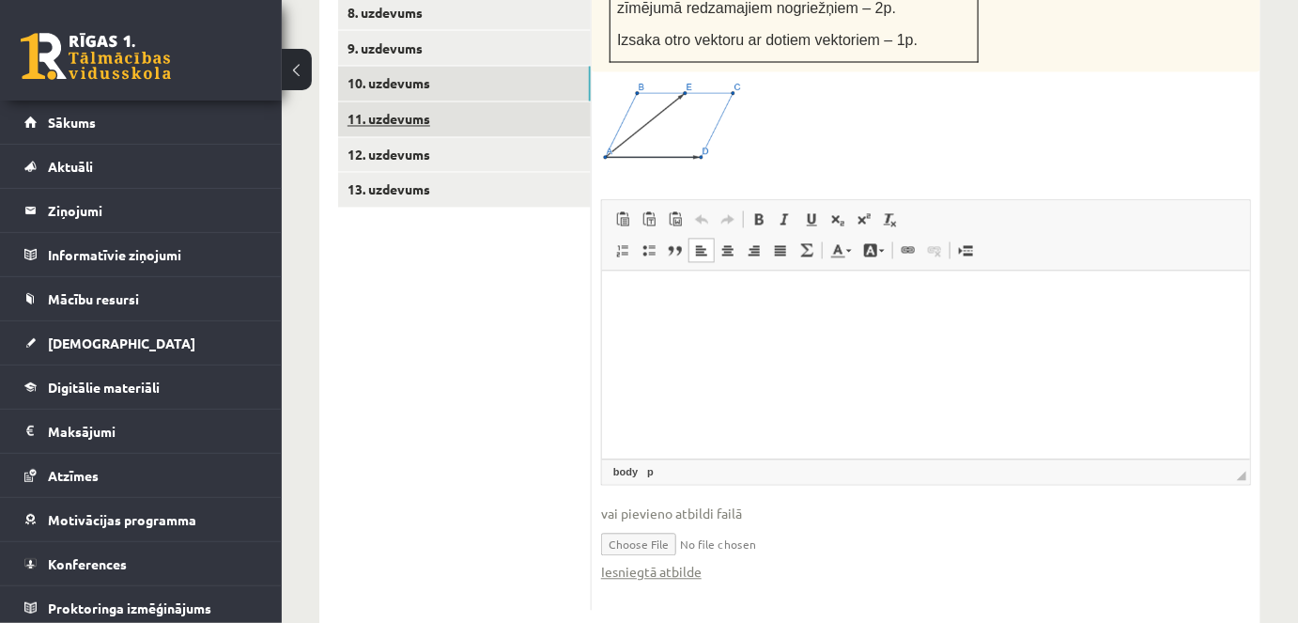
click at [394, 102] on link "11. uzdevums" at bounding box center [464, 119] width 253 height 35
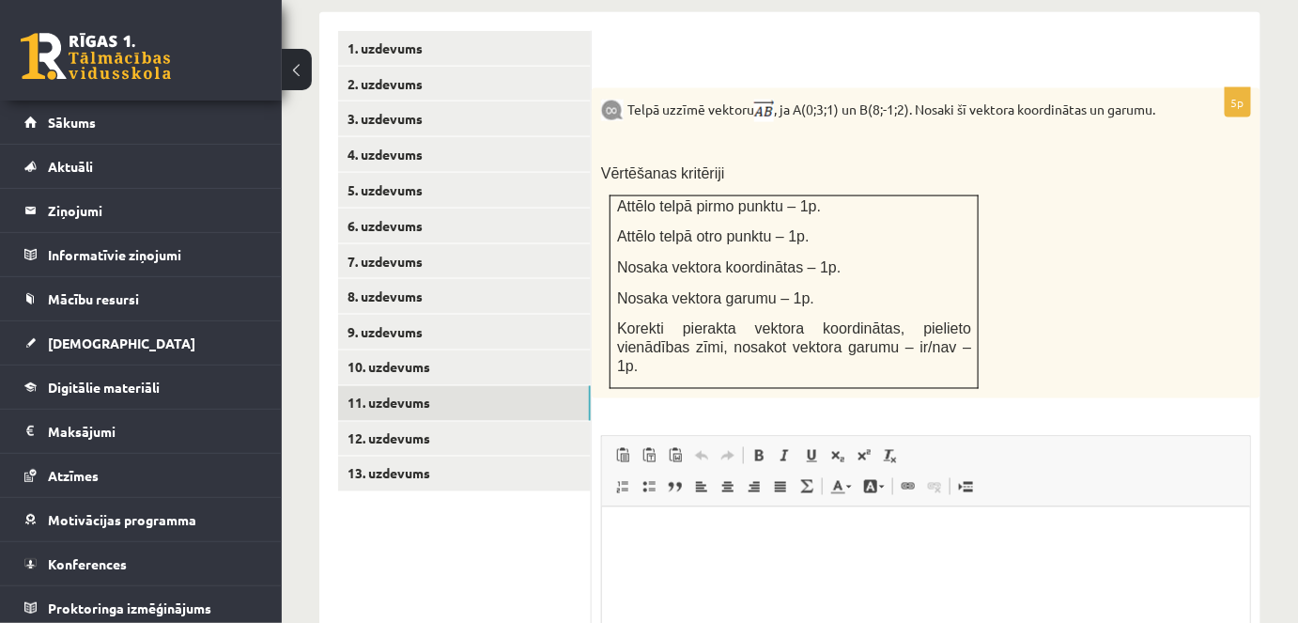
scroll to position [845, 0]
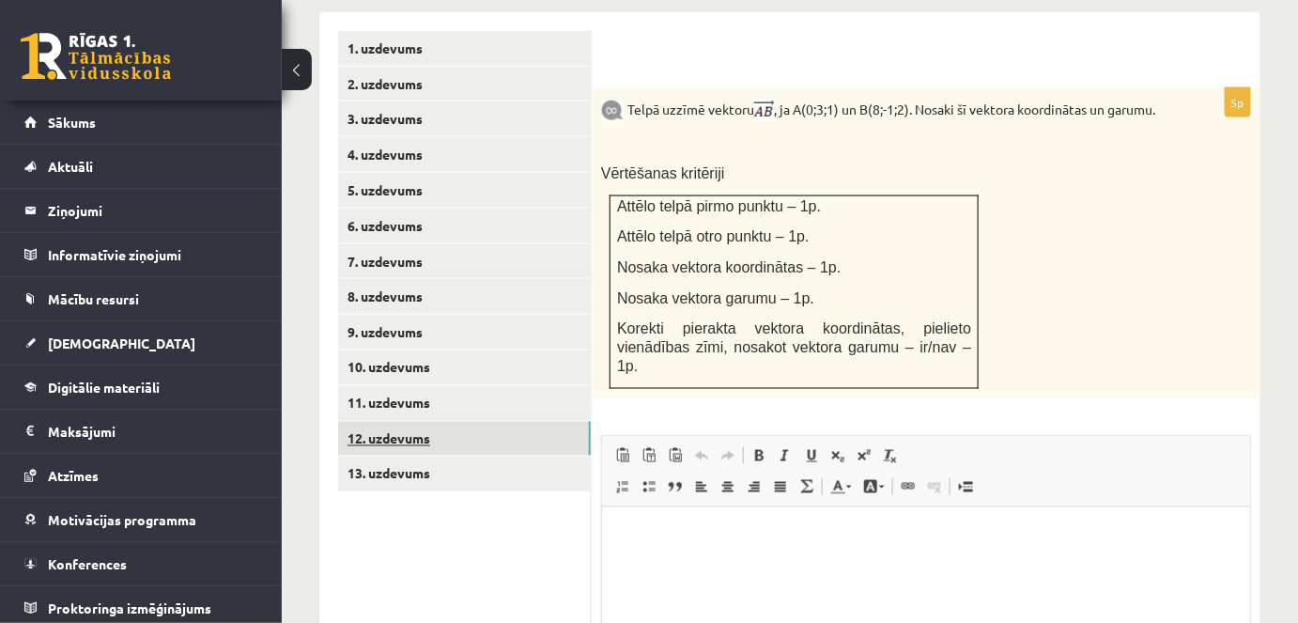
click at [391, 422] on link "12. uzdevums" at bounding box center [464, 439] width 253 height 35
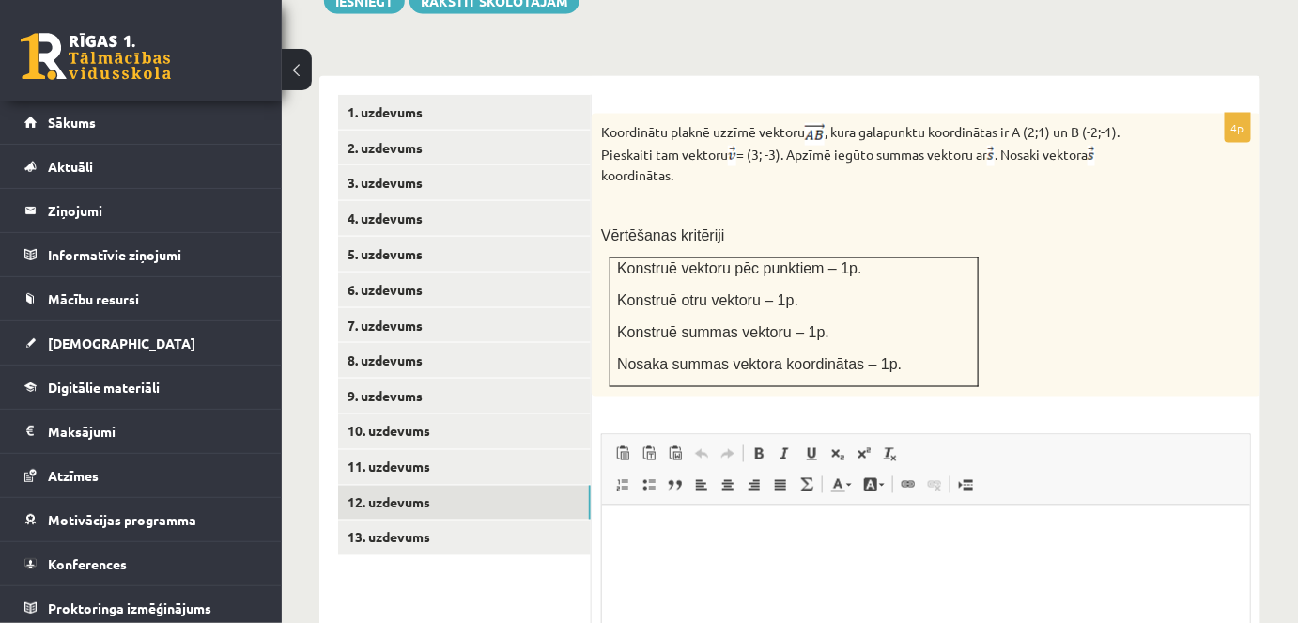
scroll to position [782, 0]
click at [420, 450] on link "11. uzdevums" at bounding box center [464, 466] width 253 height 35
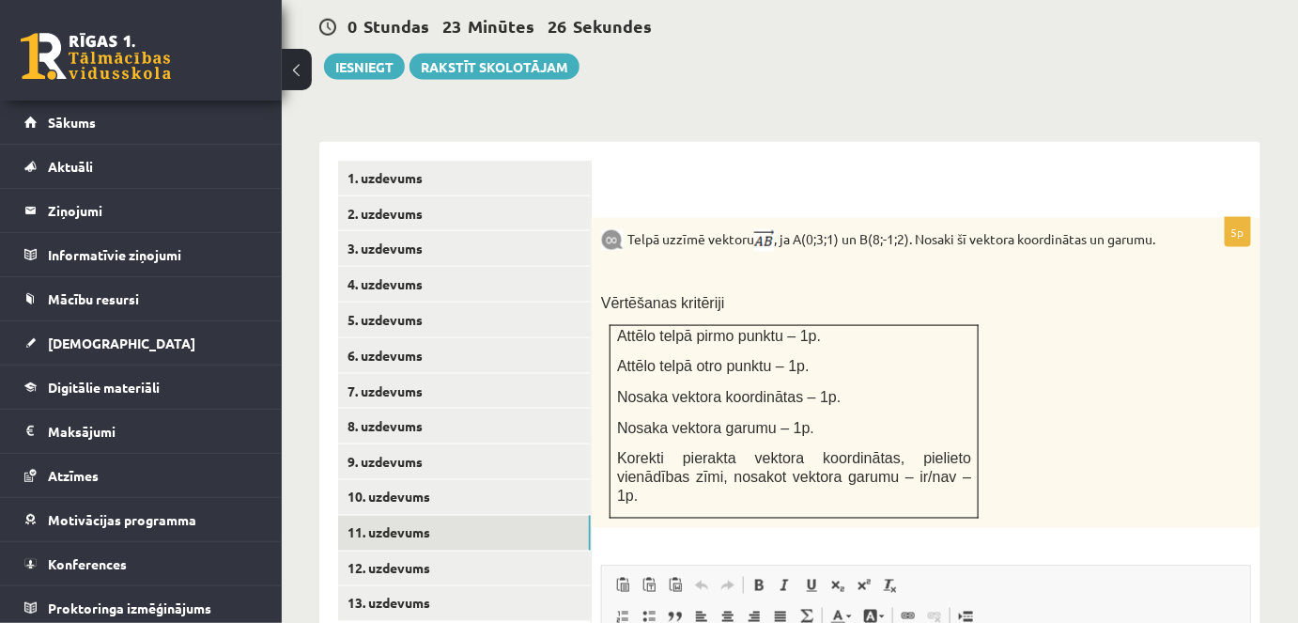
scroll to position [1079, 0]
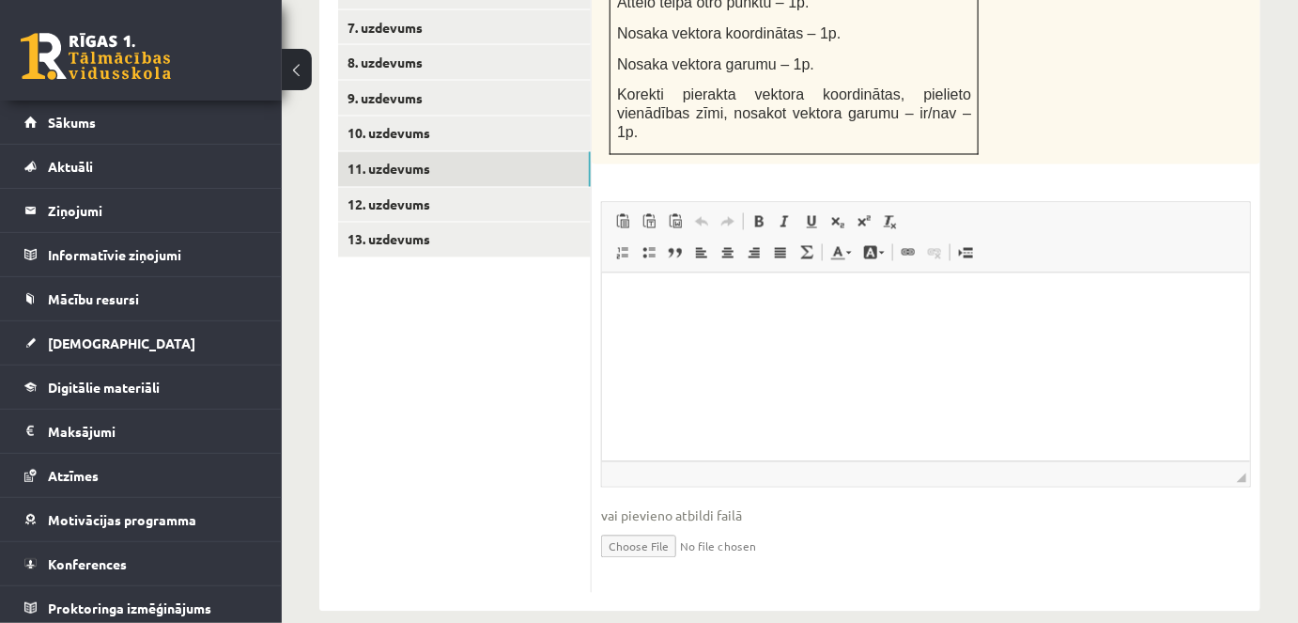
click at [678, 526] on input "file" at bounding box center [926, 545] width 650 height 39
type input "**********"
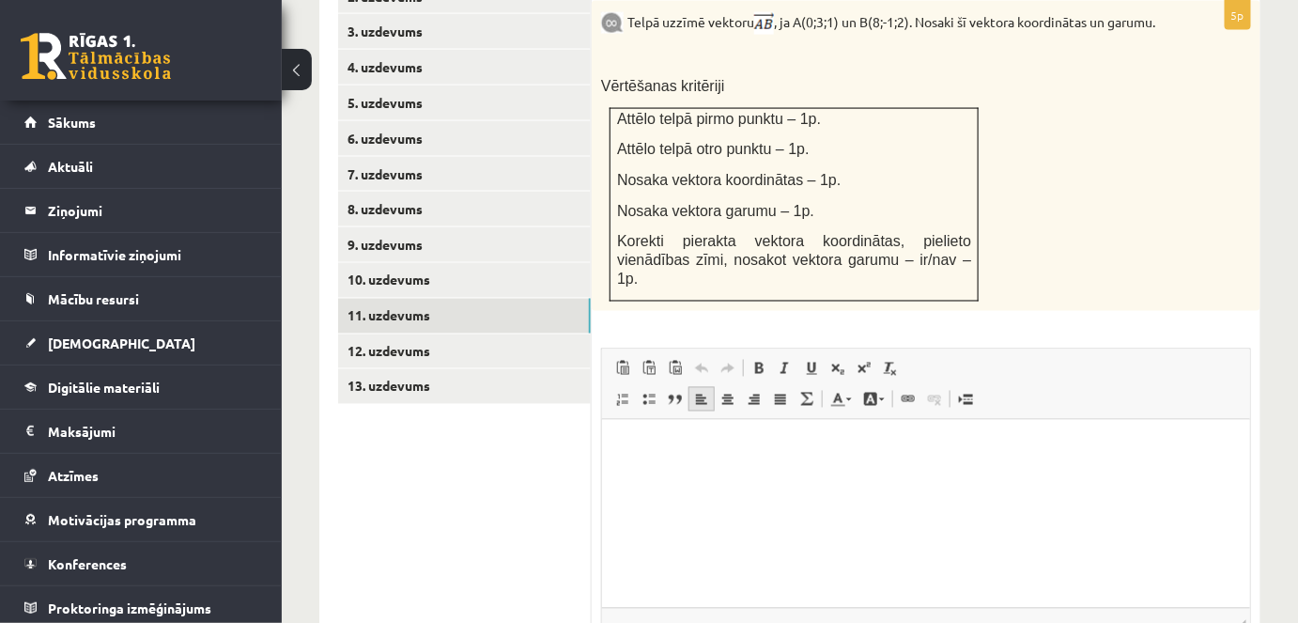
scroll to position [851, 0]
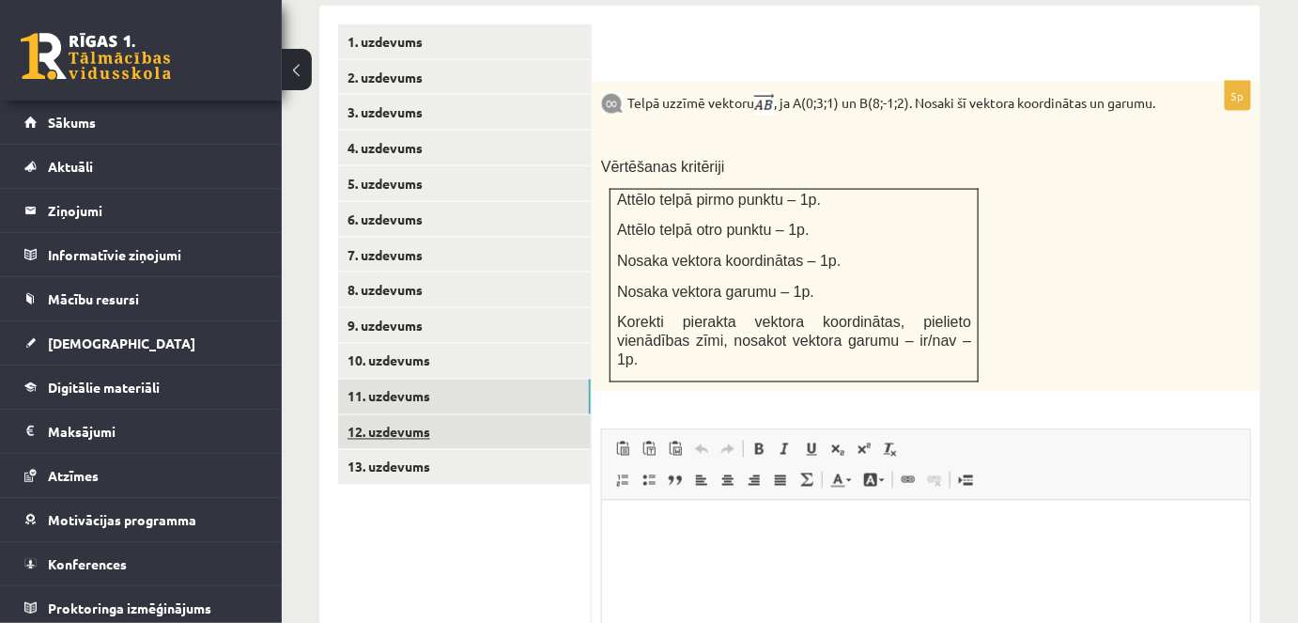
click at [397, 415] on link "12. uzdevums" at bounding box center [464, 432] width 253 height 35
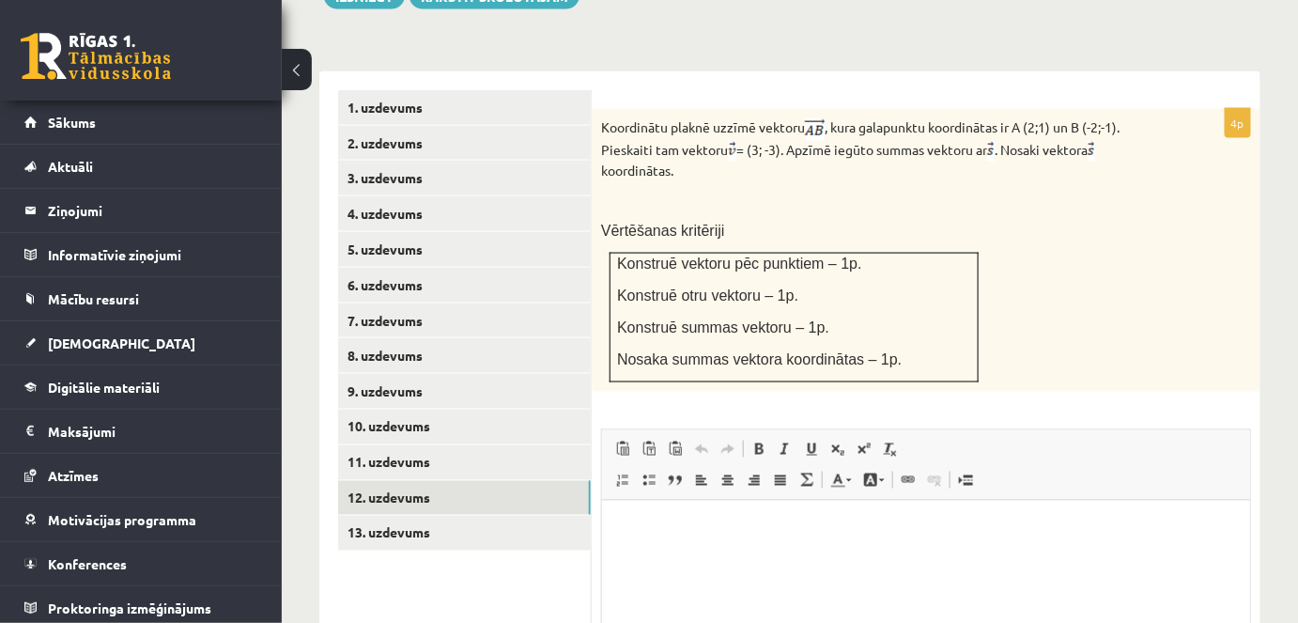
scroll to position [737, 0]
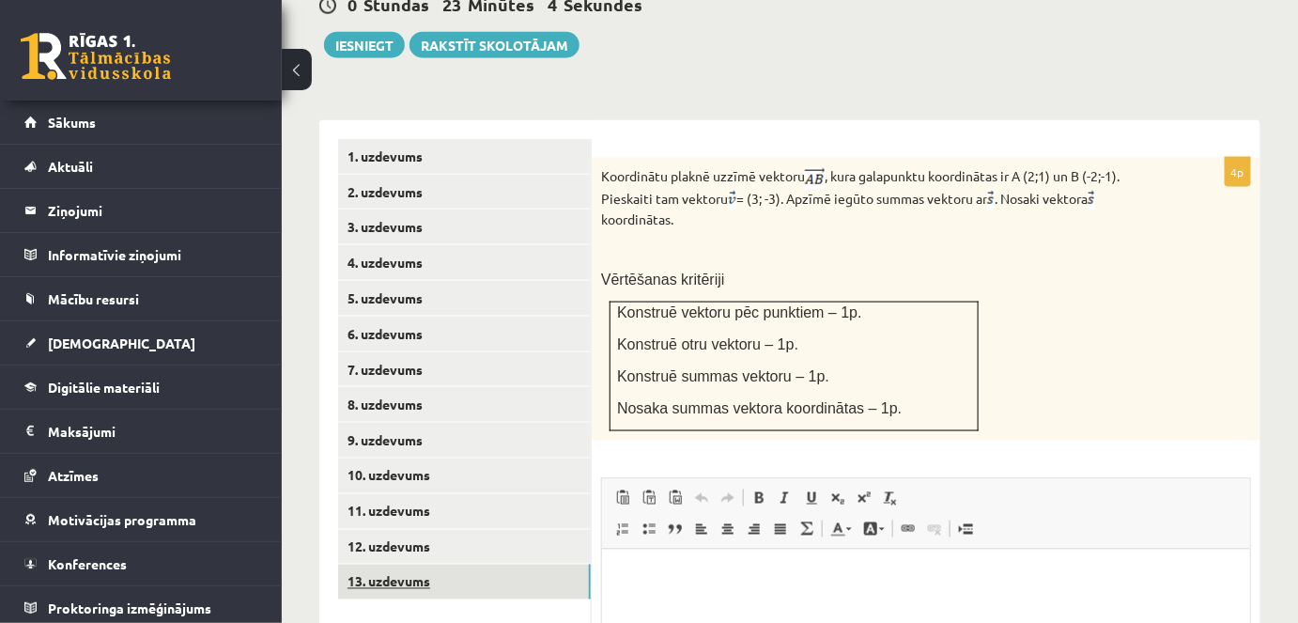
click at [400, 565] on link "13. uzdevums" at bounding box center [464, 582] width 253 height 35
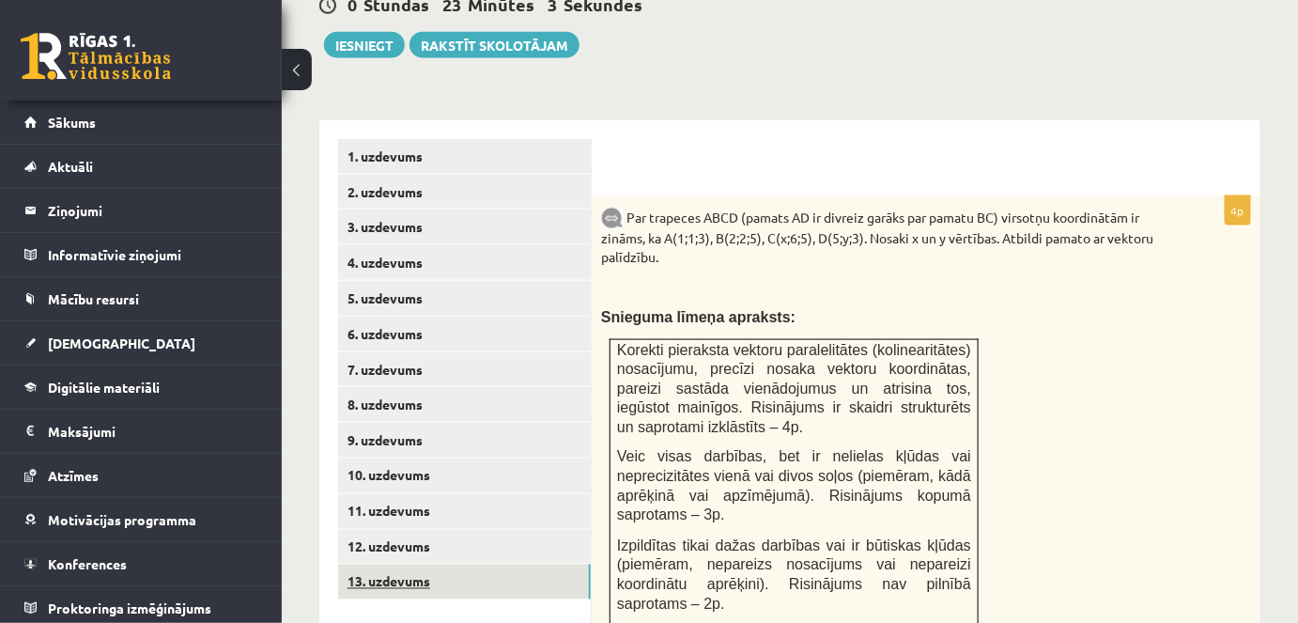
scroll to position [0, 0]
click at [399, 530] on link "12. uzdevums" at bounding box center [464, 547] width 253 height 35
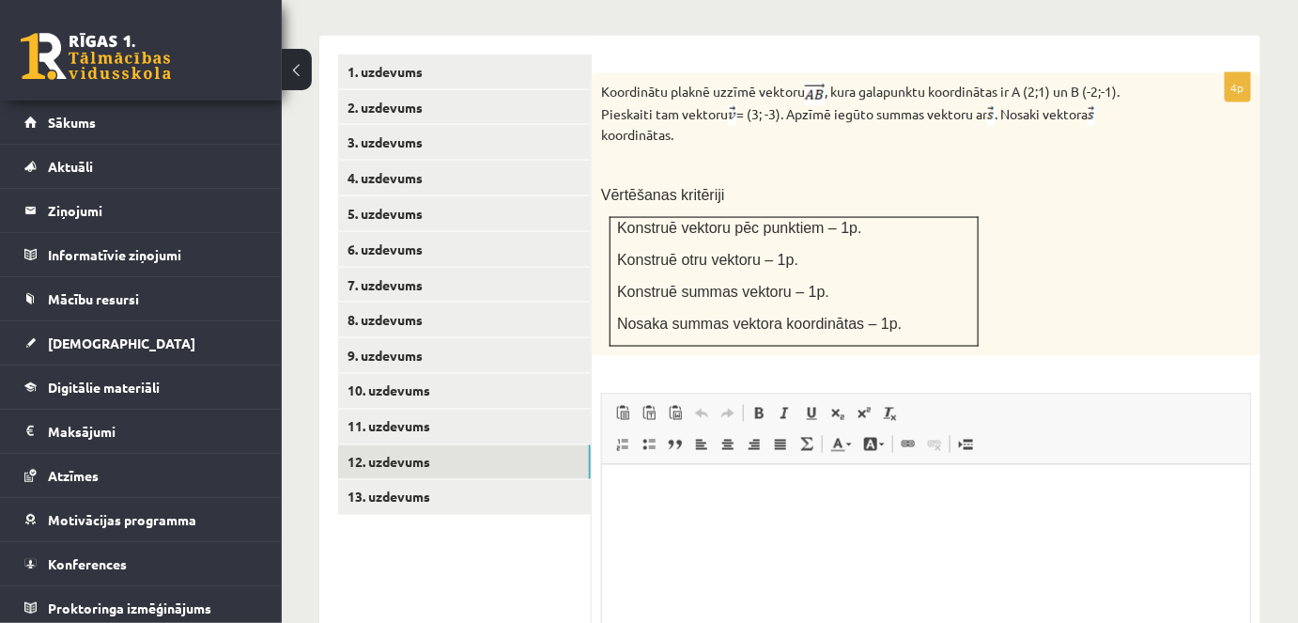
scroll to position [822, 0]
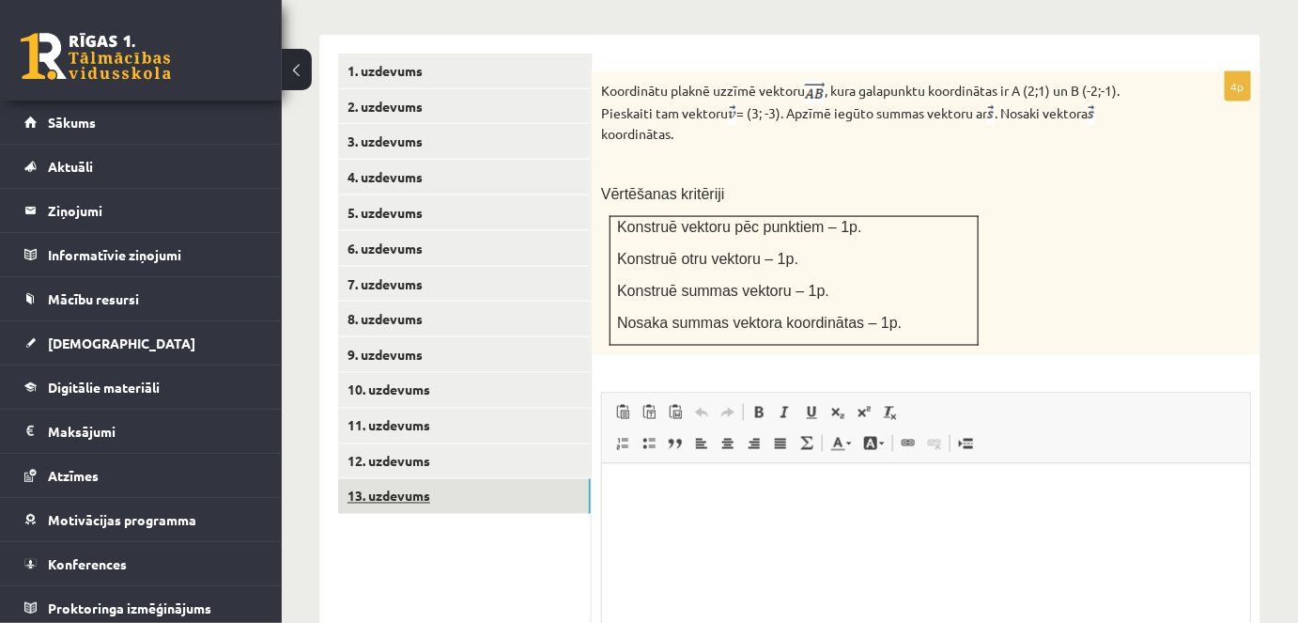
click at [415, 481] on link "13. uzdevums" at bounding box center [464, 496] width 253 height 35
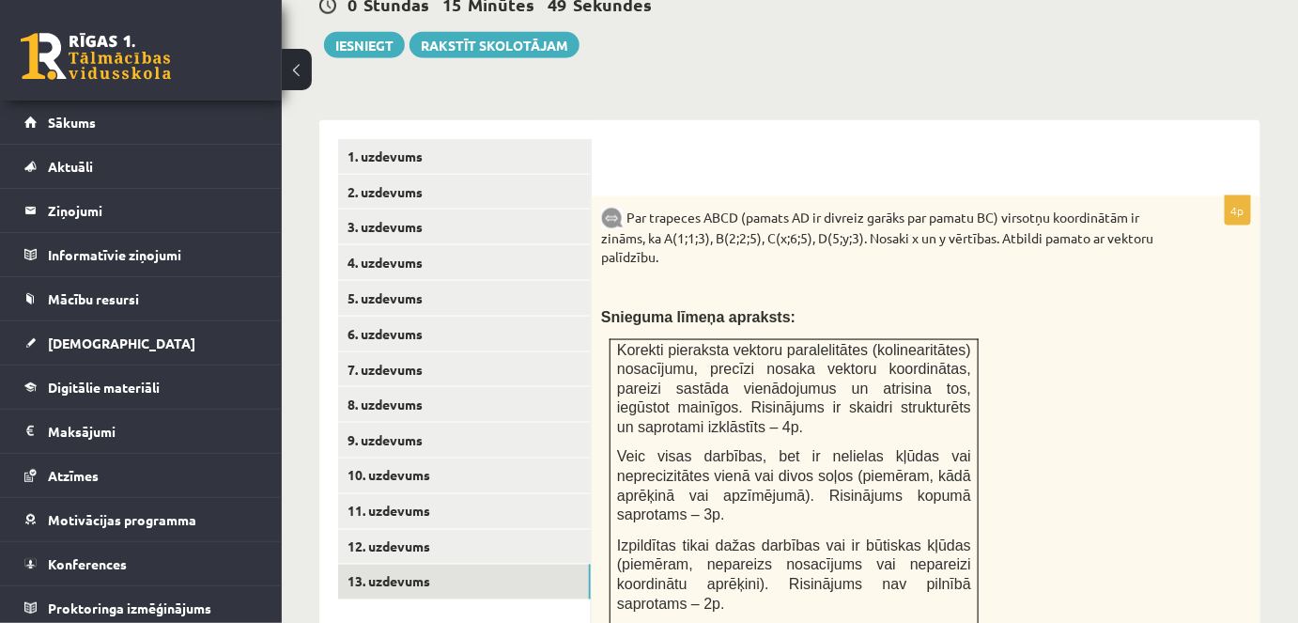
scroll to position [737, 0]
click at [426, 530] on link "12. uzdevums" at bounding box center [464, 547] width 253 height 35
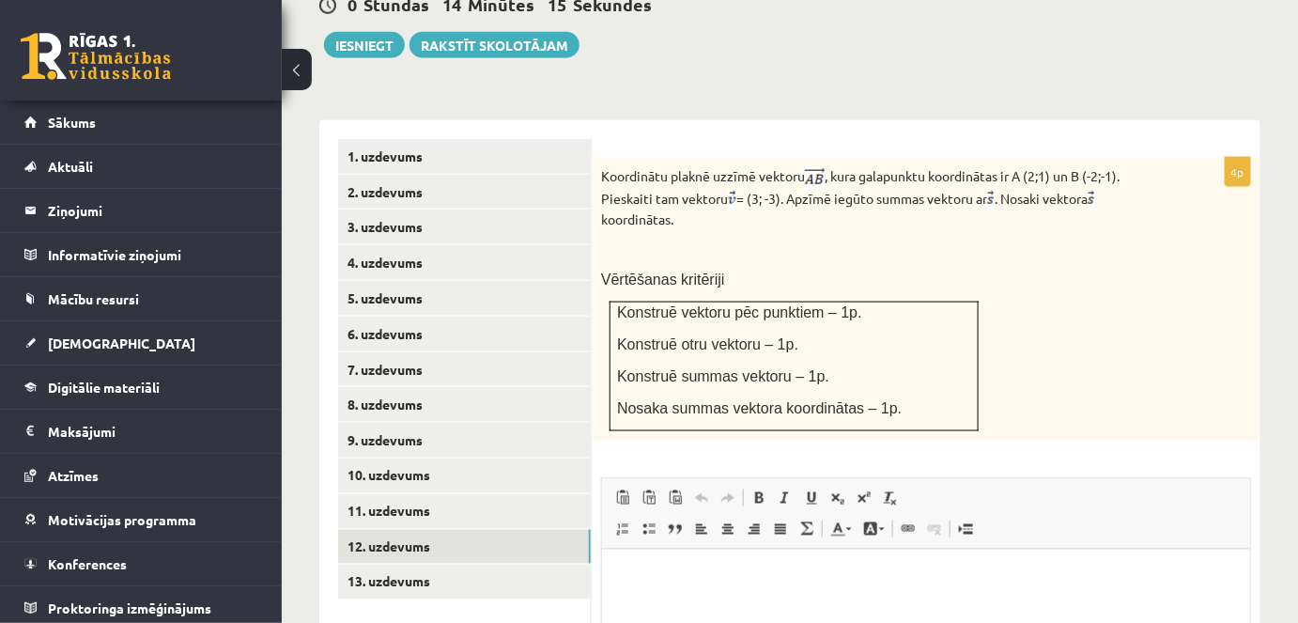
scroll to position [0, 0]
click at [431, 565] on link "13. uzdevums" at bounding box center [464, 582] width 253 height 35
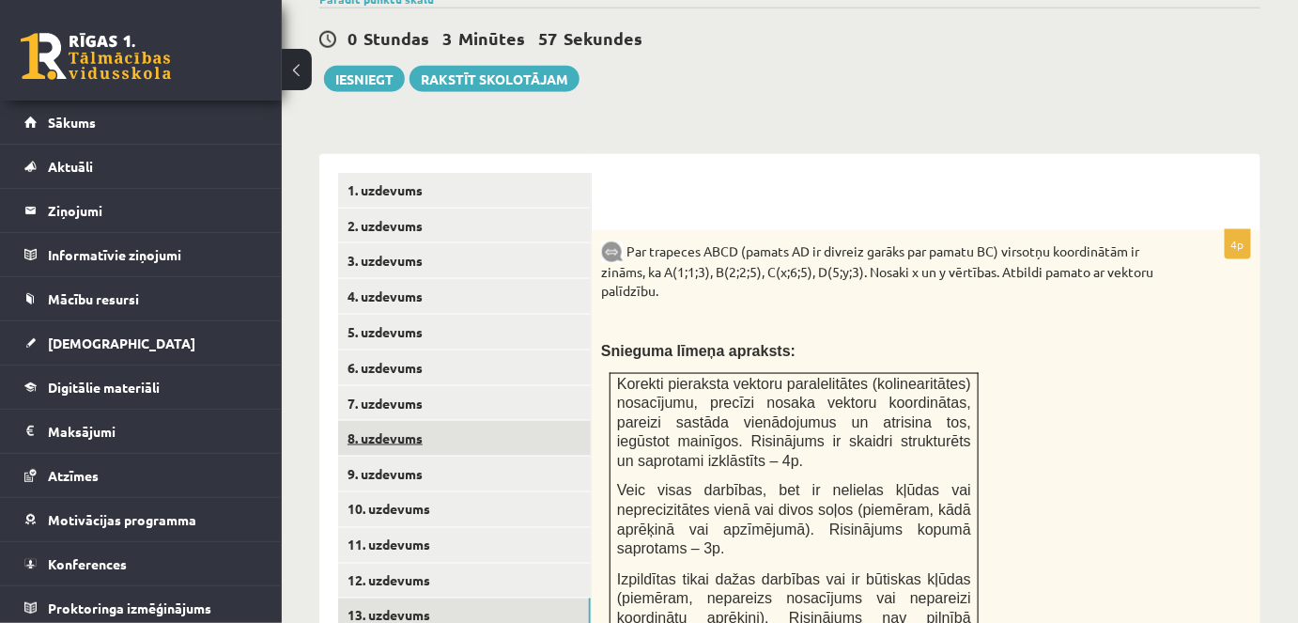
scroll to position [809, 0]
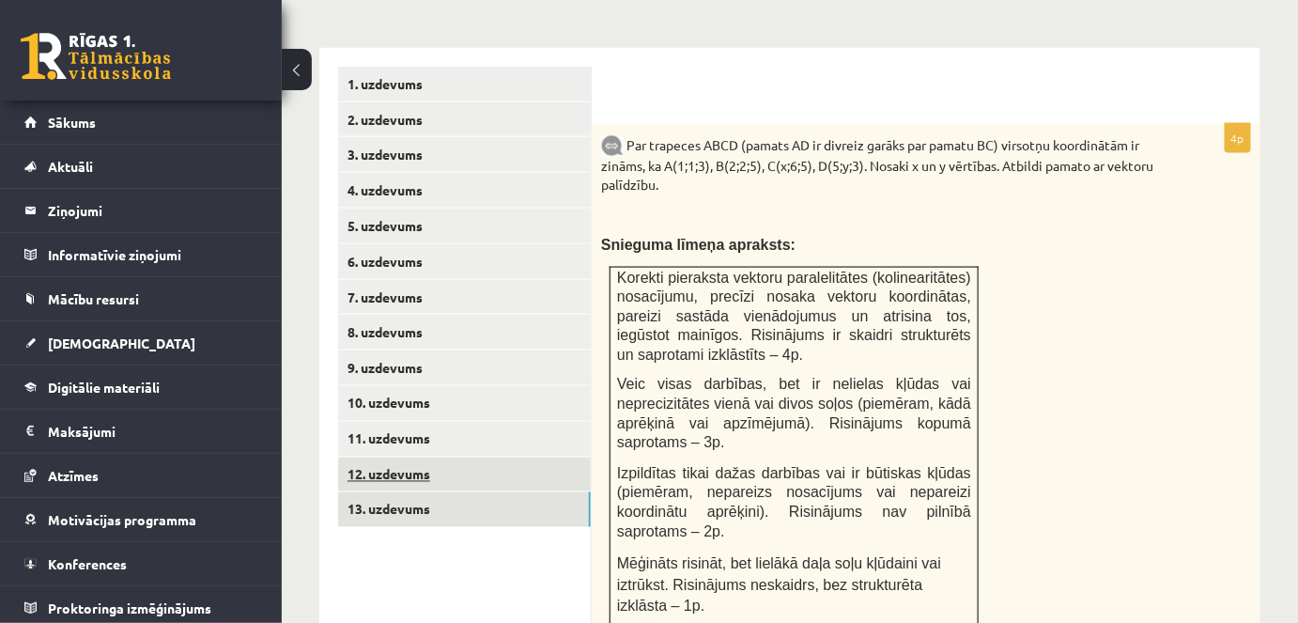
click at [430, 458] on link "12. uzdevums" at bounding box center [464, 475] width 253 height 35
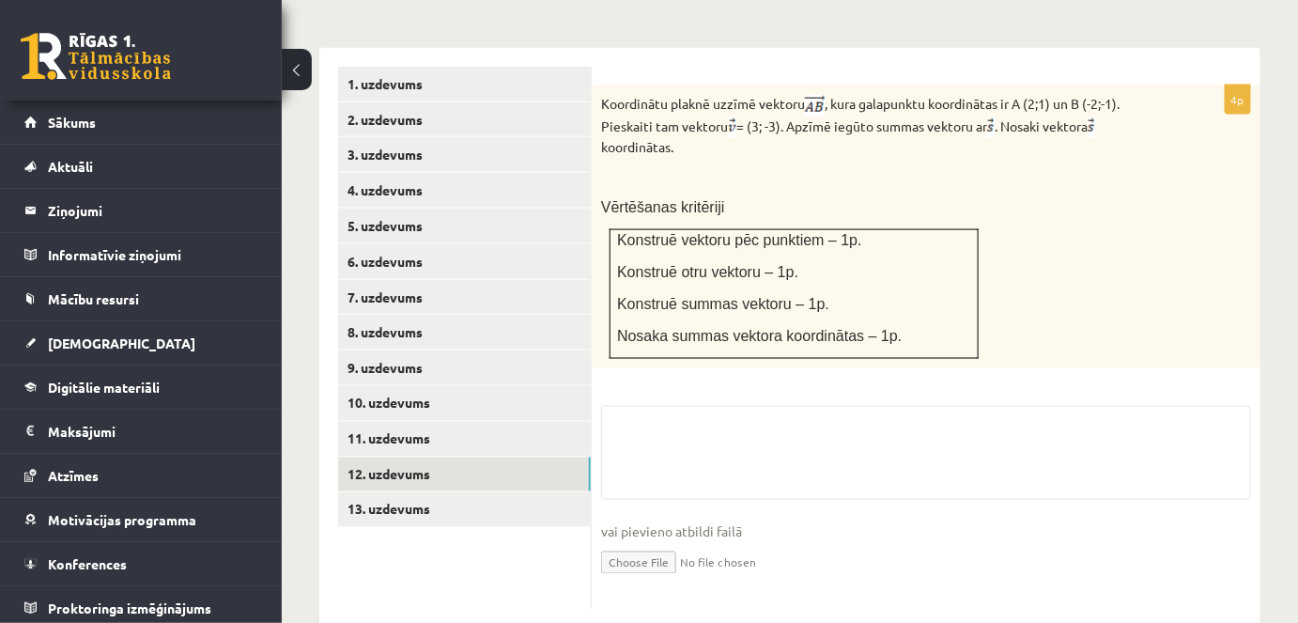
scroll to position [829, 0]
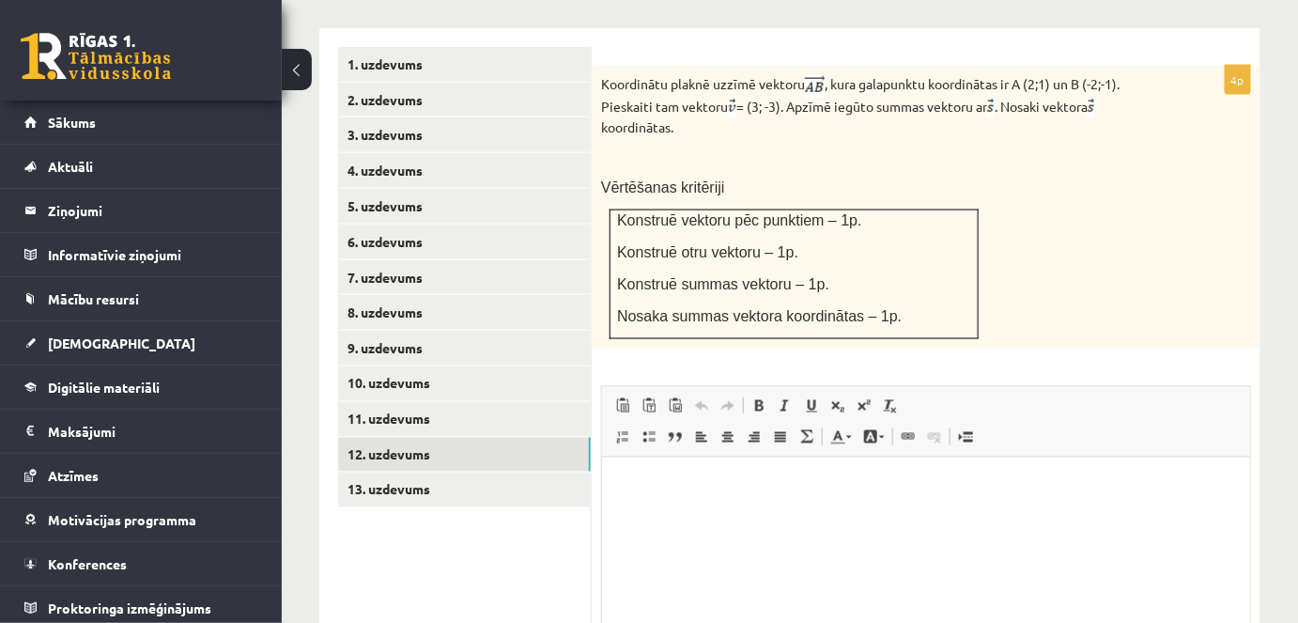
click at [672, 514] on html at bounding box center [925, 485] width 648 height 57
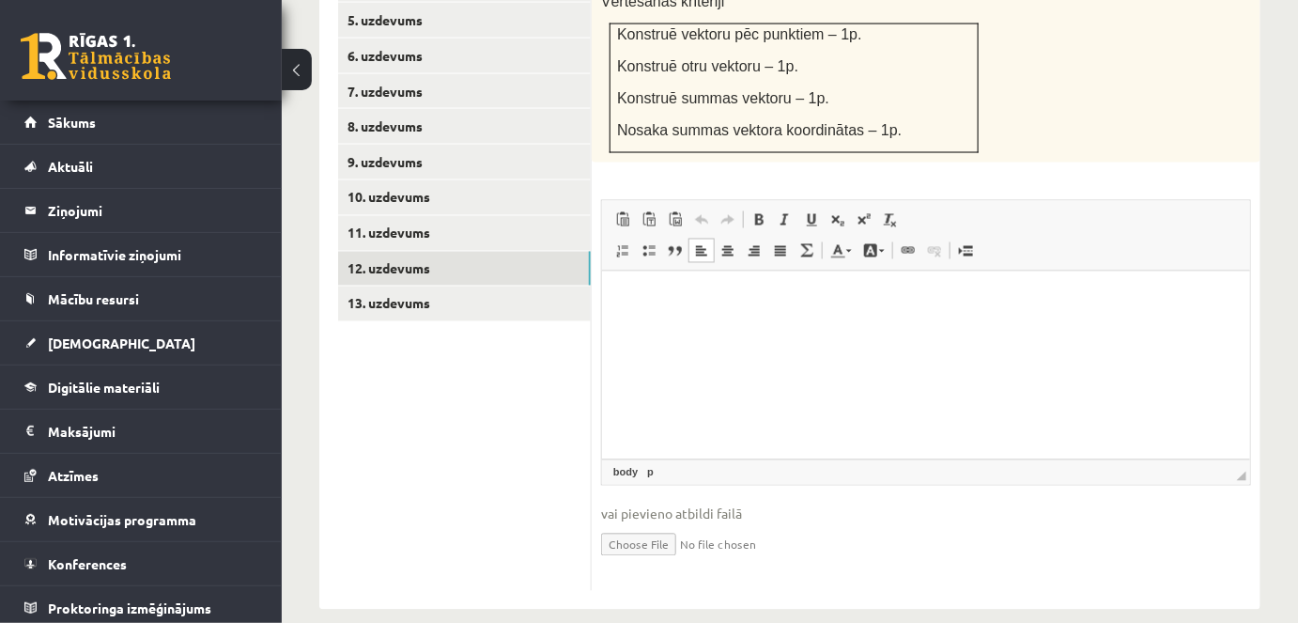
click at [622, 524] on input "file" at bounding box center [926, 543] width 650 height 39
type input "**********"
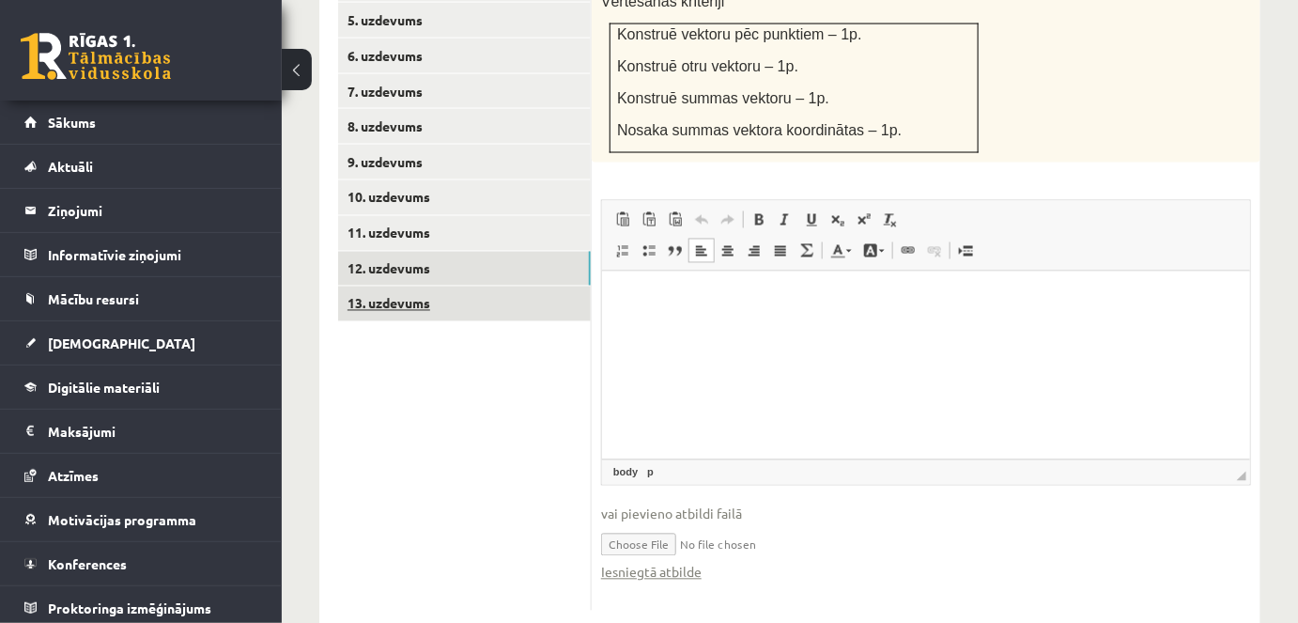
click at [400, 287] on link "13. uzdevums" at bounding box center [464, 304] width 253 height 35
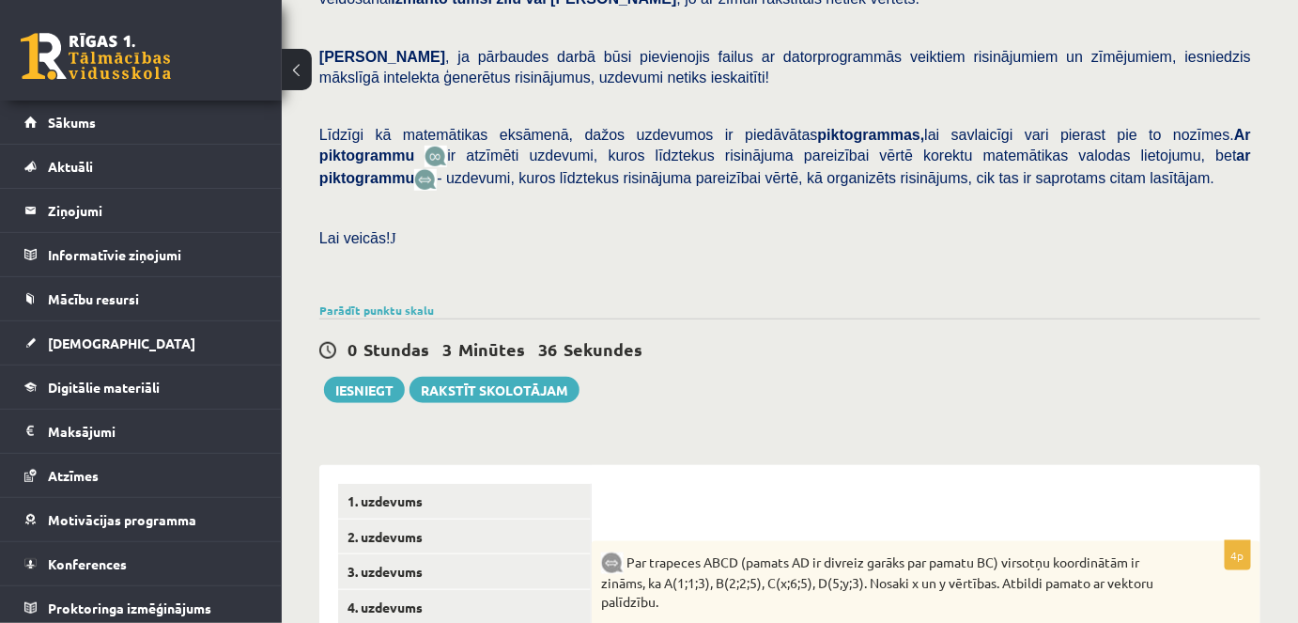
scroll to position [393, 0]
click at [398, 302] on link "Parādīt punktu skalu" at bounding box center [376, 309] width 115 height 15
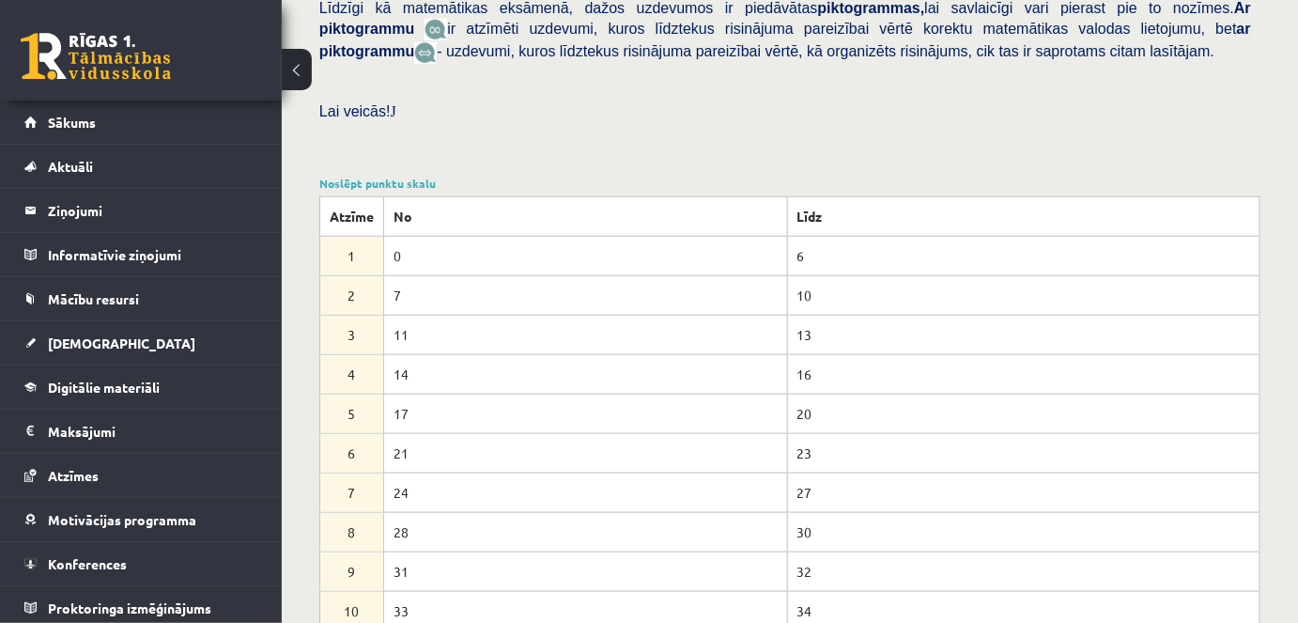
scroll to position [517, 0]
click at [396, 178] on link "Noslēpt punktu skalu" at bounding box center [377, 185] width 116 height 15
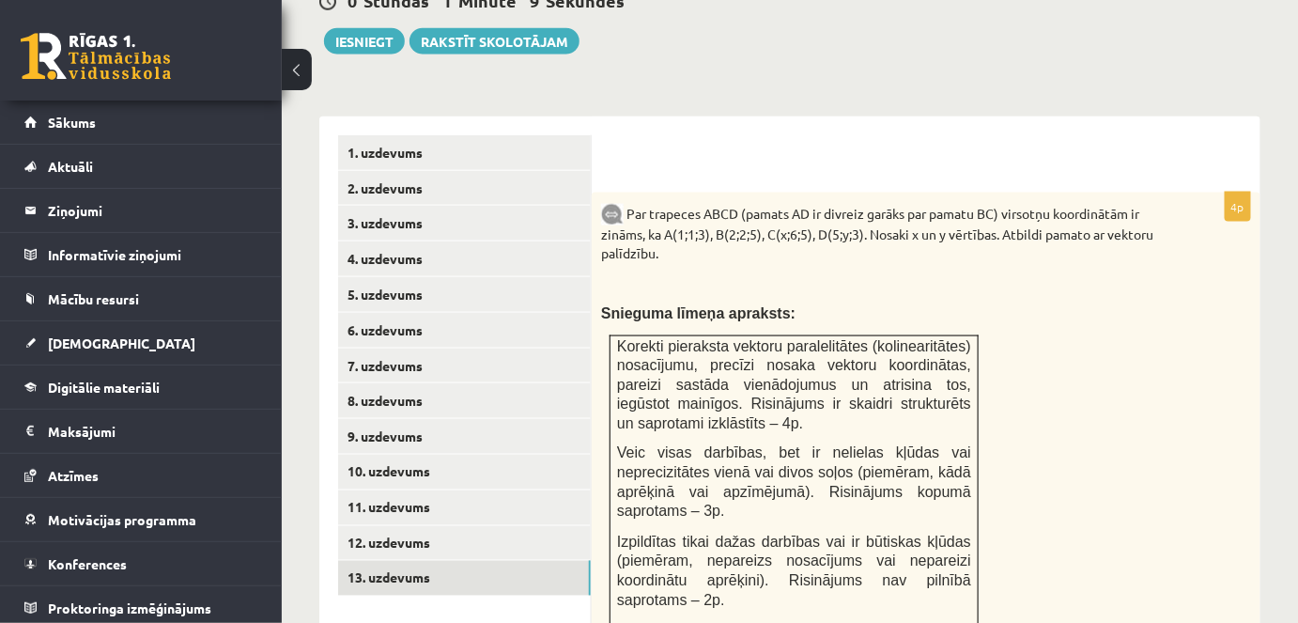
scroll to position [665, 0]
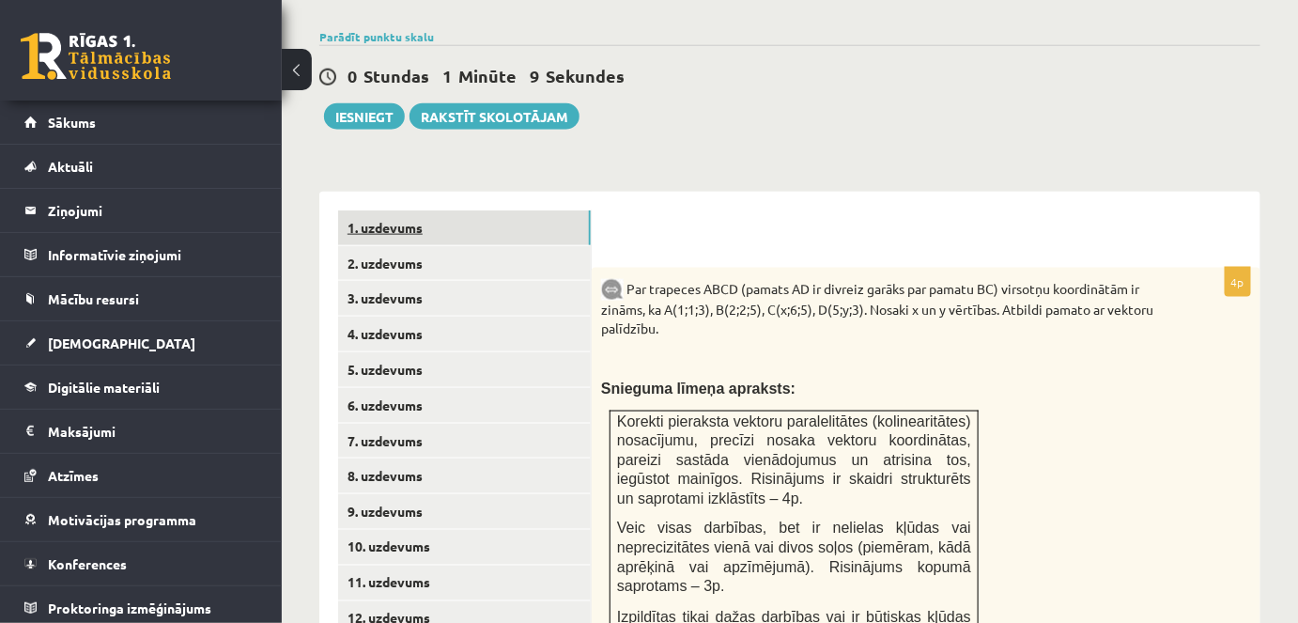
click at [365, 210] on link "1. uzdevums" at bounding box center [464, 227] width 253 height 35
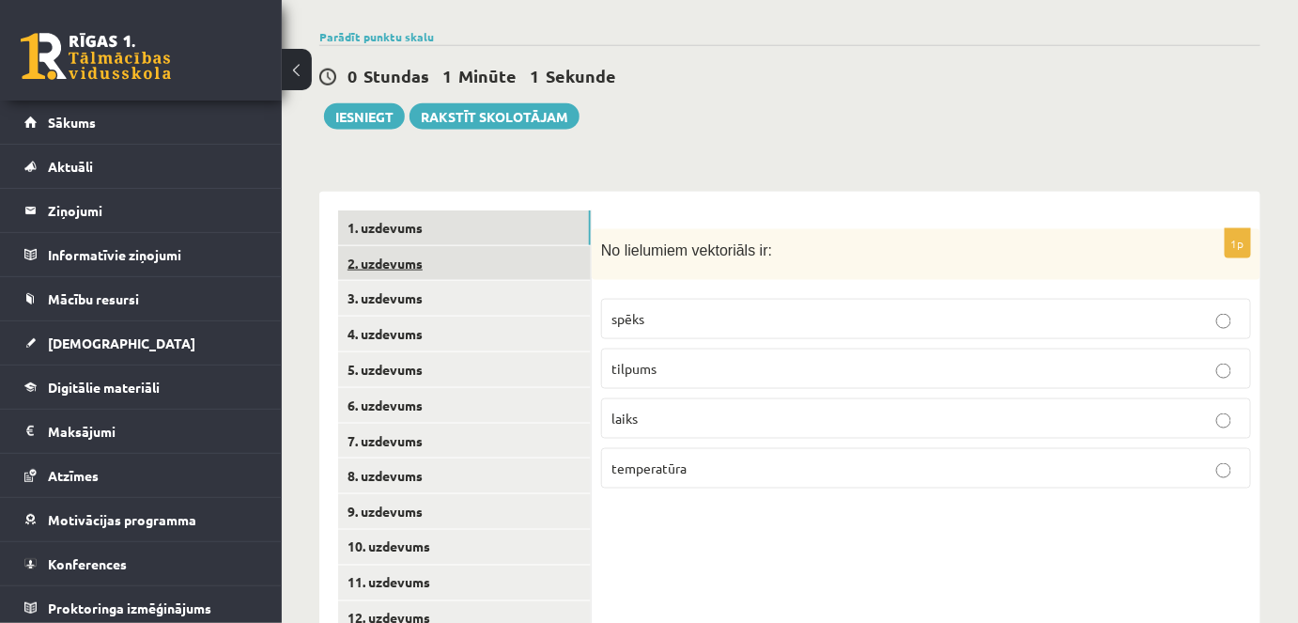
click at [399, 246] on link "2. uzdevums" at bounding box center [464, 263] width 253 height 35
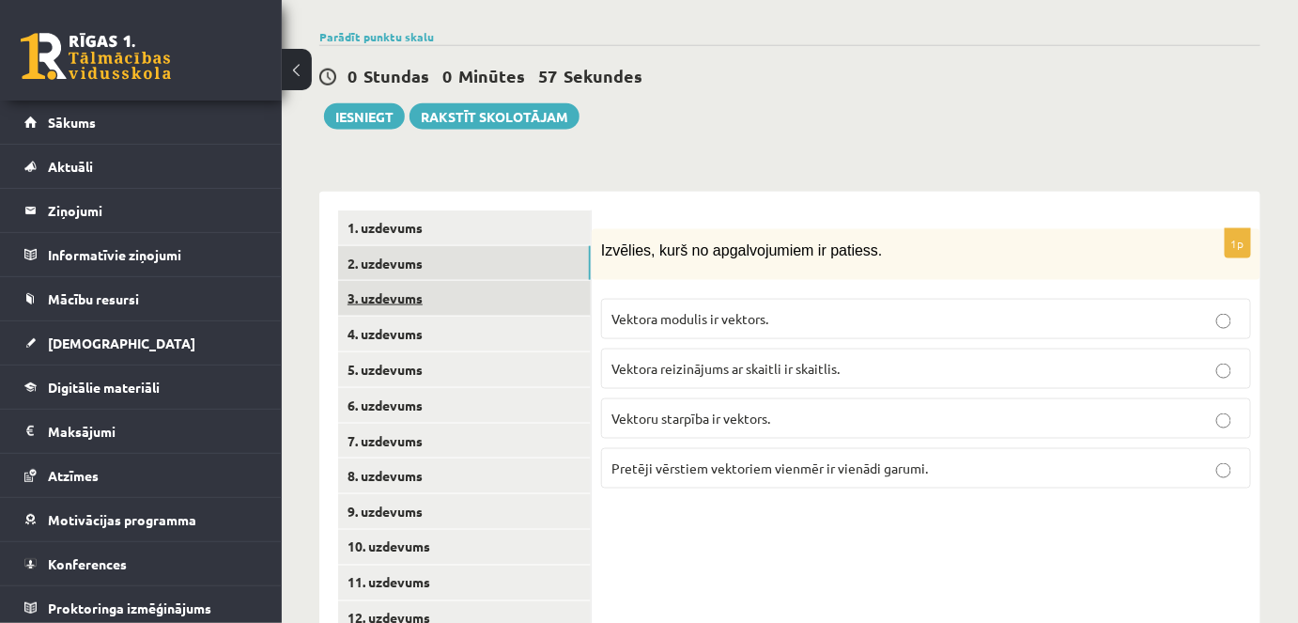
click at [397, 281] on link "3. uzdevums" at bounding box center [464, 298] width 253 height 35
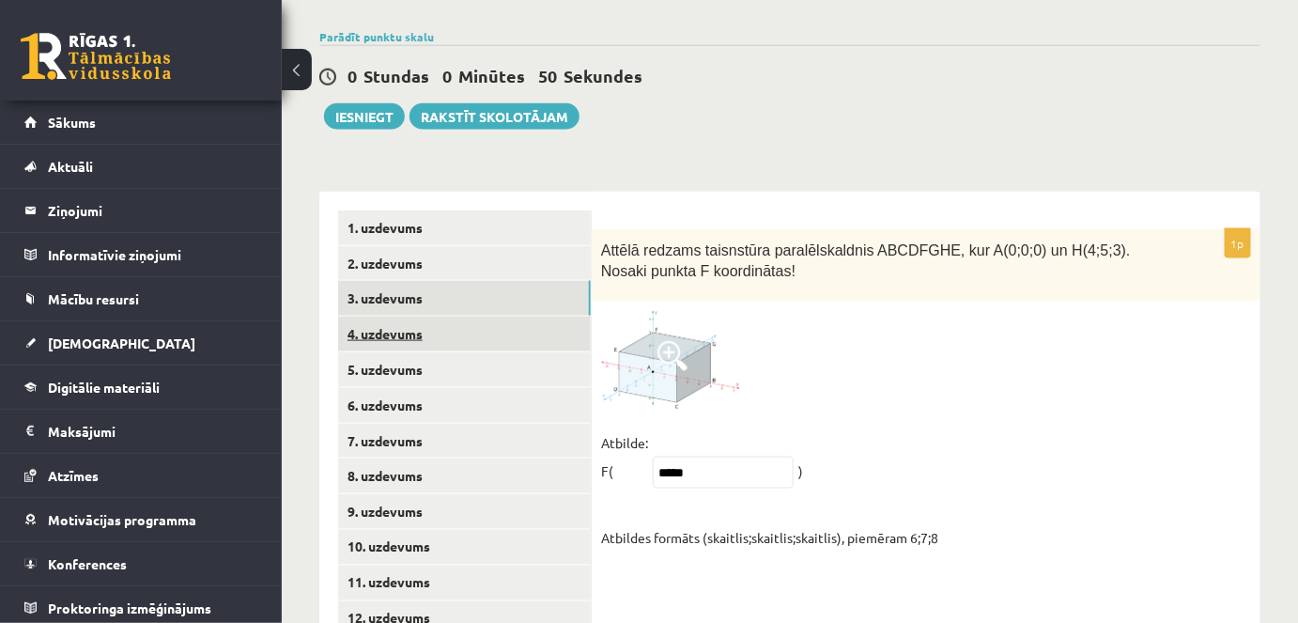
click at [356, 317] on link "4. uzdevums" at bounding box center [464, 334] width 253 height 35
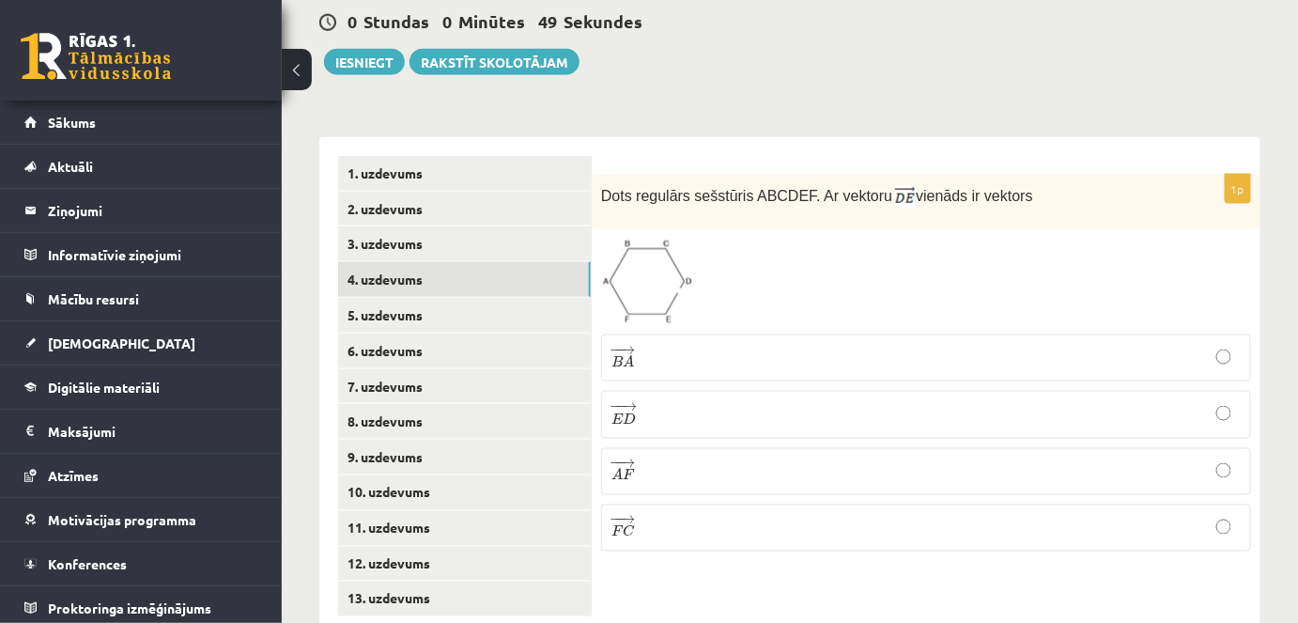
scroll to position [721, 0]
click at [408, 297] on link "5. uzdevums" at bounding box center [464, 314] width 253 height 35
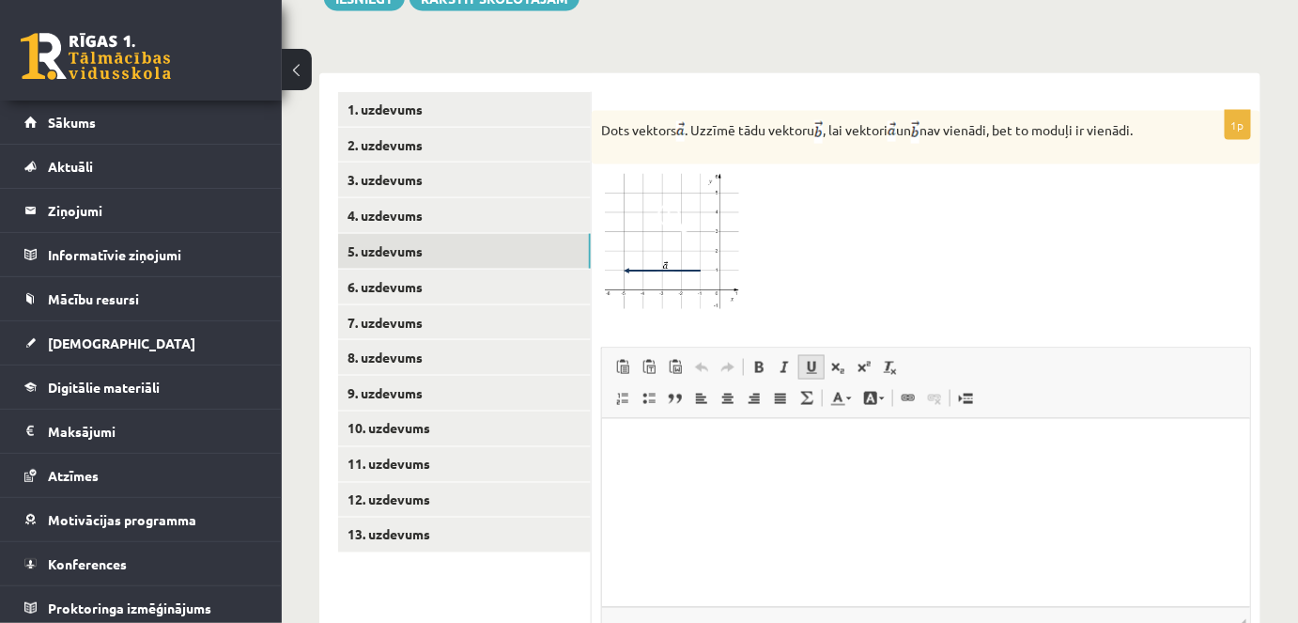
scroll to position [970, 0]
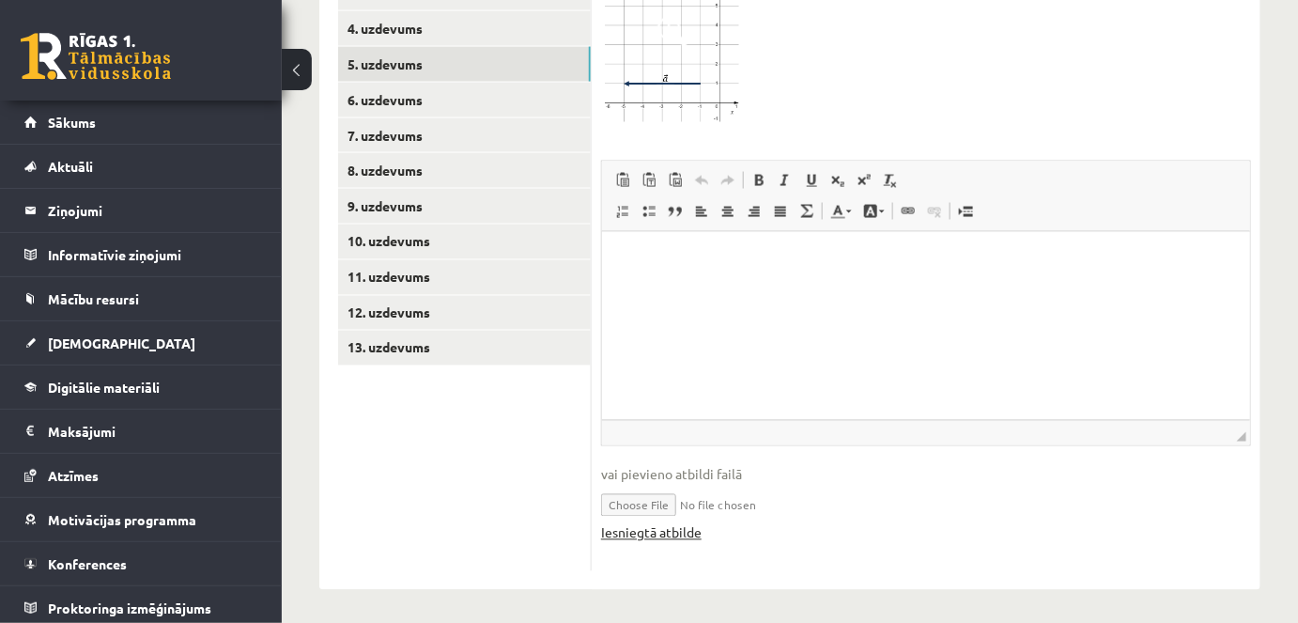
click at [656, 530] on link "Iesniegtā atbilde" at bounding box center [651, 533] width 101 height 20
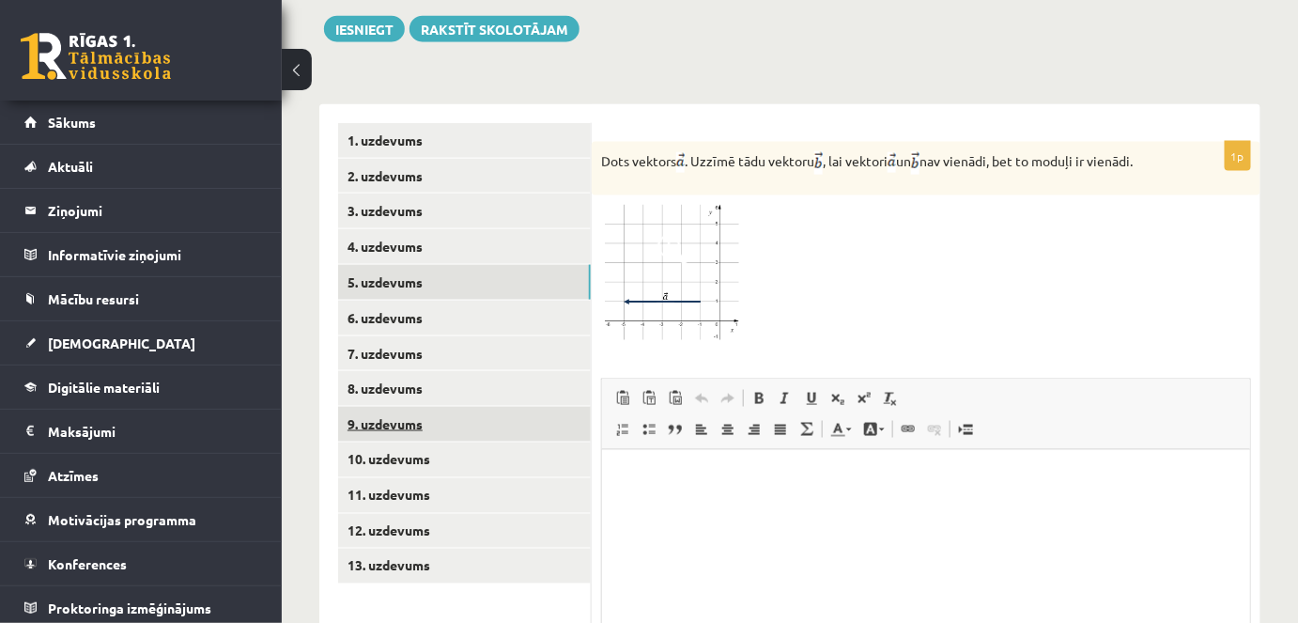
scroll to position [752, 0]
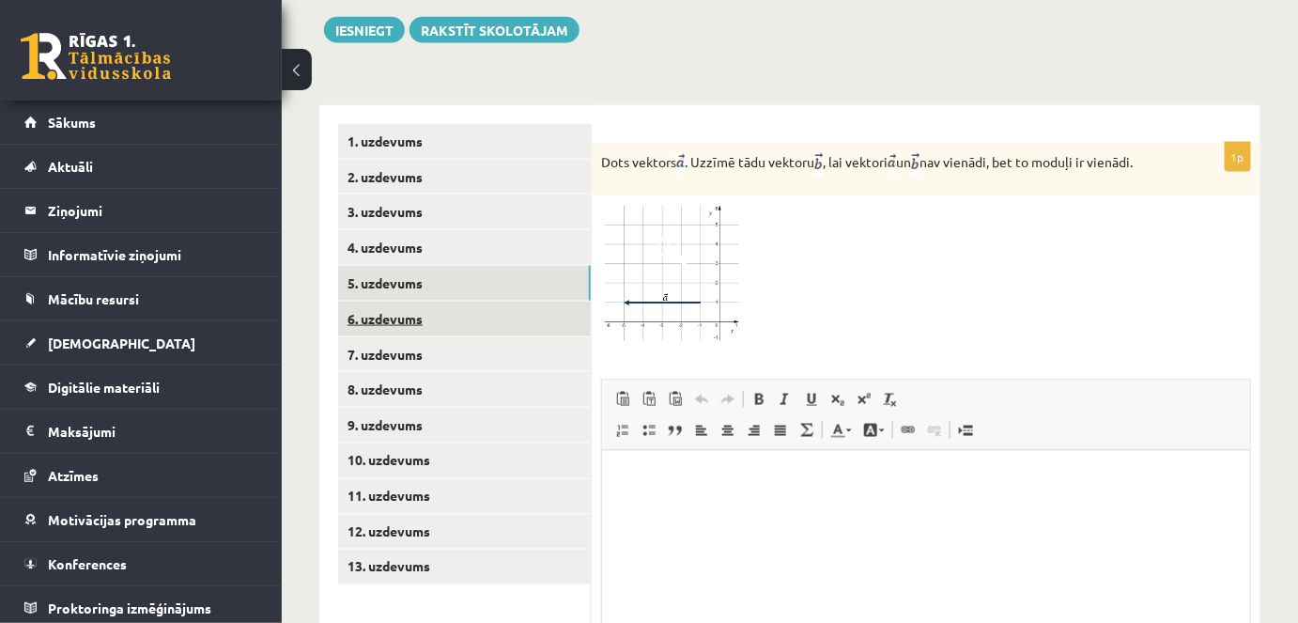
click at [391, 302] on link "6. uzdevums" at bounding box center [464, 319] width 253 height 35
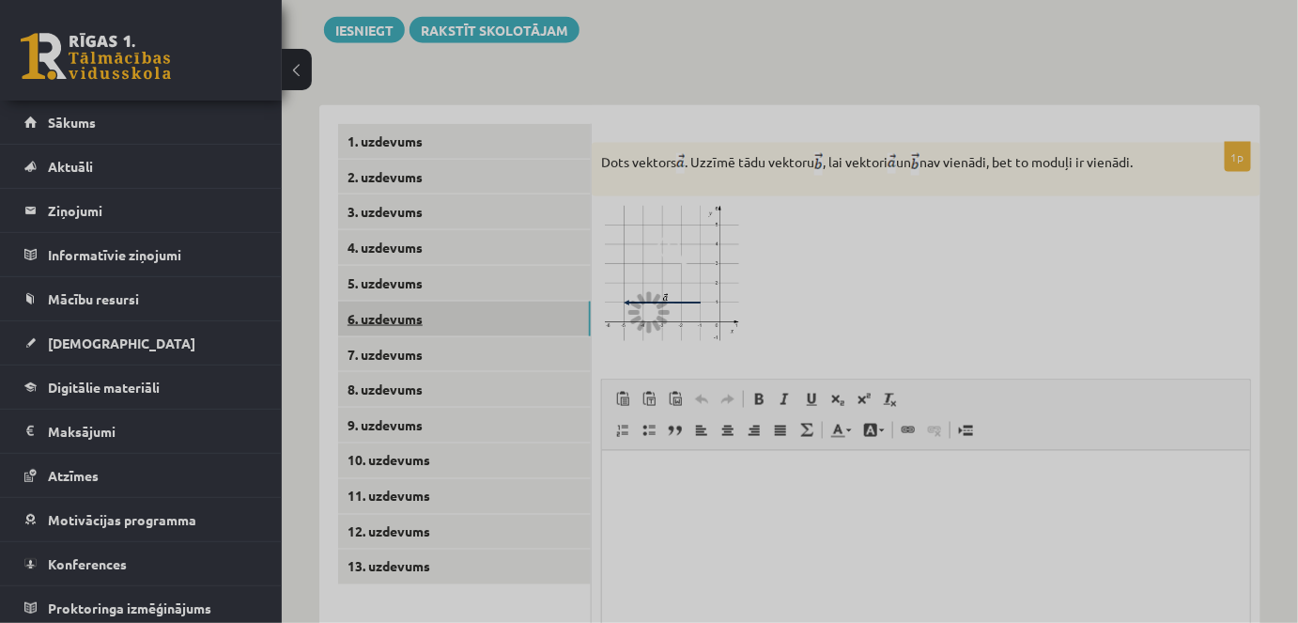
scroll to position [749, 0]
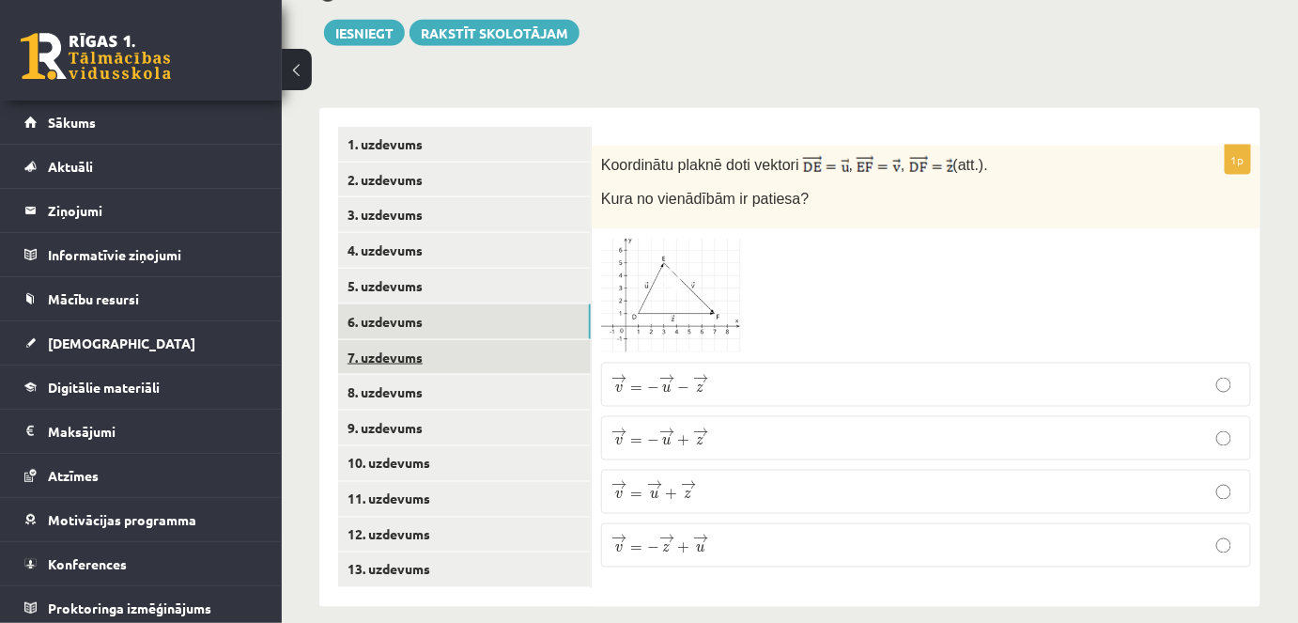
click at [411, 340] on link "7. uzdevums" at bounding box center [464, 357] width 253 height 35
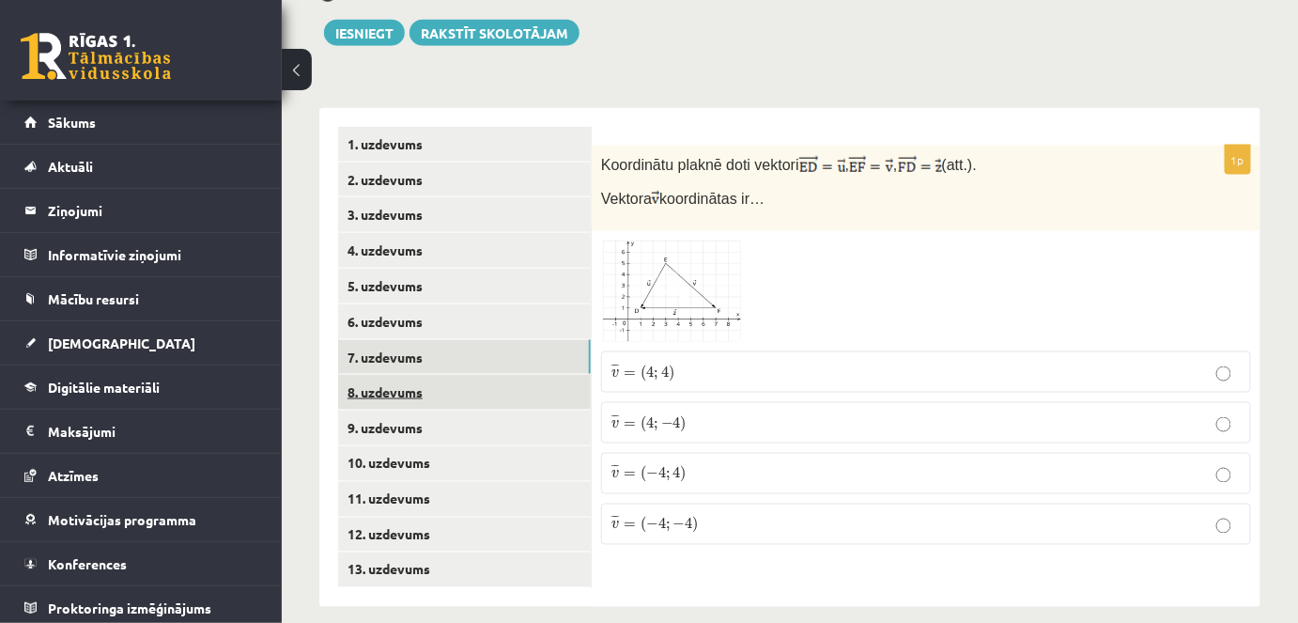
click at [388, 375] on link "8. uzdevums" at bounding box center [464, 392] width 253 height 35
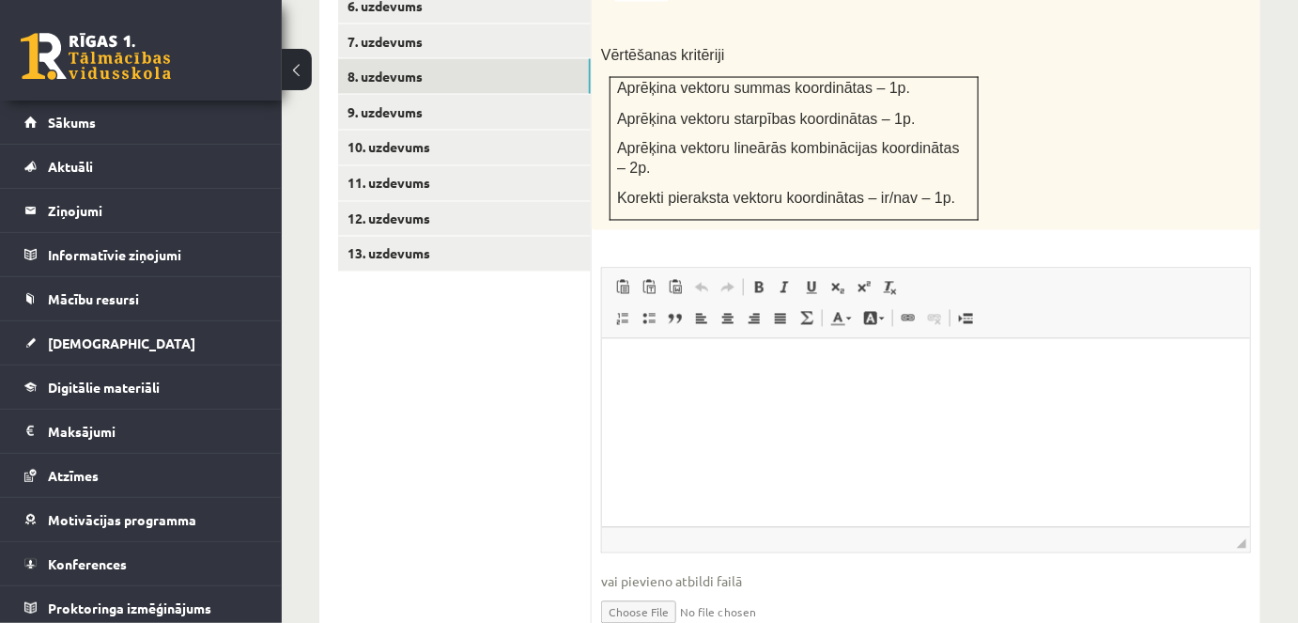
scroll to position [1097, 0]
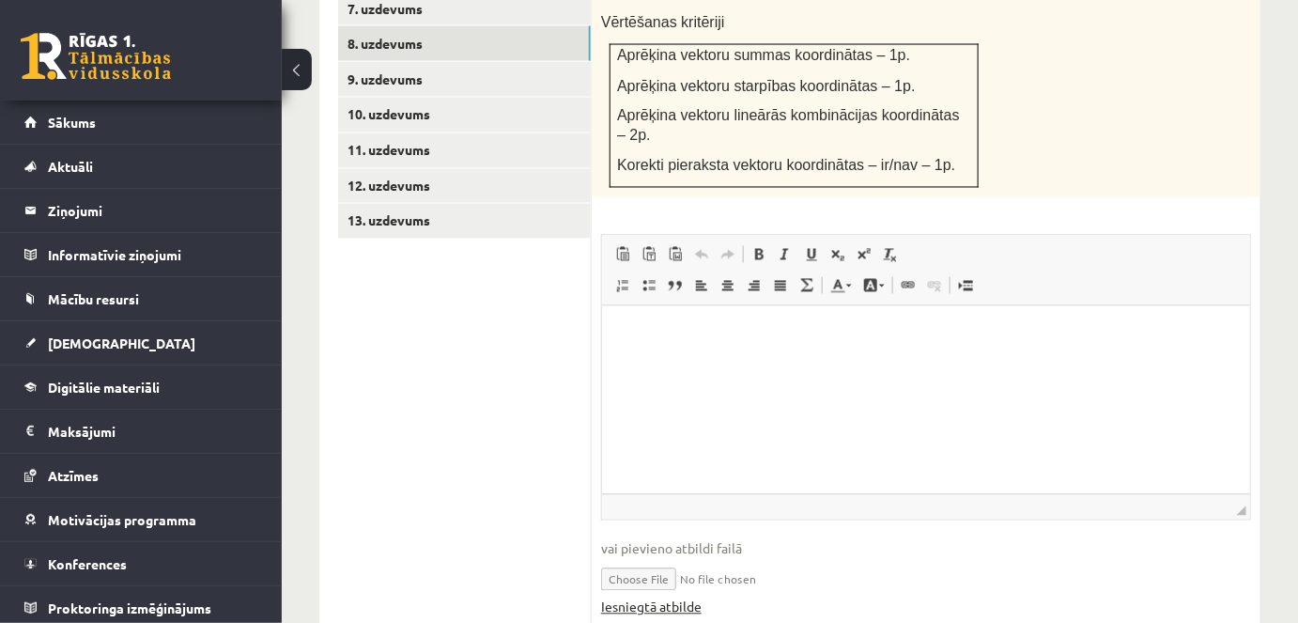
click at [648, 598] on link "Iesniegtā atbilde" at bounding box center [651, 608] width 101 height 20
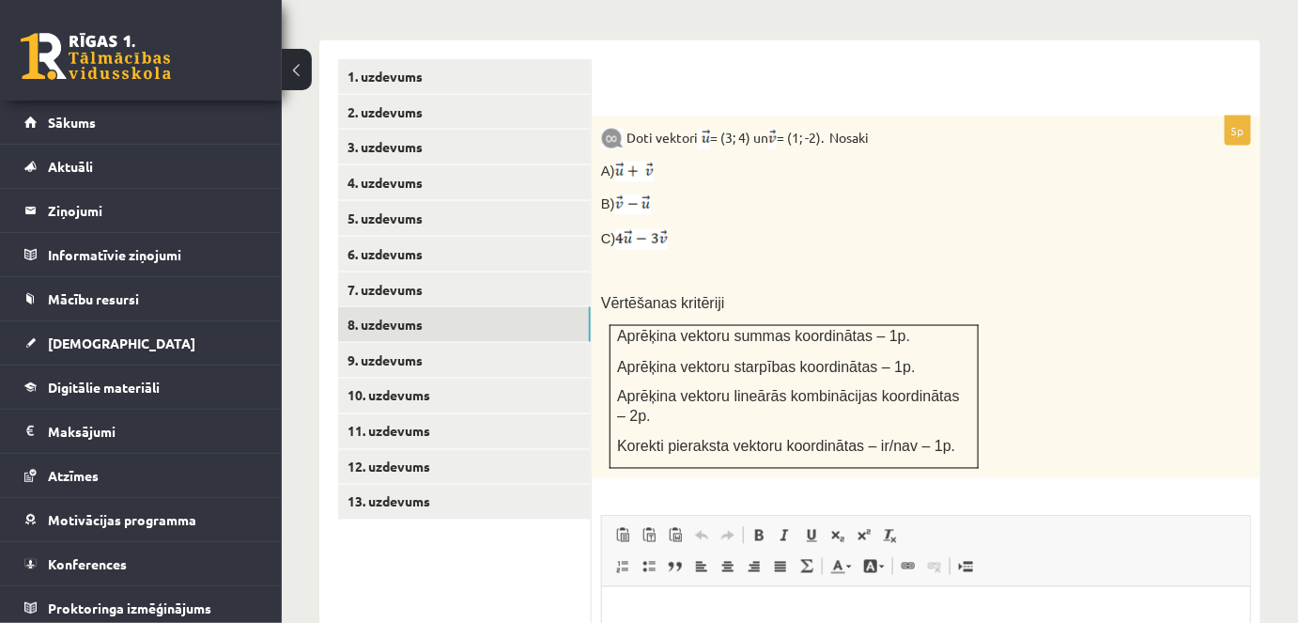
scroll to position [814, 0]
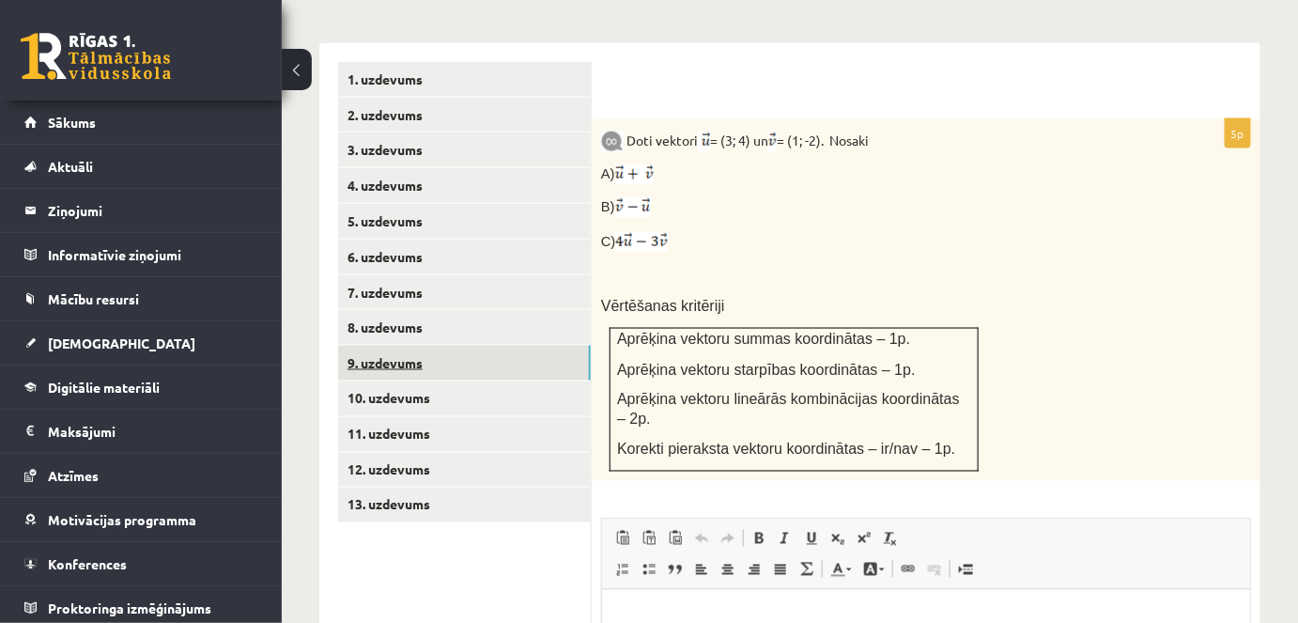
click at [396, 346] on link "9. uzdevums" at bounding box center [464, 363] width 253 height 35
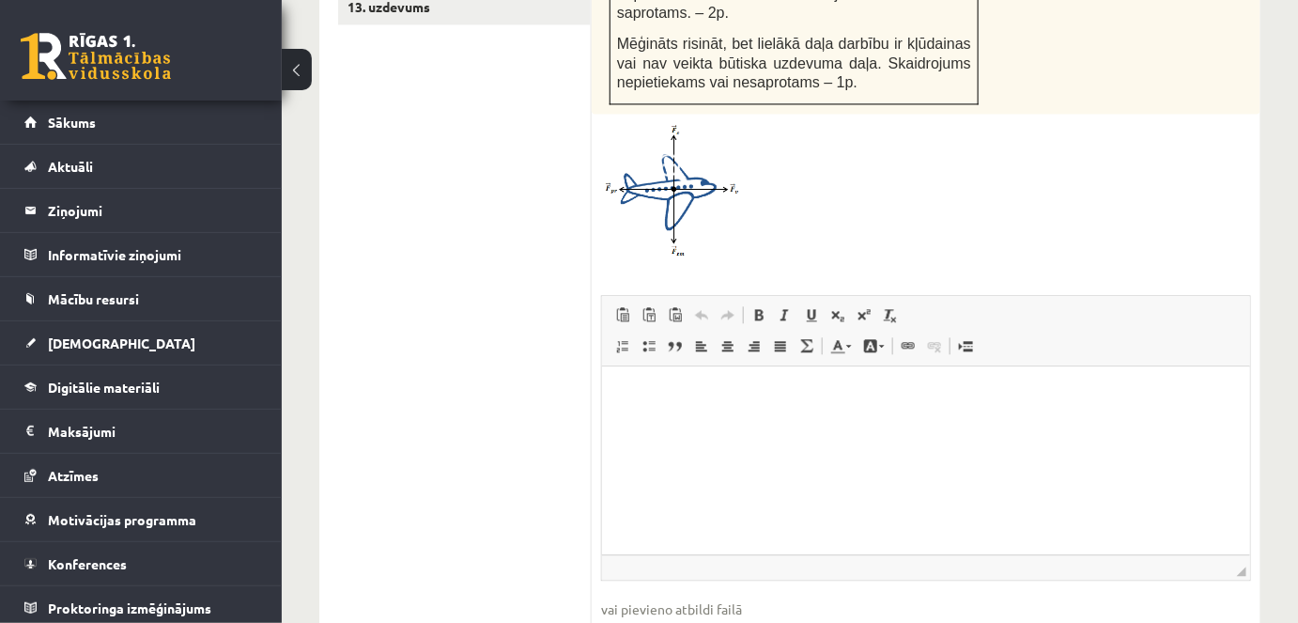
scroll to position [1406, 0]
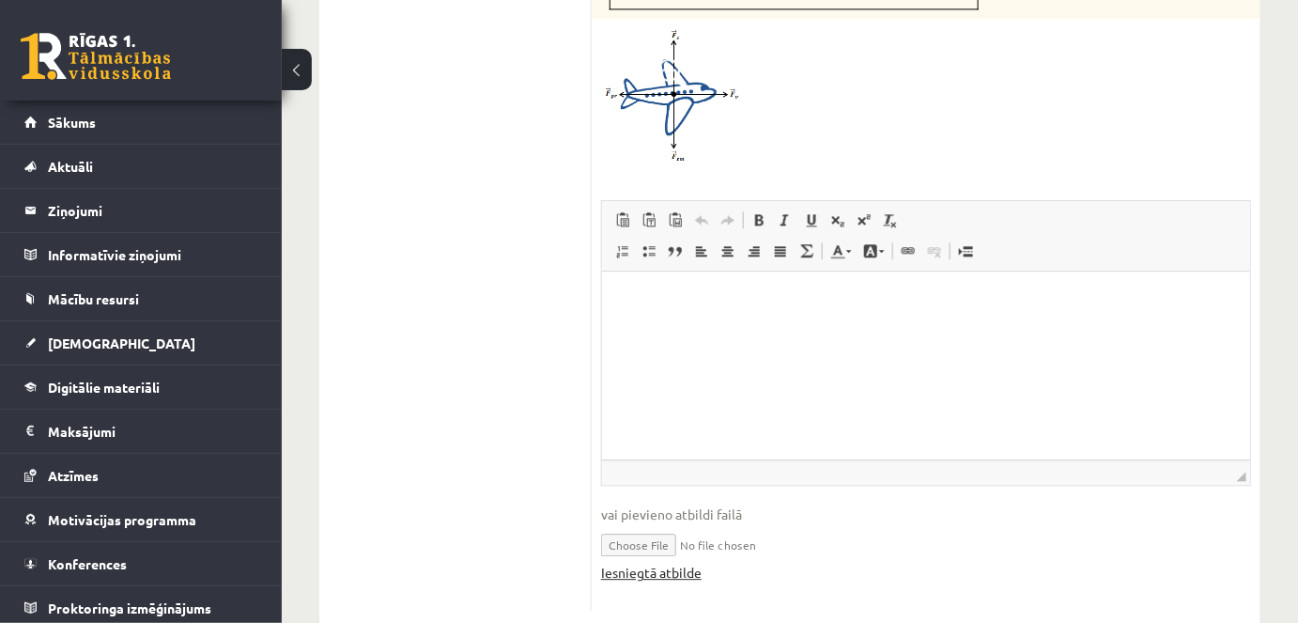
click at [686, 563] on link "Iesniegtā atbilde" at bounding box center [651, 573] width 101 height 20
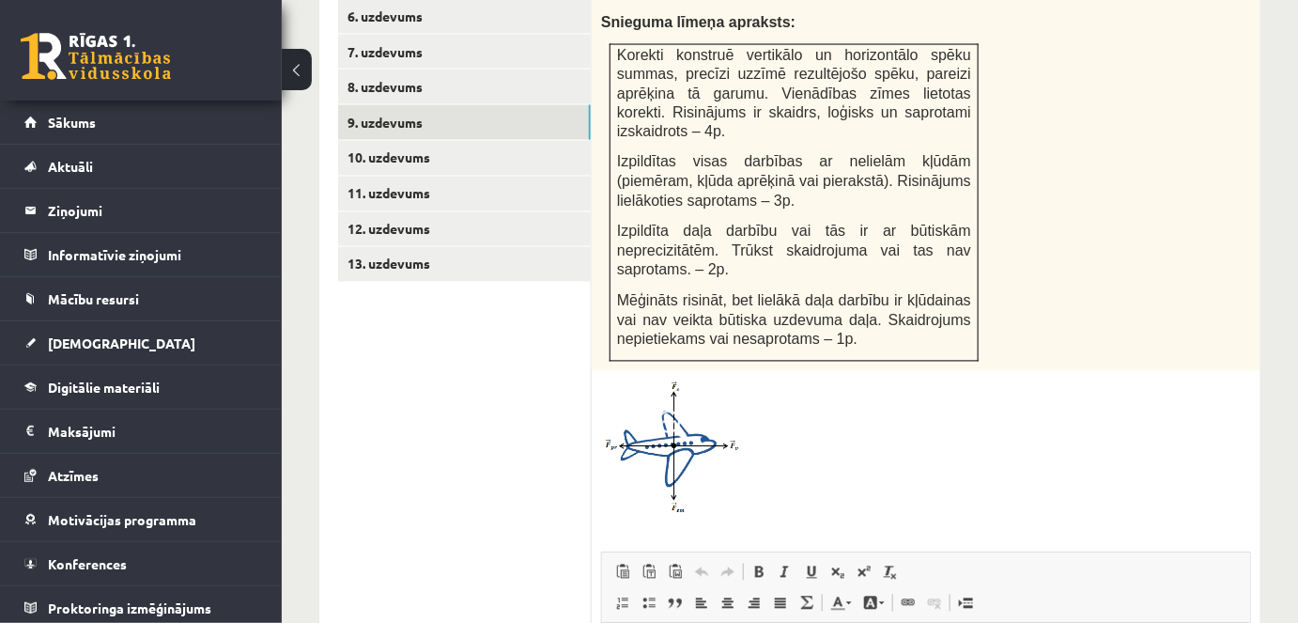
scroll to position [1047, 0]
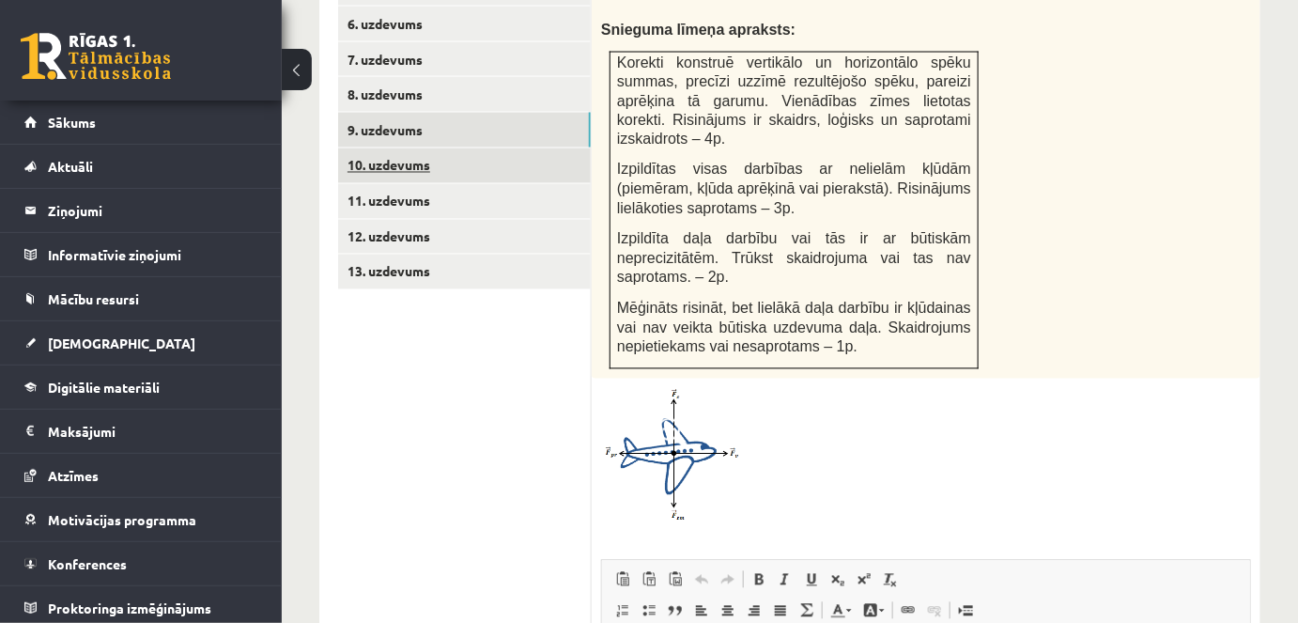
click at [421, 148] on link "10. uzdevums" at bounding box center [464, 165] width 253 height 35
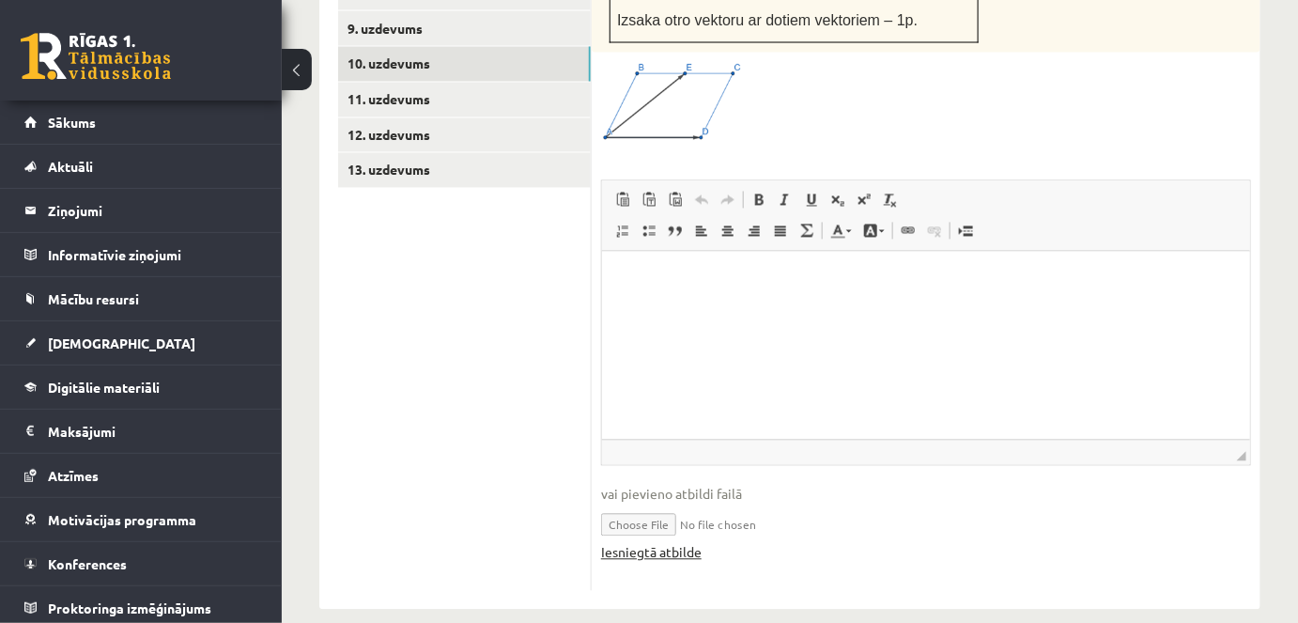
scroll to position [1147, 0]
click at [672, 544] on link "Iesniegtā atbilde" at bounding box center [651, 554] width 101 height 20
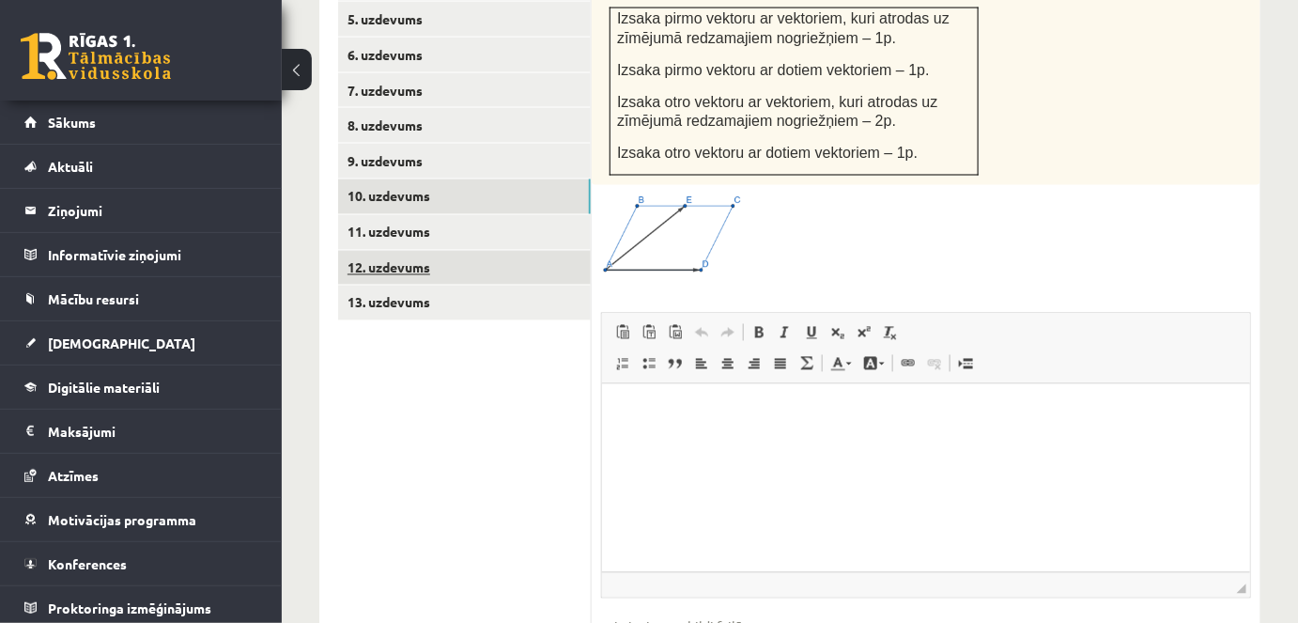
scroll to position [1014, 0]
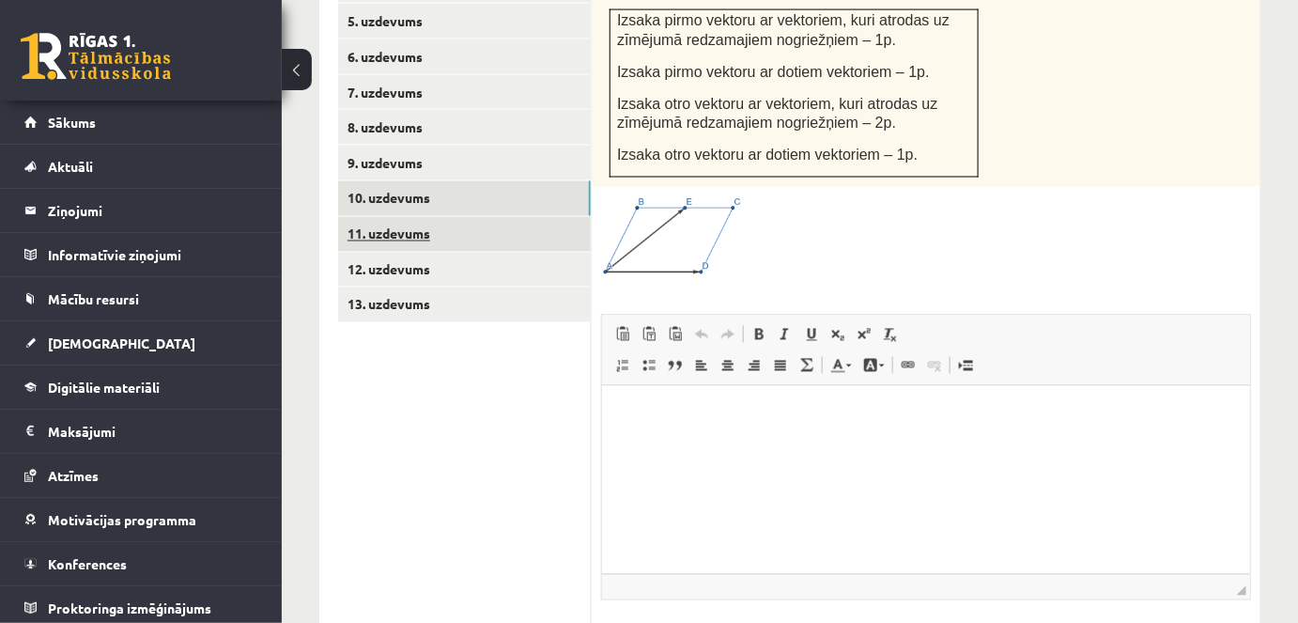
click at [411, 217] on link "11. uzdevums" at bounding box center [464, 234] width 253 height 35
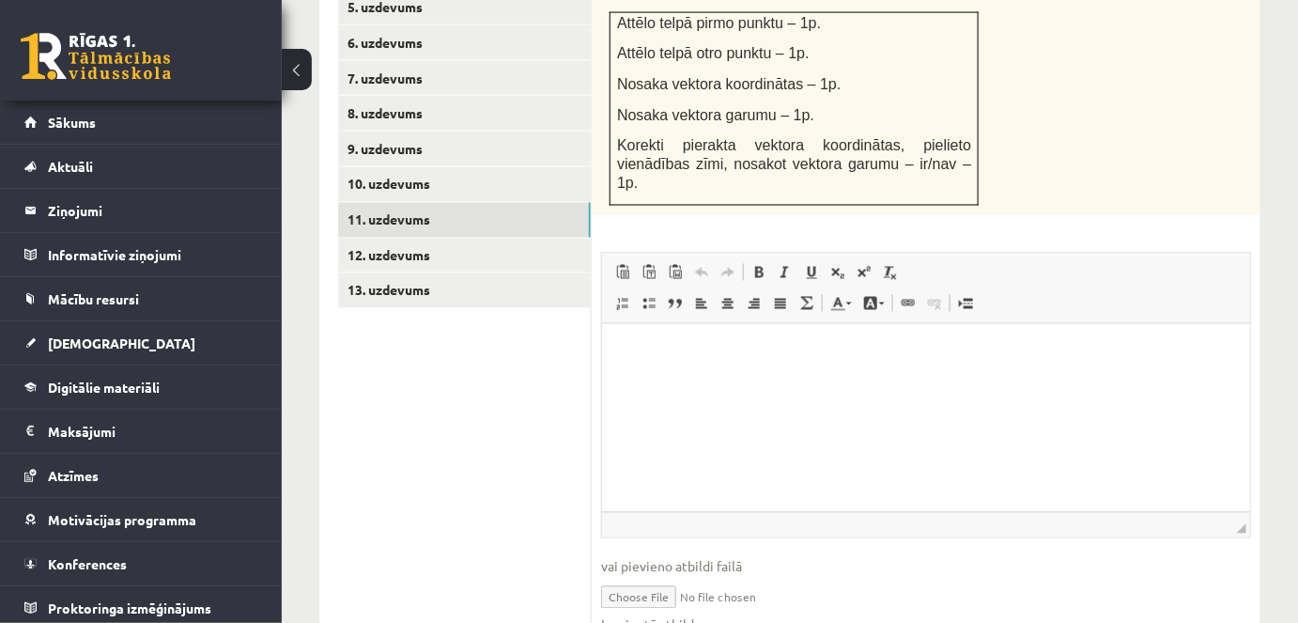
scroll to position [0, 0]
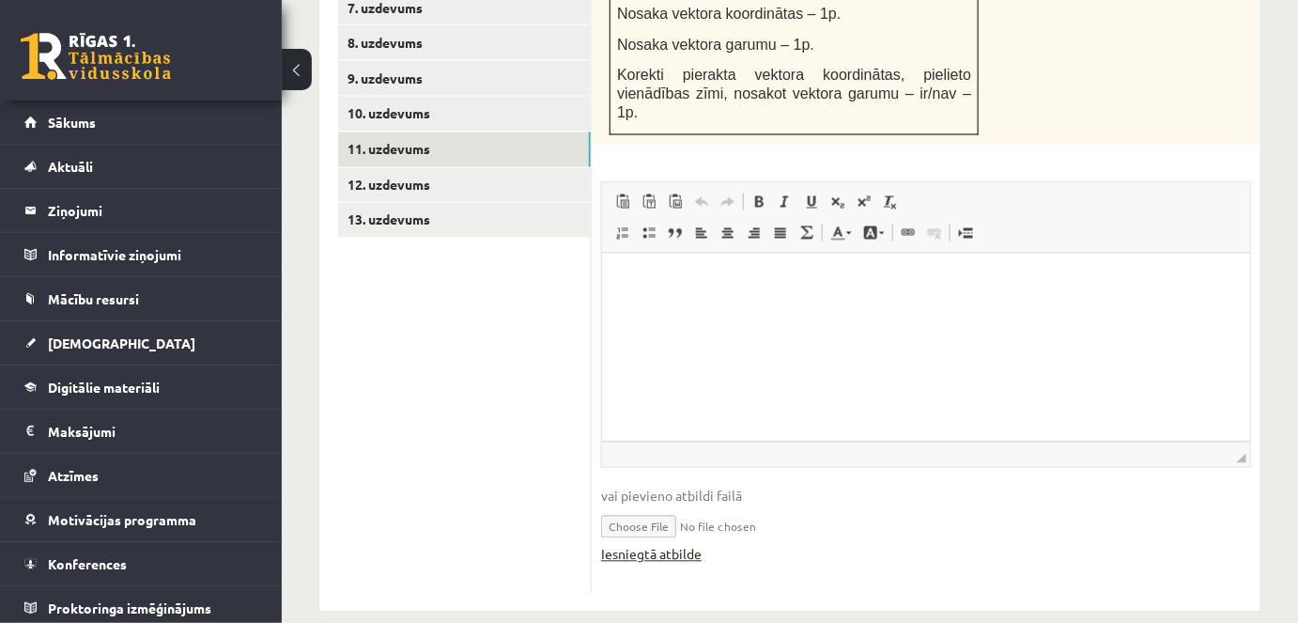
click at [648, 545] on link "Iesniegtā atbilde" at bounding box center [651, 555] width 101 height 20
click at [371, 170] on link "12. uzdevums" at bounding box center [464, 185] width 253 height 35
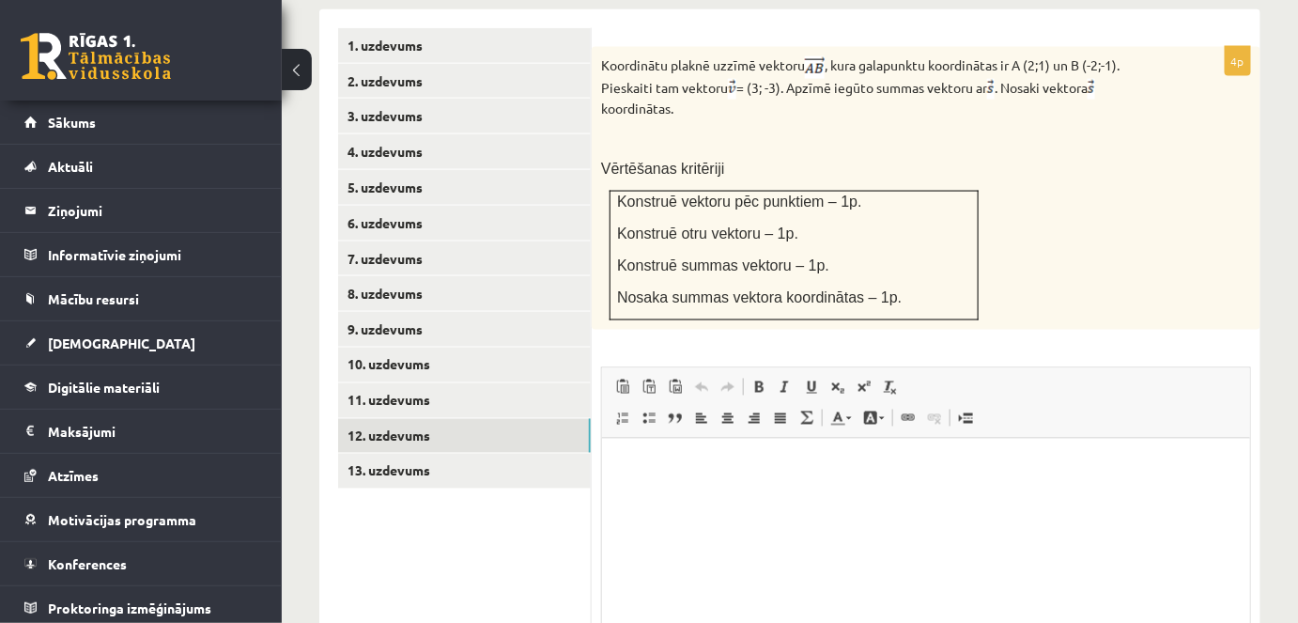
scroll to position [1034, 0]
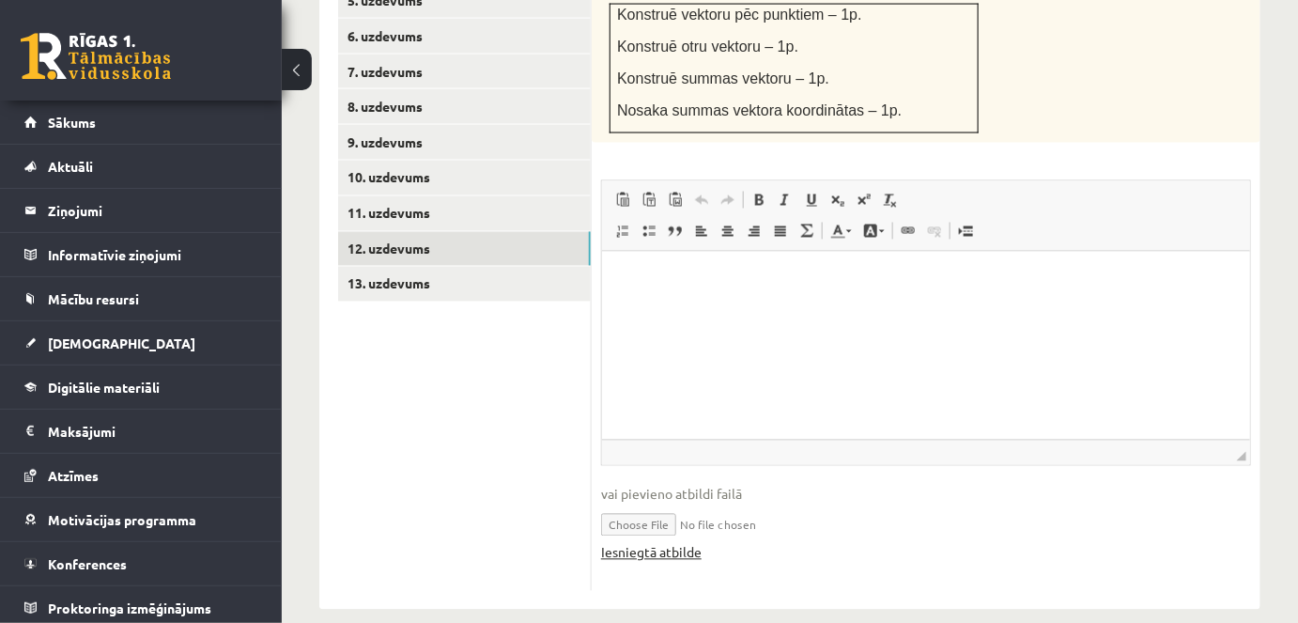
click at [649, 543] on link "Iesniegtā atbilde" at bounding box center [651, 553] width 101 height 20
click at [400, 267] on link "13. uzdevums" at bounding box center [464, 284] width 253 height 35
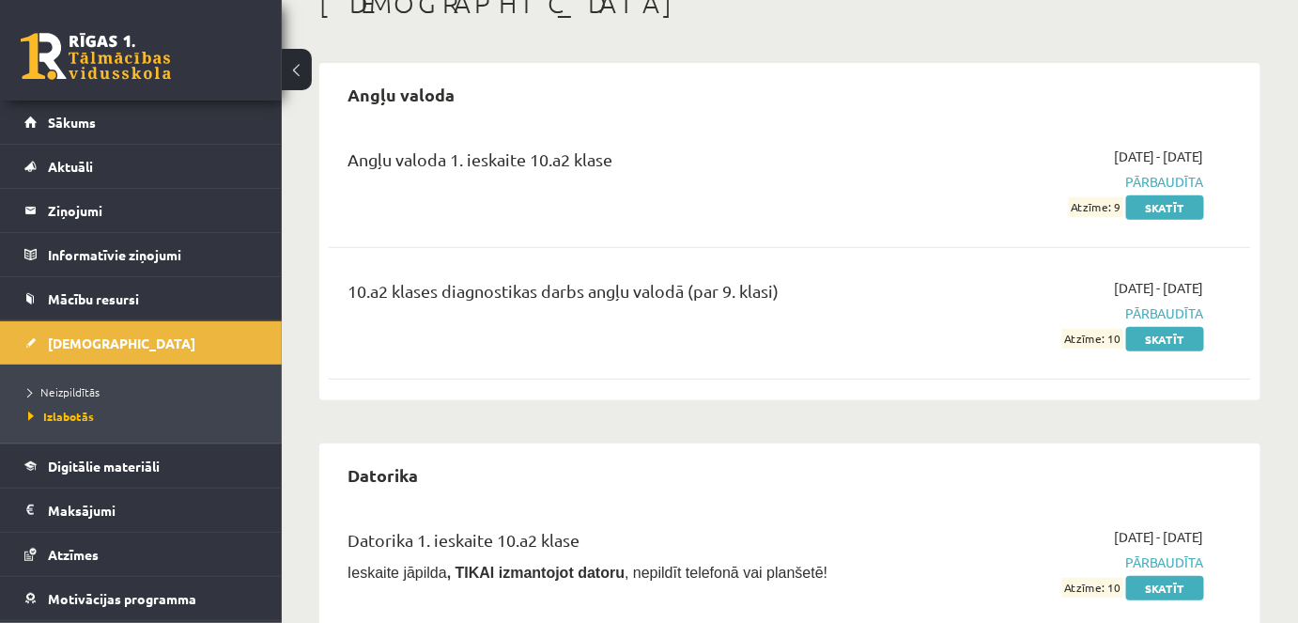
scroll to position [132, 0]
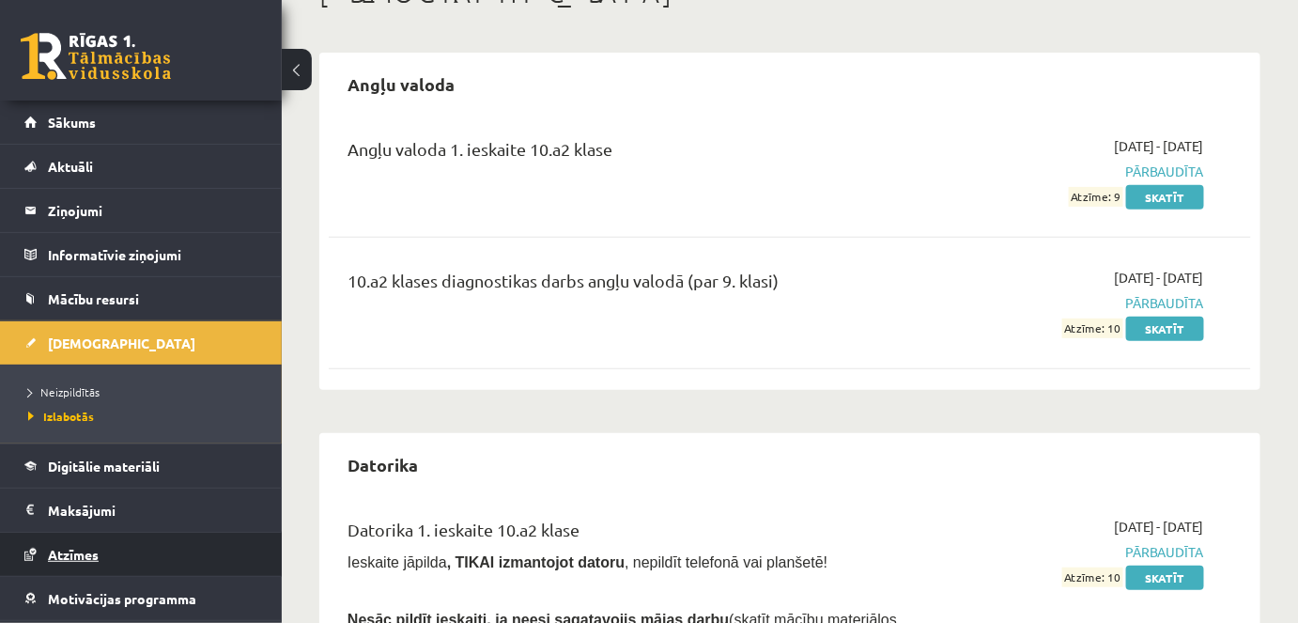
click at [75, 549] on span "Atzīmes" at bounding box center [73, 554] width 51 height 17
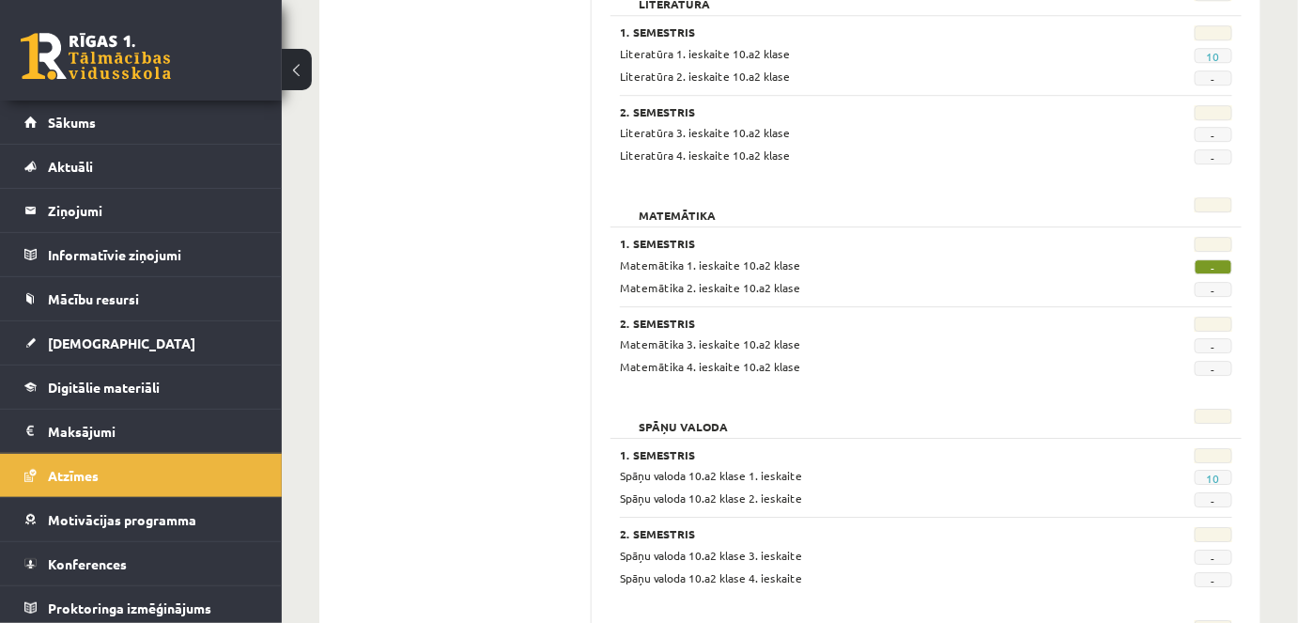
scroll to position [1802, 0]
